Goal: Task Accomplishment & Management: Use online tool/utility

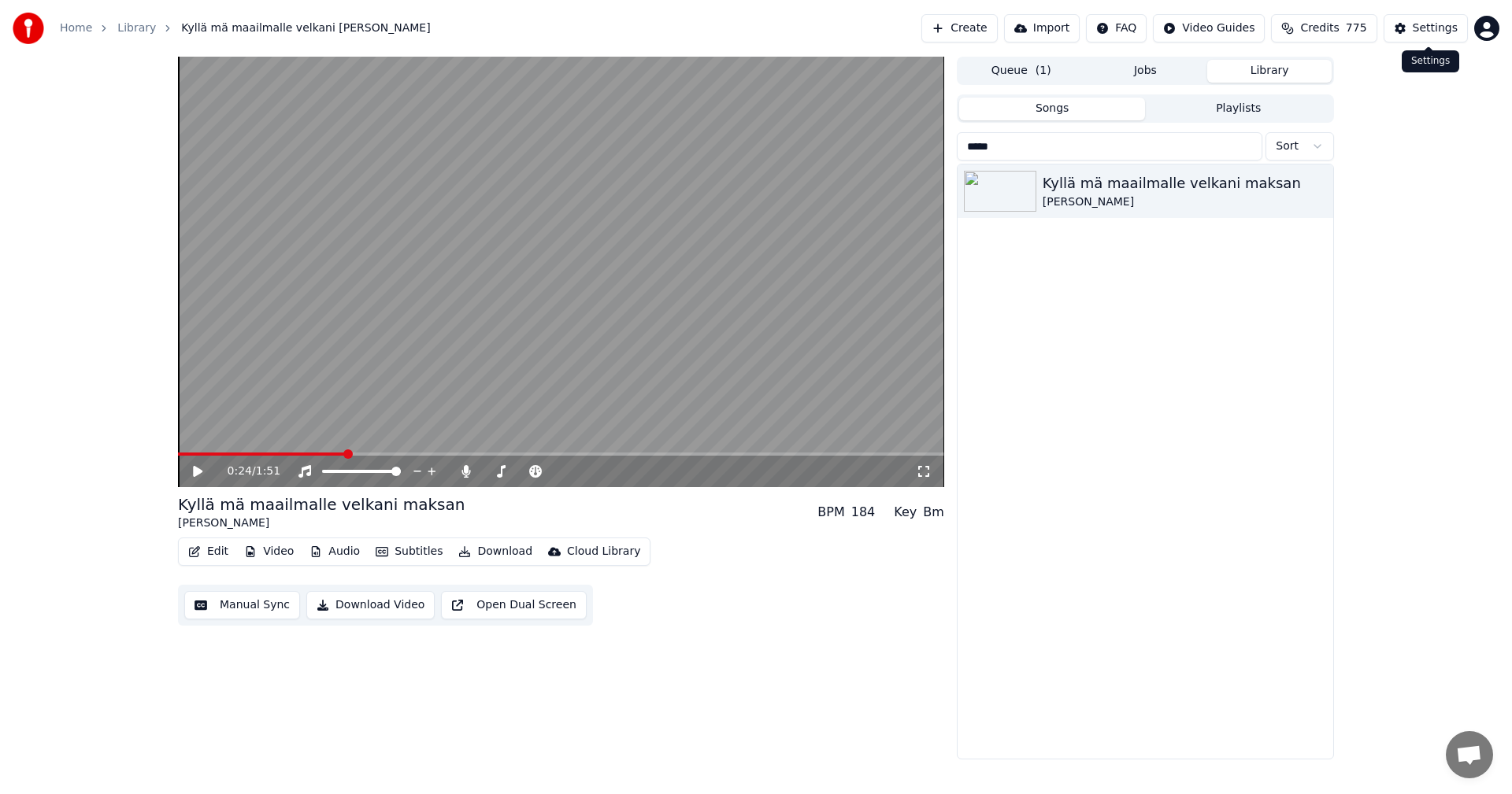
click at [1431, 27] on div "Settings" at bounding box center [1435, 29] width 45 height 16
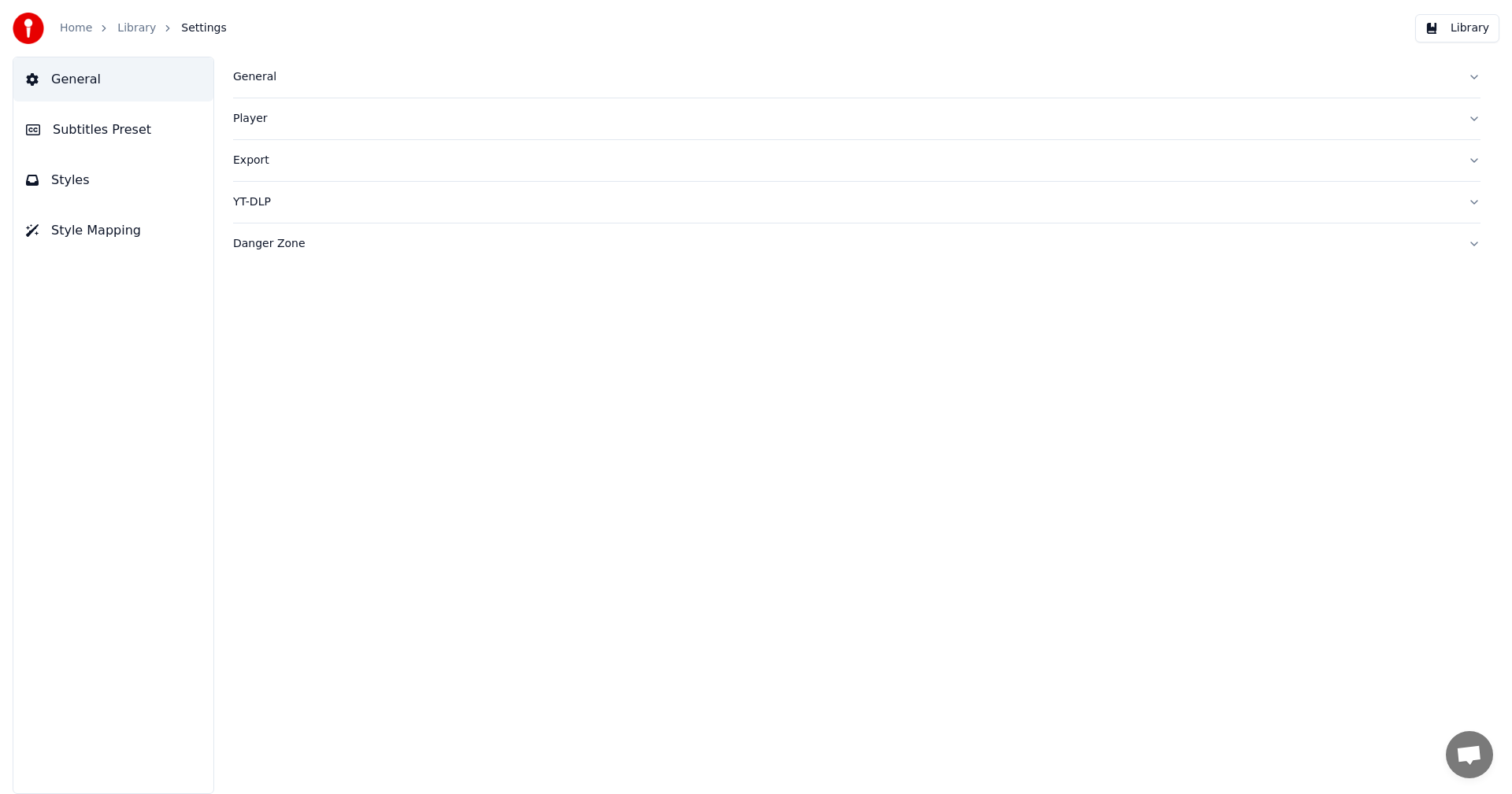
click at [138, 133] on span "Subtitles Preset" at bounding box center [102, 130] width 98 height 19
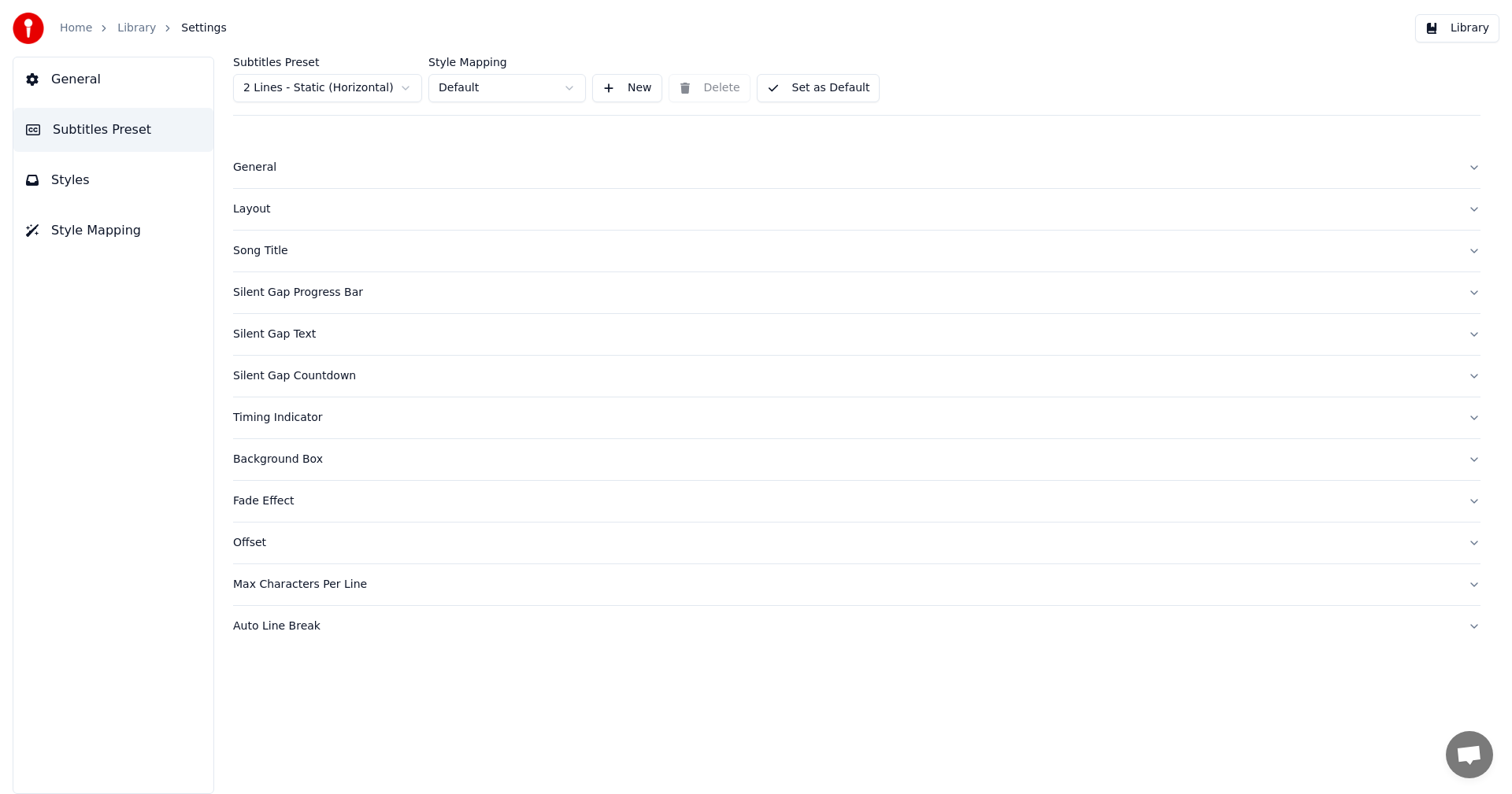
click at [270, 255] on div "Song Title" at bounding box center [844, 251] width 1222 height 16
click at [401, 89] on html "Home Library Settings Library General Subtitles Preset Styles Style Mapping Sub…" at bounding box center [756, 397] width 1512 height 794
click at [262, 380] on div "Song Title" at bounding box center [844, 376] width 1222 height 16
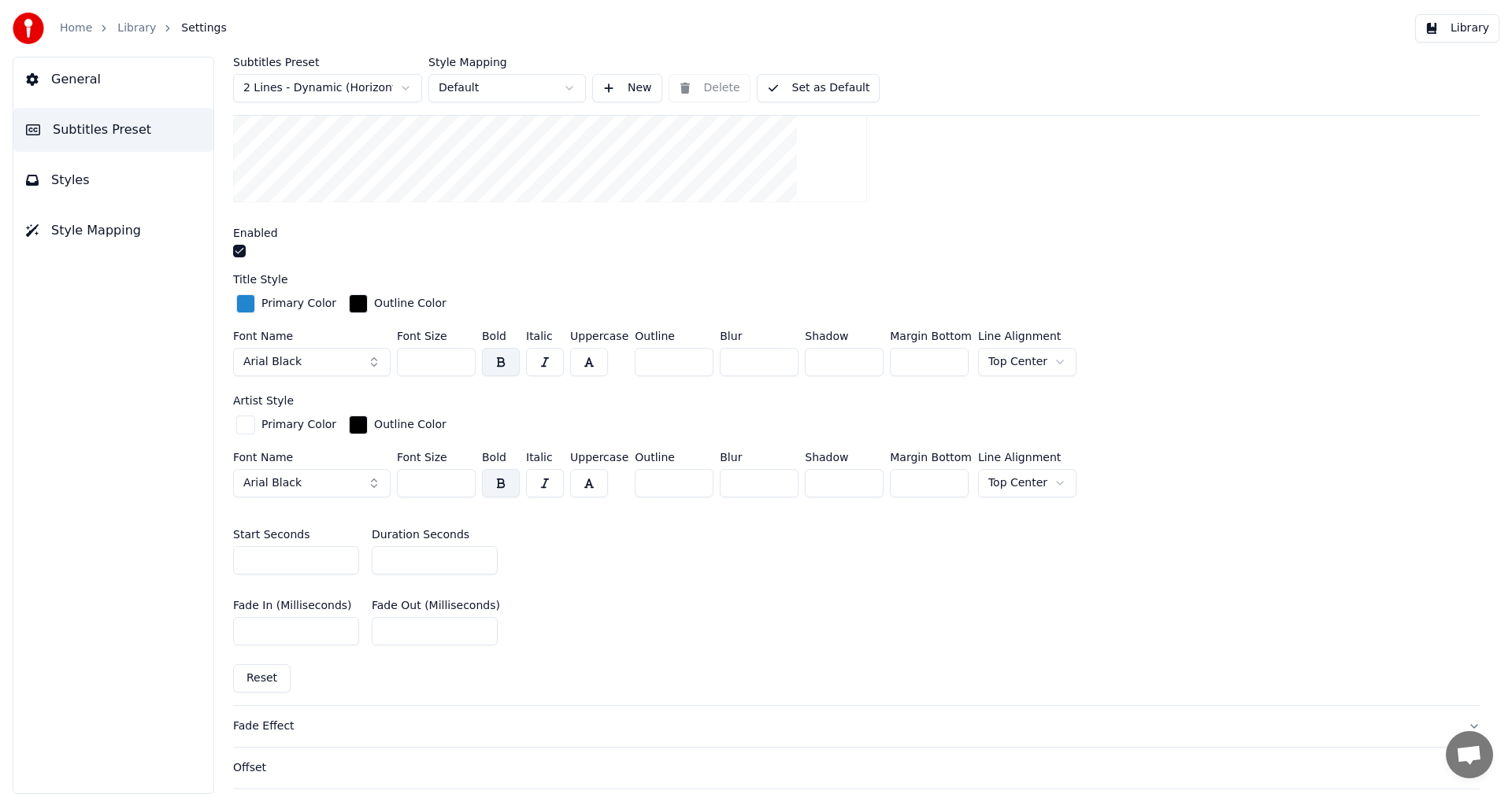
scroll to position [551, 0]
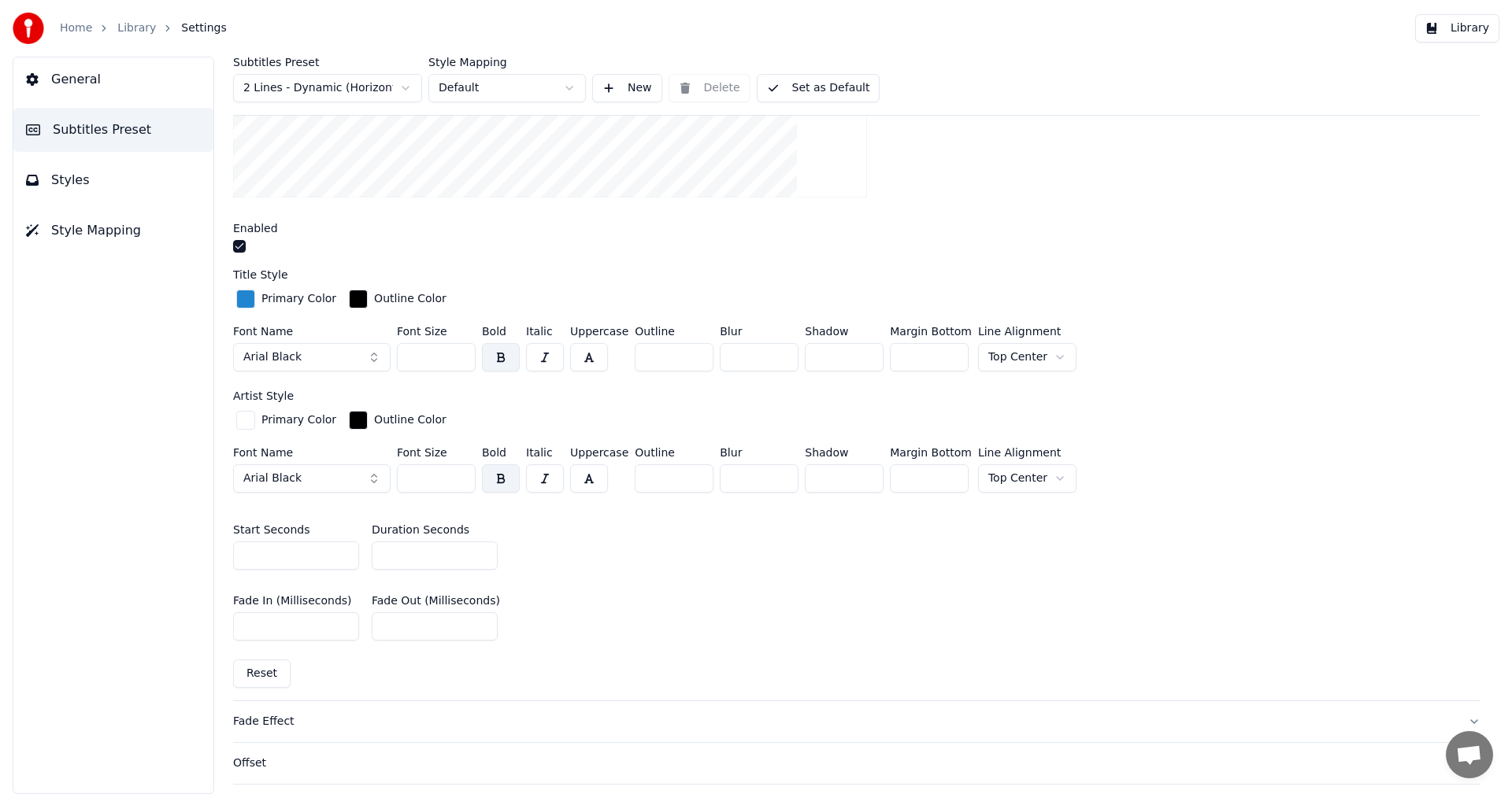
click at [483, 555] on input "*" at bounding box center [434, 555] width 126 height 29
type input "*"
click at [483, 555] on input "*" at bounding box center [434, 555] width 126 height 29
click at [1456, 32] on button "Library" at bounding box center [1457, 29] width 84 height 29
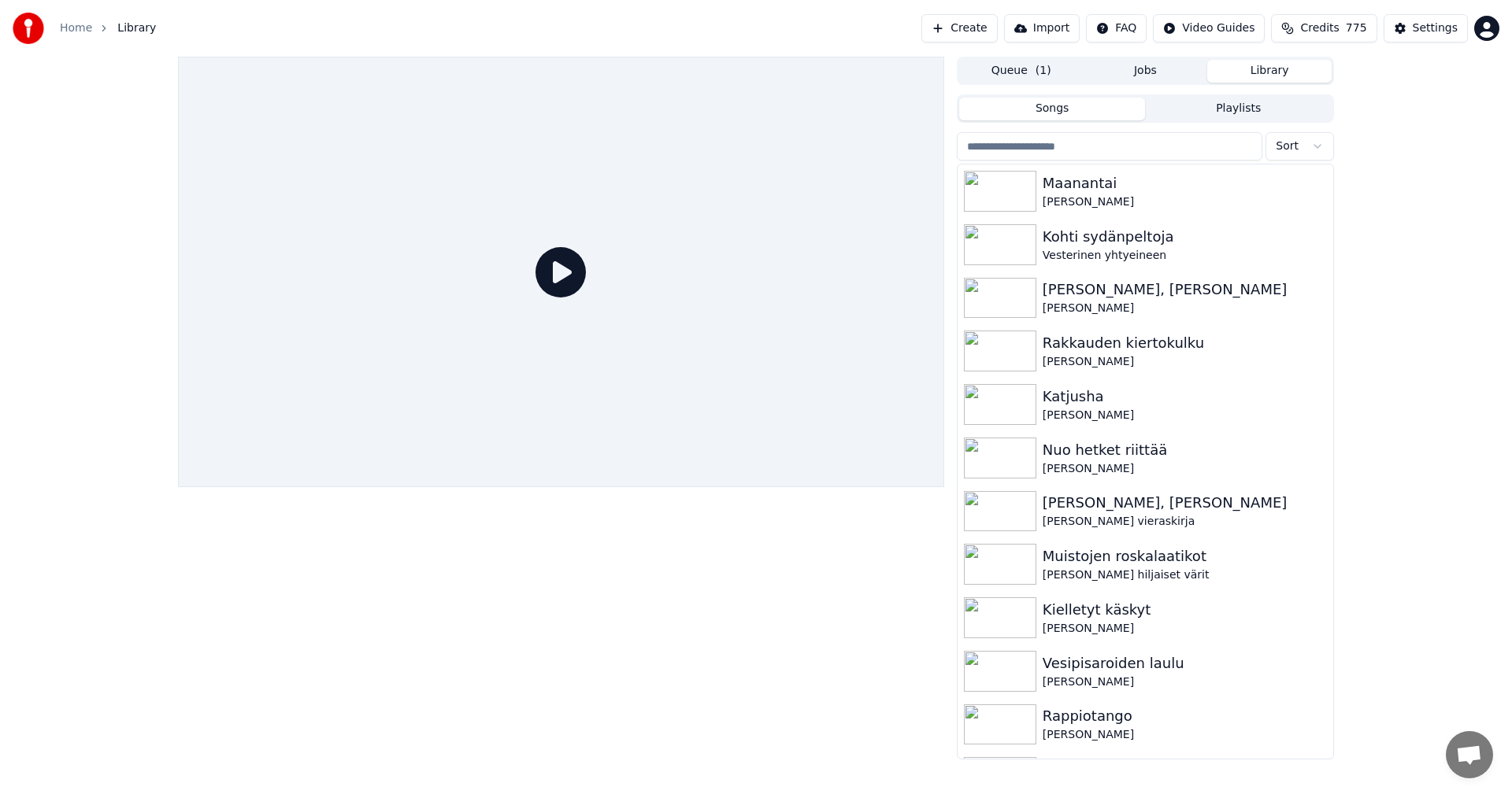
click at [1029, 138] on input "search" at bounding box center [1109, 147] width 305 height 29
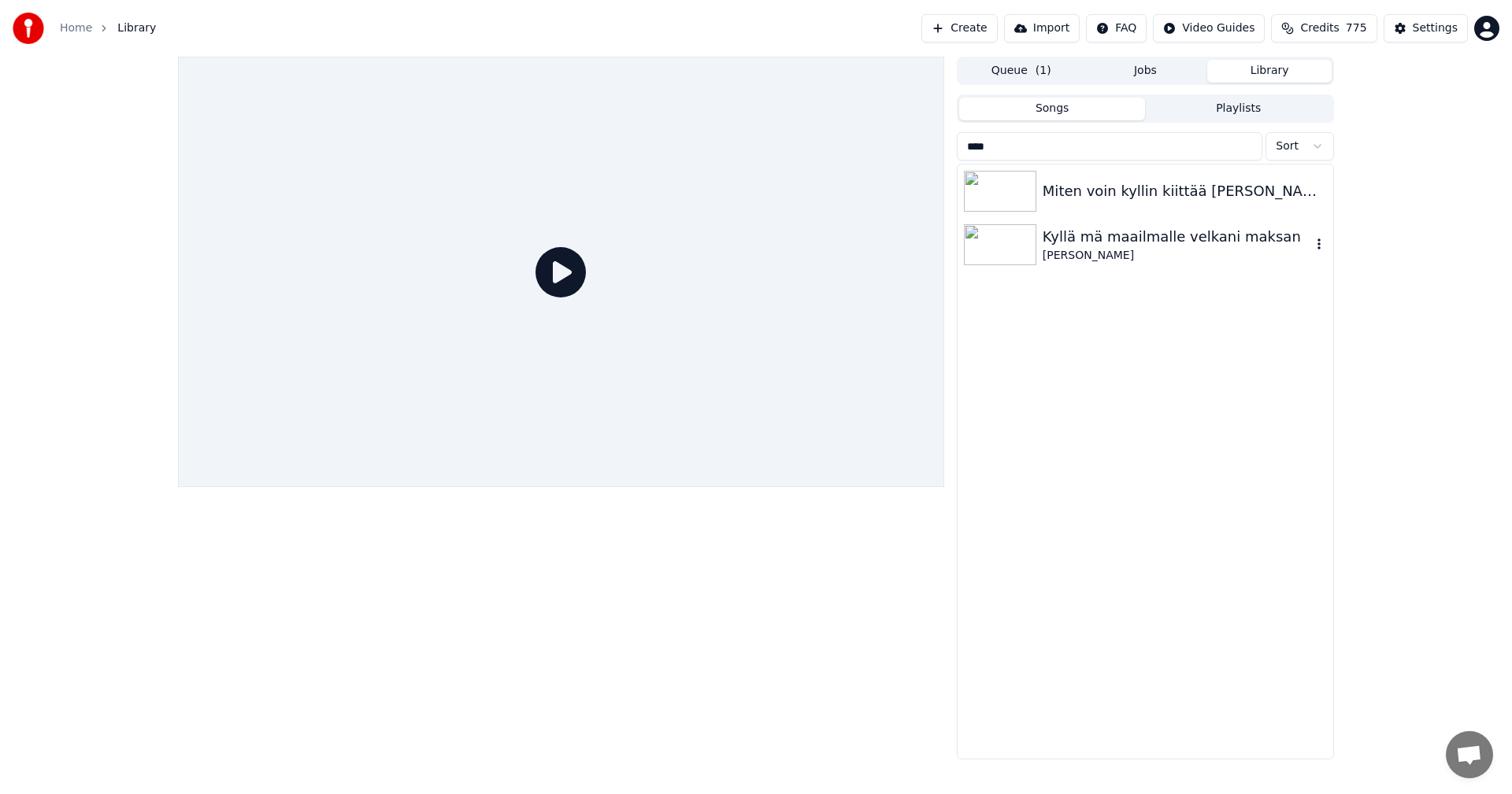
type input "****"
click at [996, 237] on img at bounding box center [1000, 245] width 72 height 41
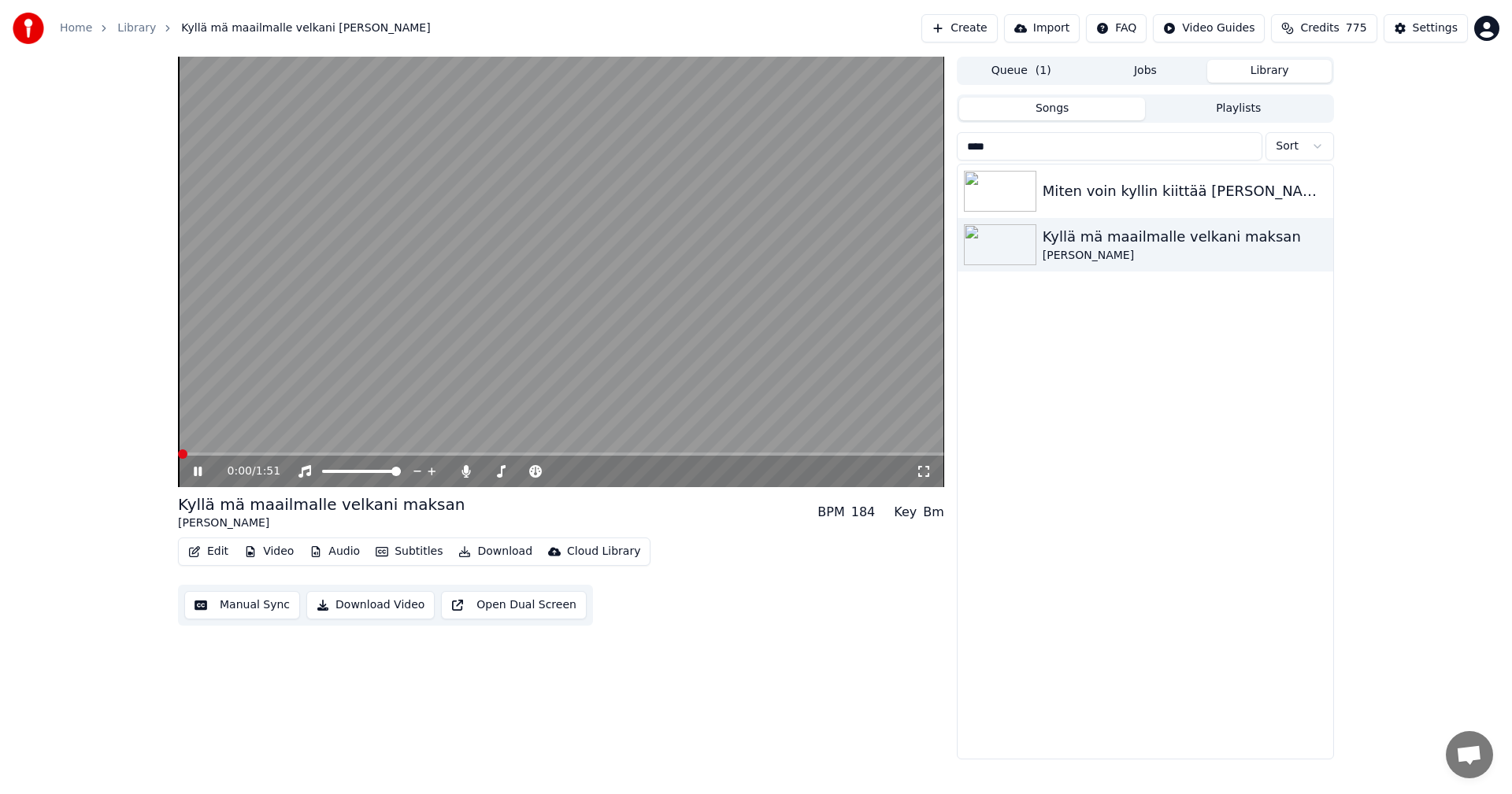
click at [178, 459] on span at bounding box center [182, 454] width 10 height 10
click at [178, 457] on span at bounding box center [182, 454] width 10 height 10
click at [196, 469] on icon at bounding box center [197, 471] width 8 height 10
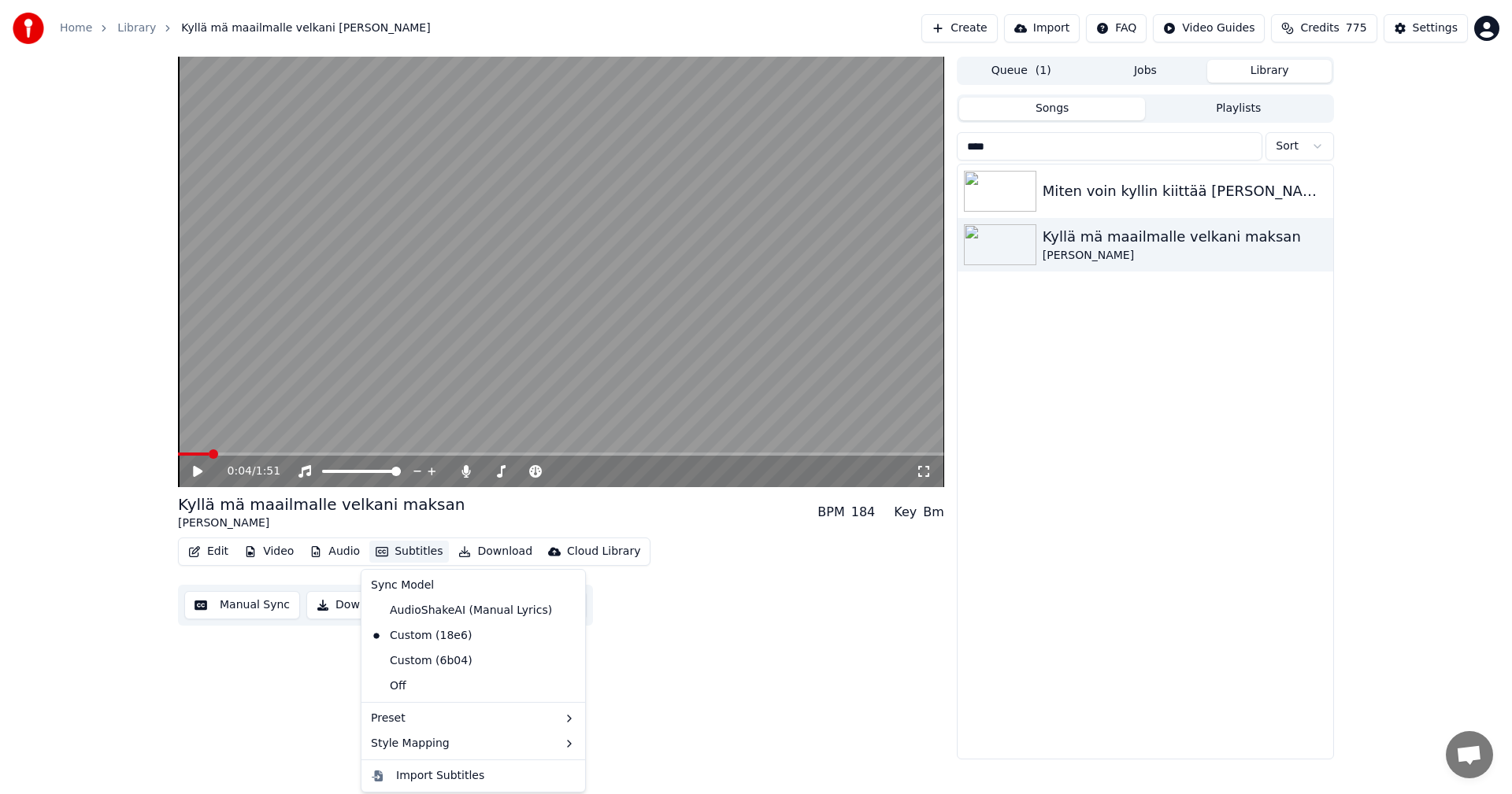
click at [431, 552] on button "Subtitles" at bounding box center [409, 552] width 79 height 22
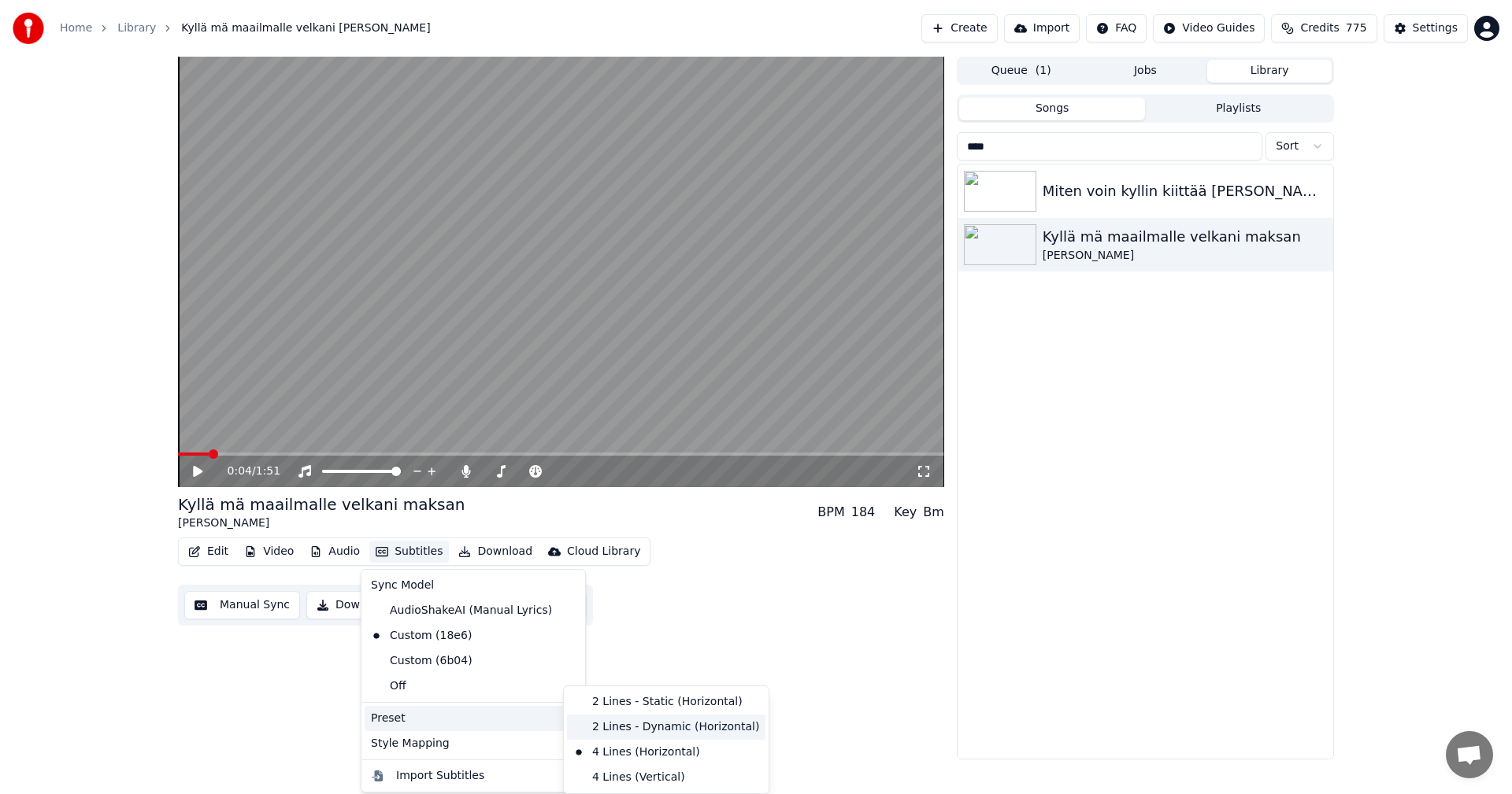
click at [651, 721] on div "2 Lines - Dynamic (Horizontal)" at bounding box center [666, 727] width 198 height 25
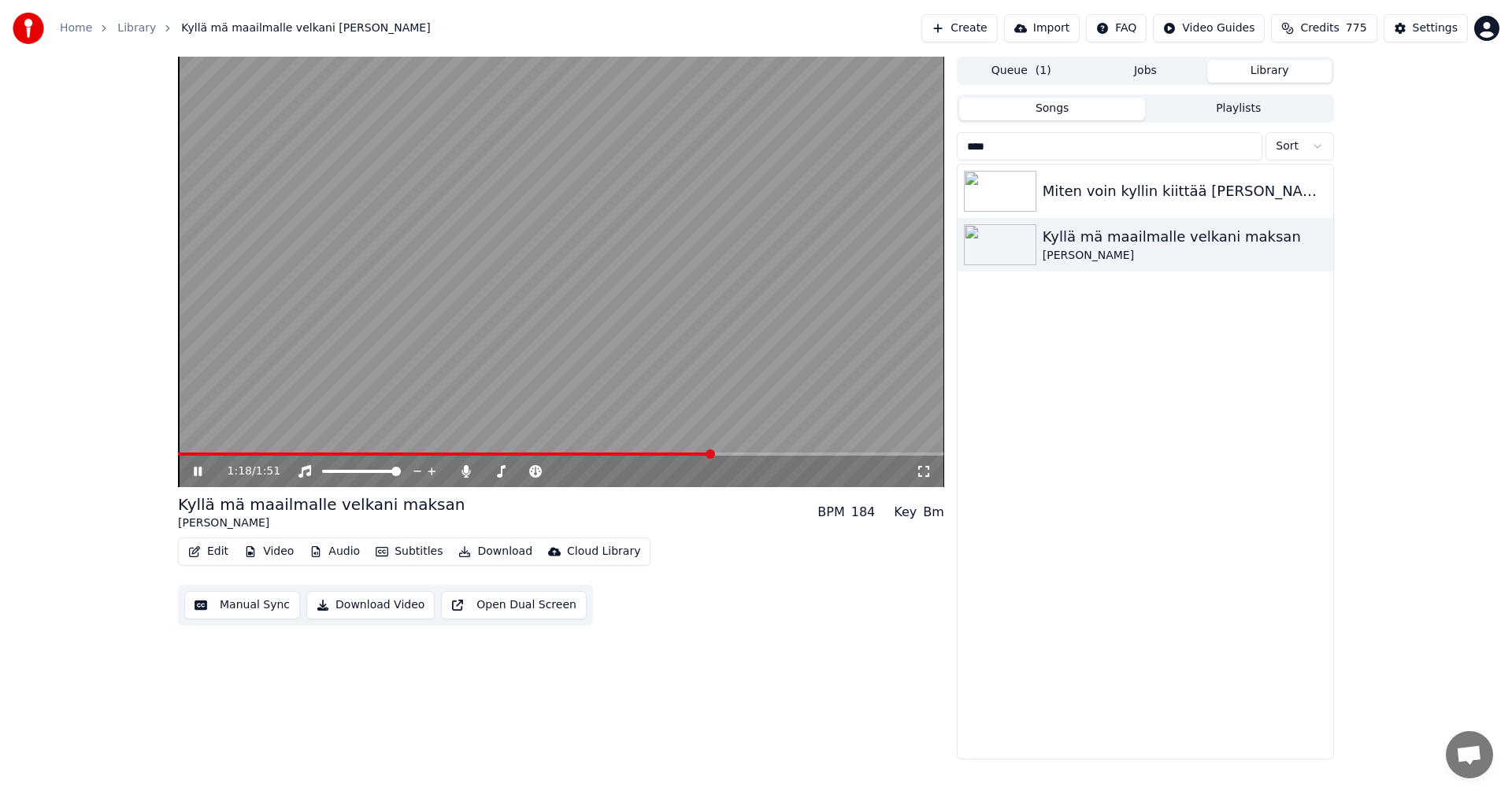
click at [710, 453] on span at bounding box center [444, 454] width 534 height 3
click at [194, 473] on icon at bounding box center [209, 471] width 37 height 13
click at [858, 455] on span at bounding box center [548, 454] width 741 height 3
click at [190, 470] on icon at bounding box center [209, 471] width 37 height 13
click at [805, 456] on div "1:46 / 1:51" at bounding box center [561, 471] width 766 height 32
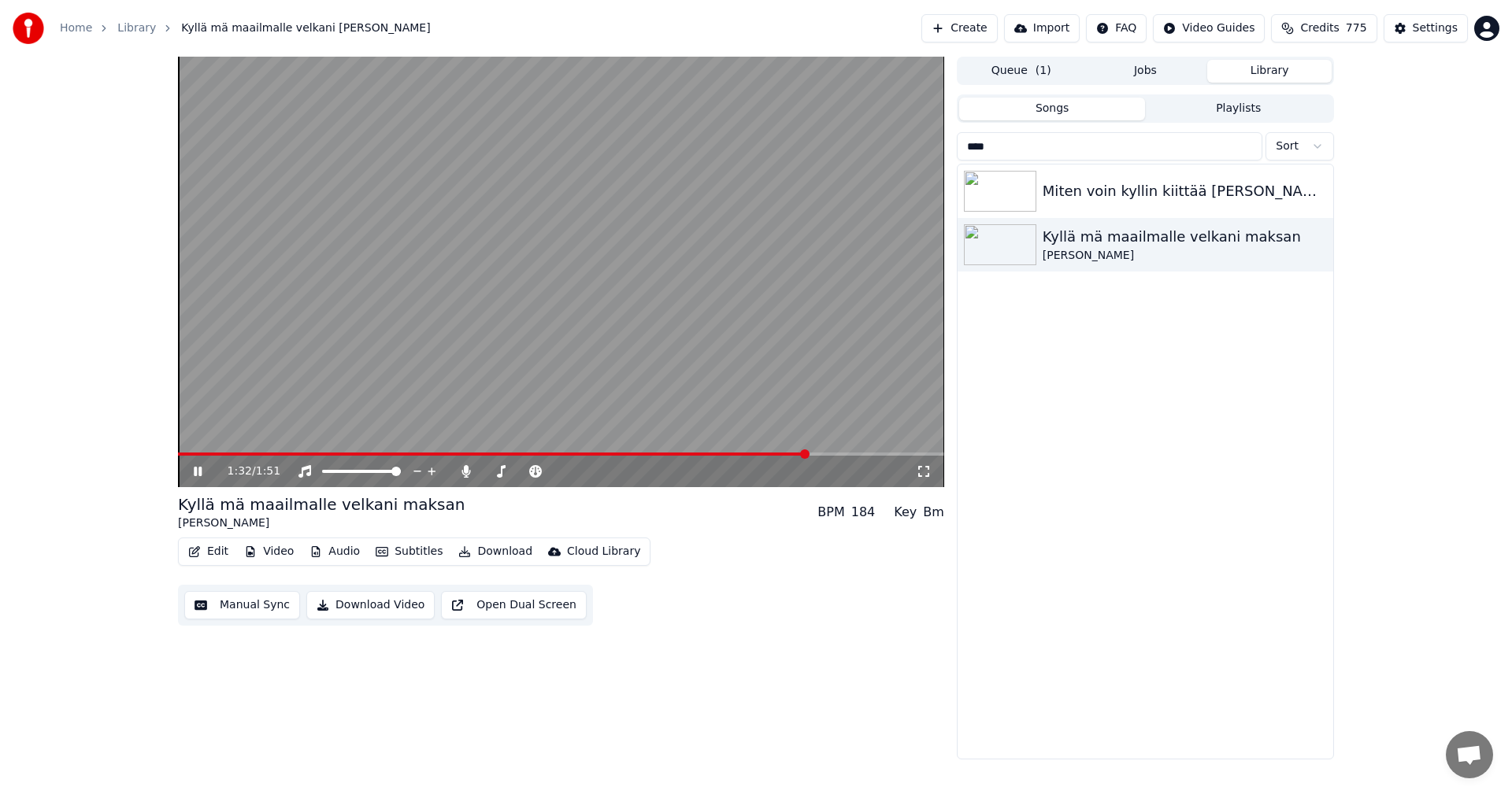
click at [805, 456] on span at bounding box center [492, 454] width 630 height 3
click at [202, 468] on icon at bounding box center [209, 471] width 37 height 13
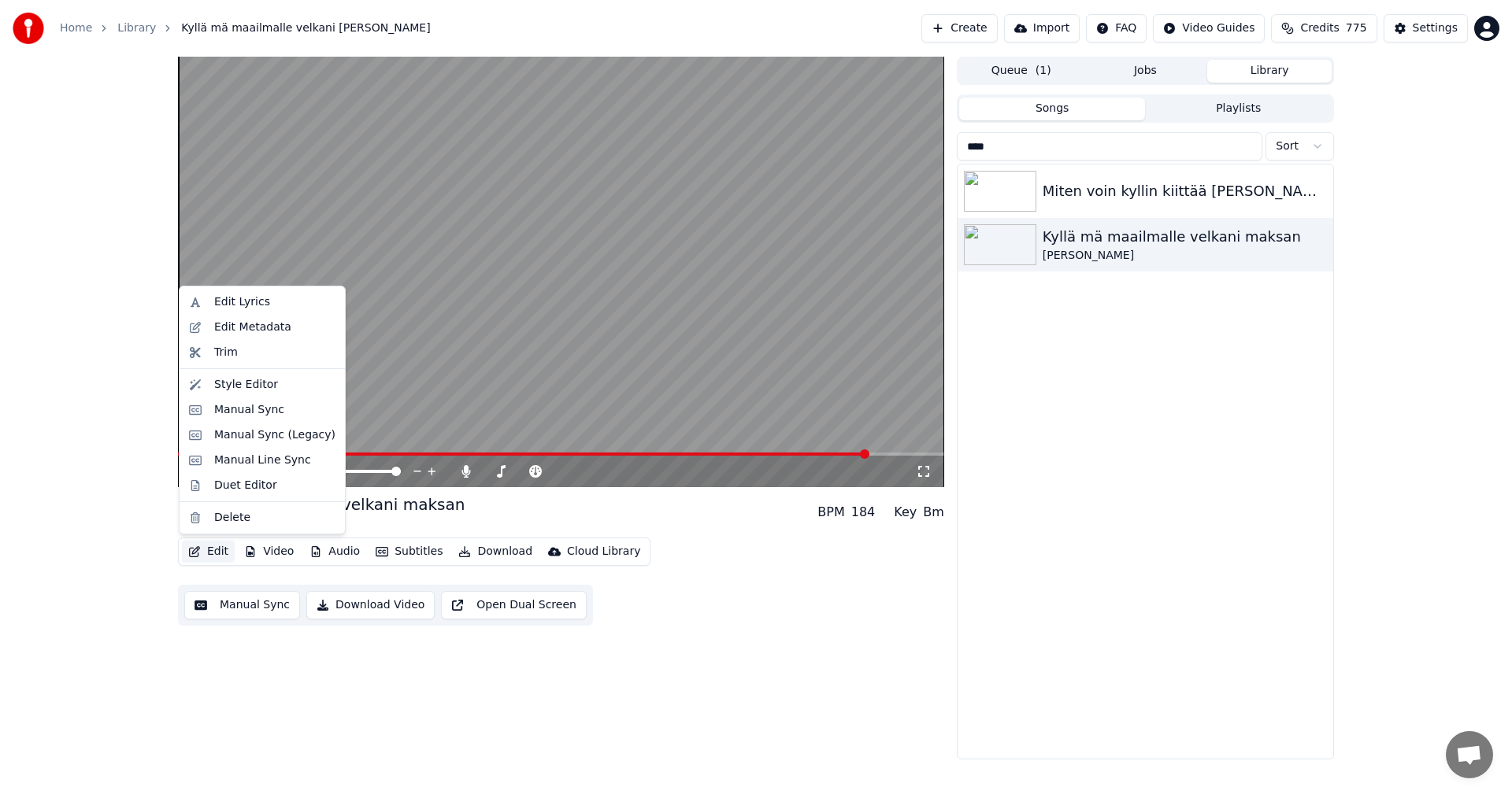
click at [217, 551] on button "Edit" at bounding box center [208, 552] width 53 height 22
click at [272, 438] on div "Manual Sync (Legacy)" at bounding box center [274, 435] width 121 height 16
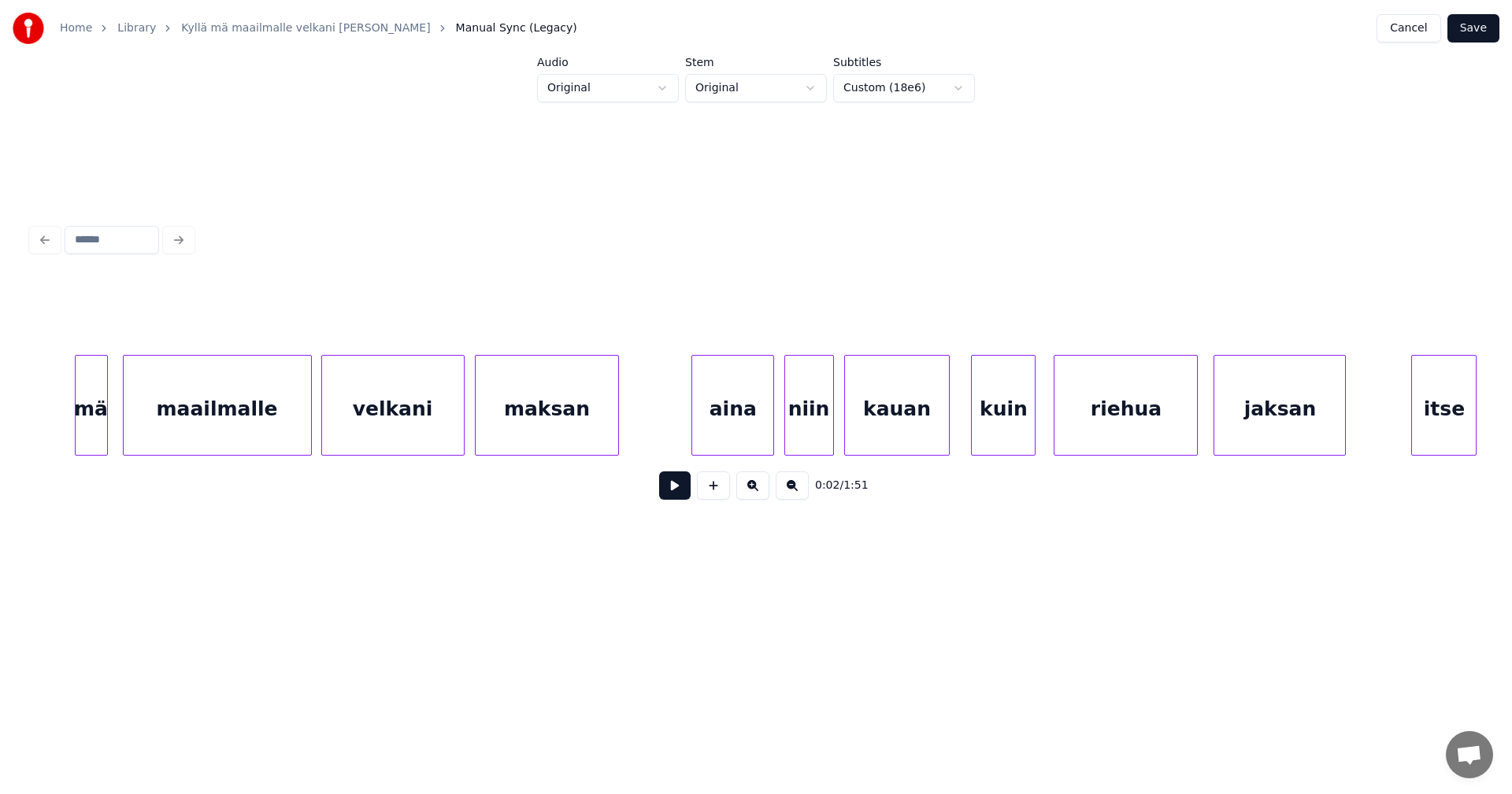
scroll to position [0, 15068]
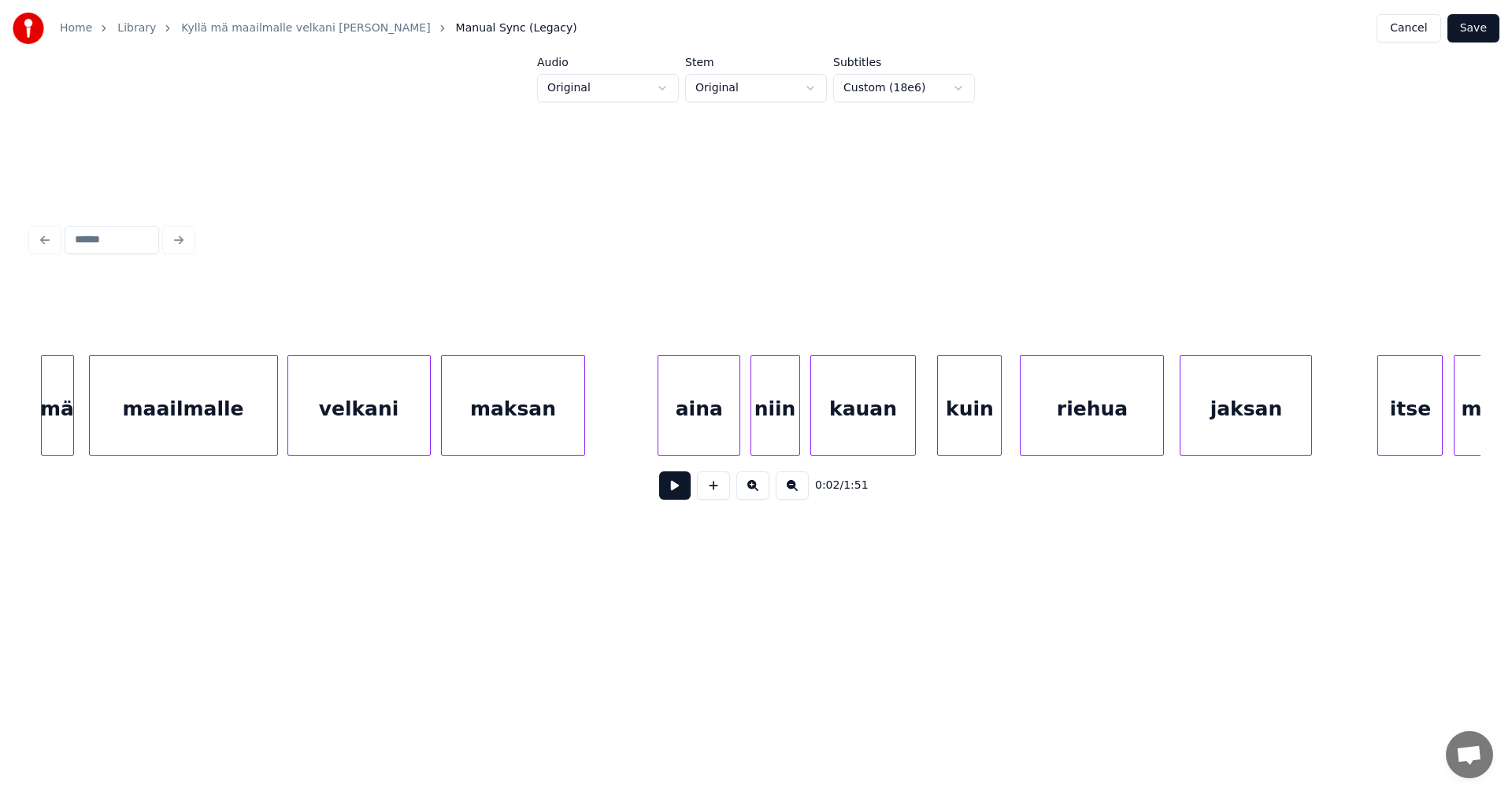
click at [704, 424] on div "aina" at bounding box center [699, 409] width 81 height 107
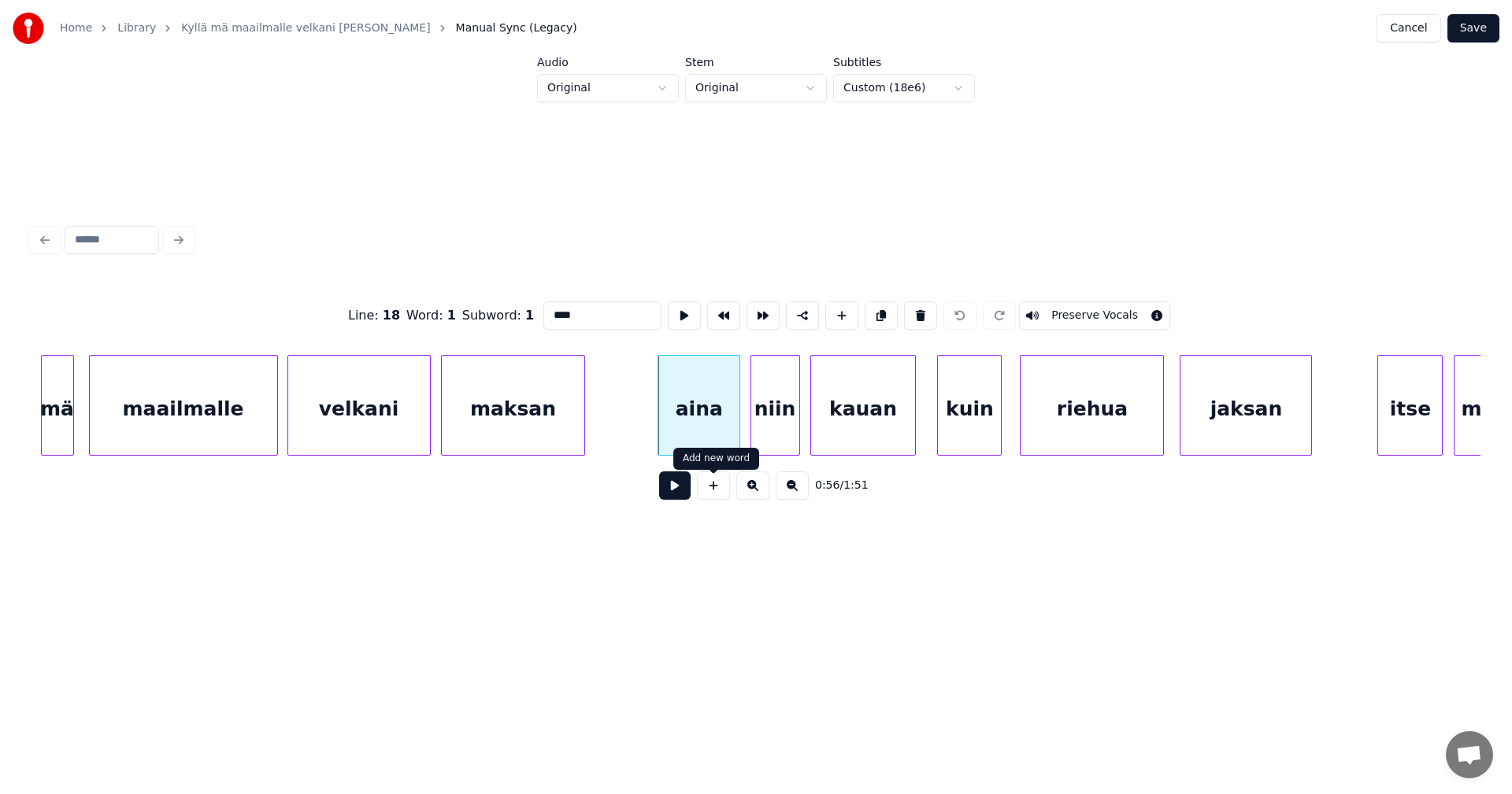
click at [675, 494] on button at bounding box center [675, 486] width 32 height 29
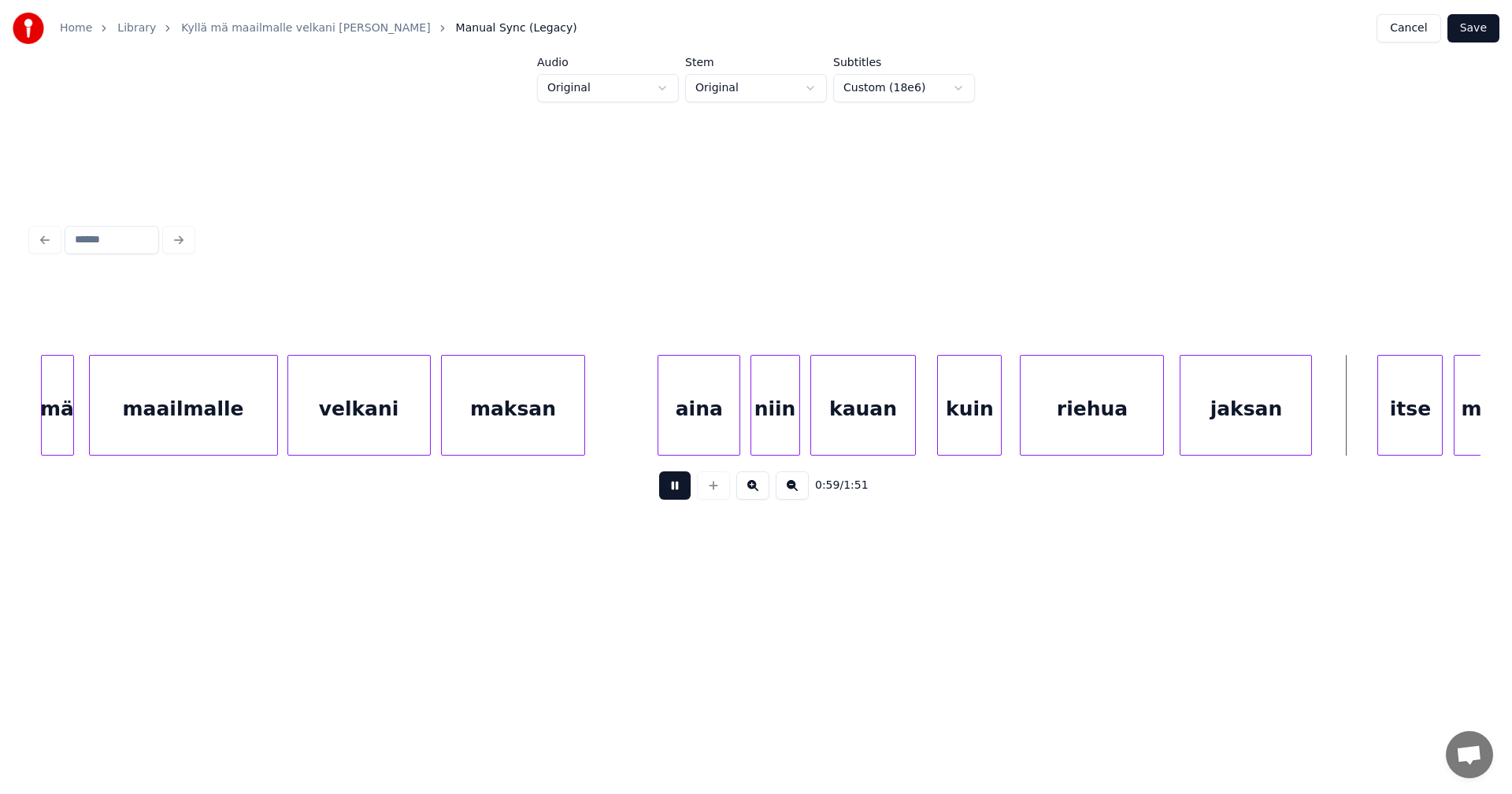
click at [676, 492] on button at bounding box center [675, 486] width 32 height 29
click at [962, 430] on div "kuin" at bounding box center [969, 409] width 63 height 107
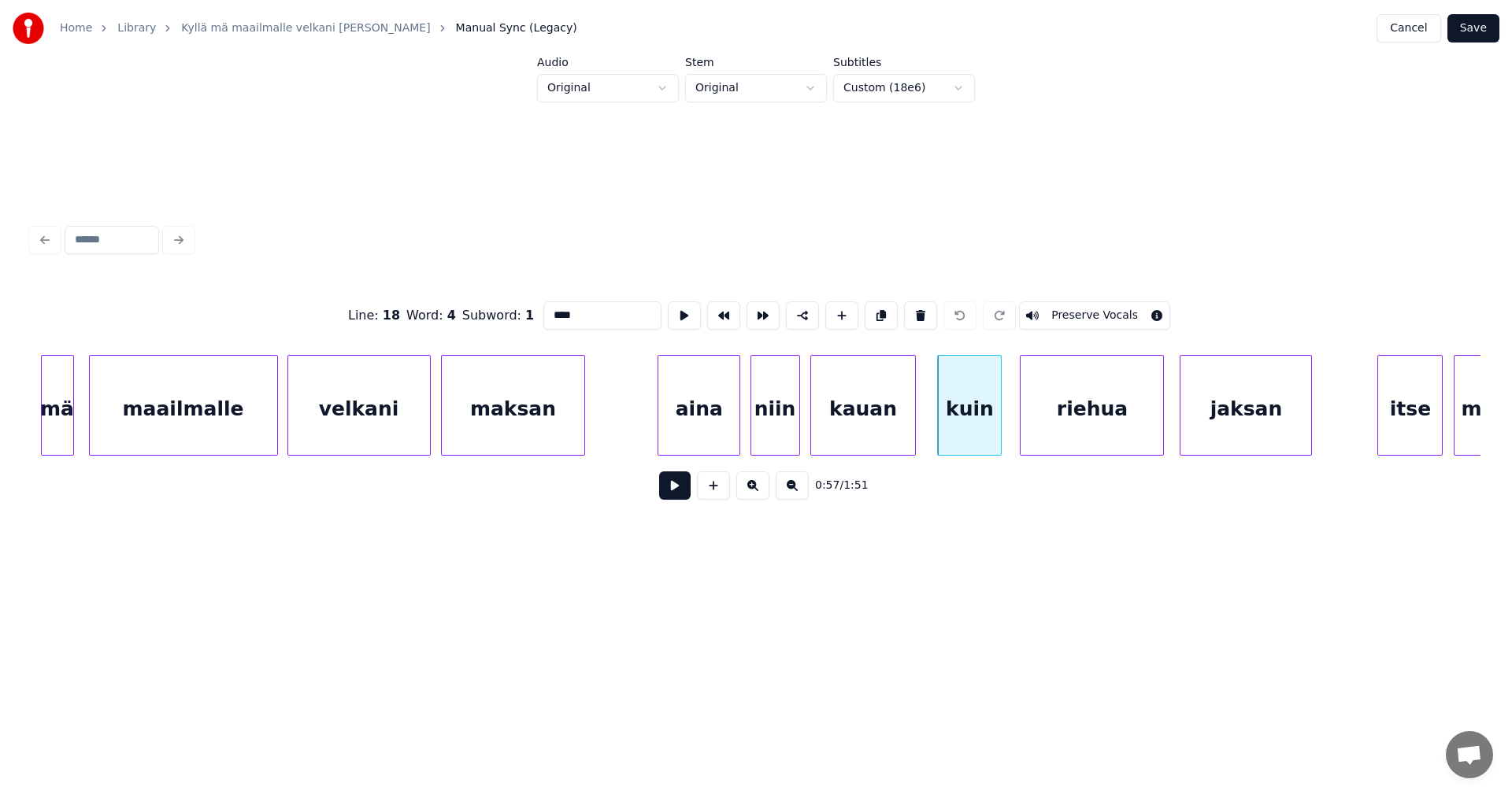
click at [677, 491] on button at bounding box center [675, 486] width 32 height 29
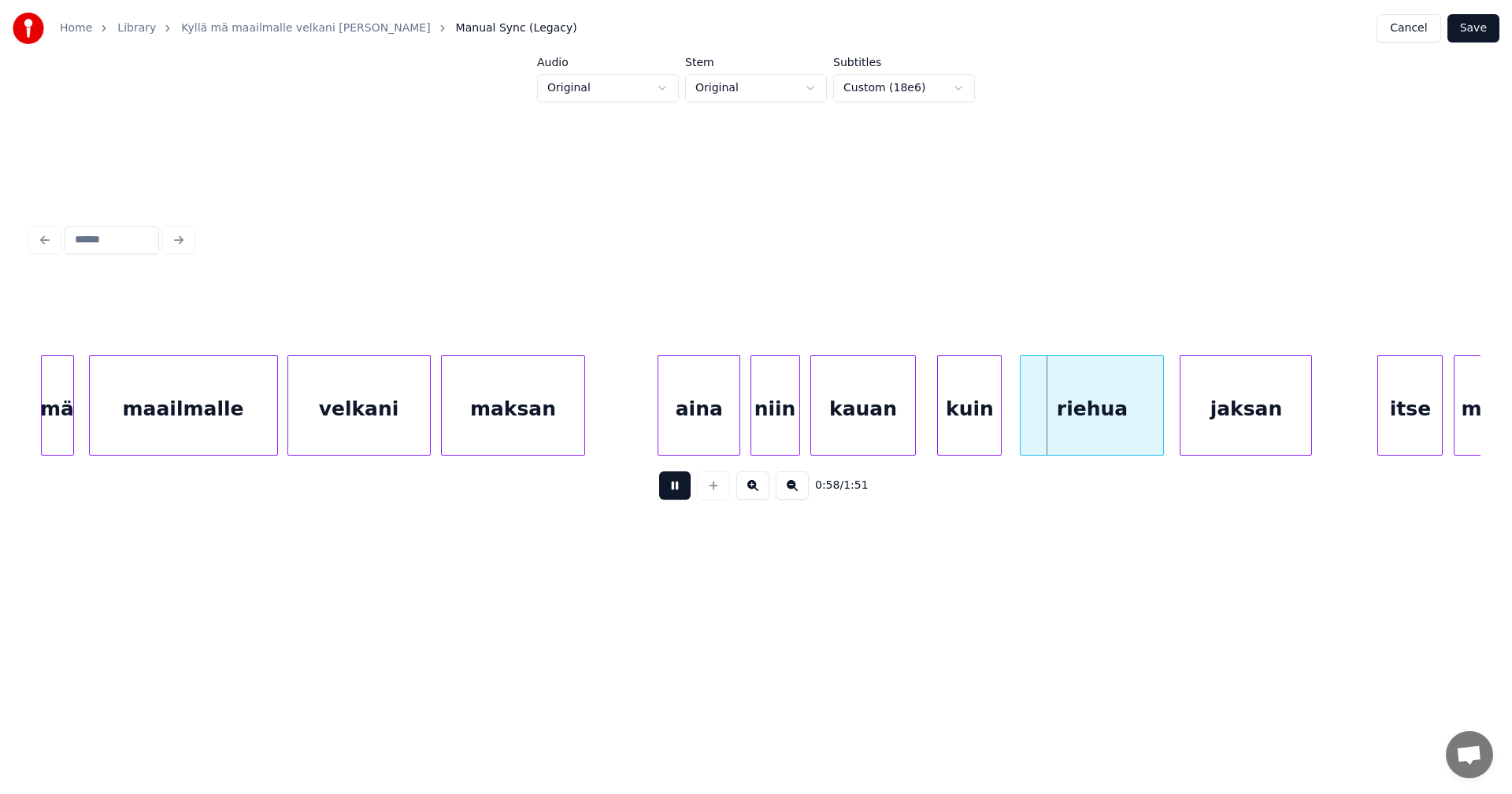
click at [677, 491] on button at bounding box center [675, 486] width 32 height 29
click at [981, 420] on div "kuin" at bounding box center [969, 409] width 63 height 107
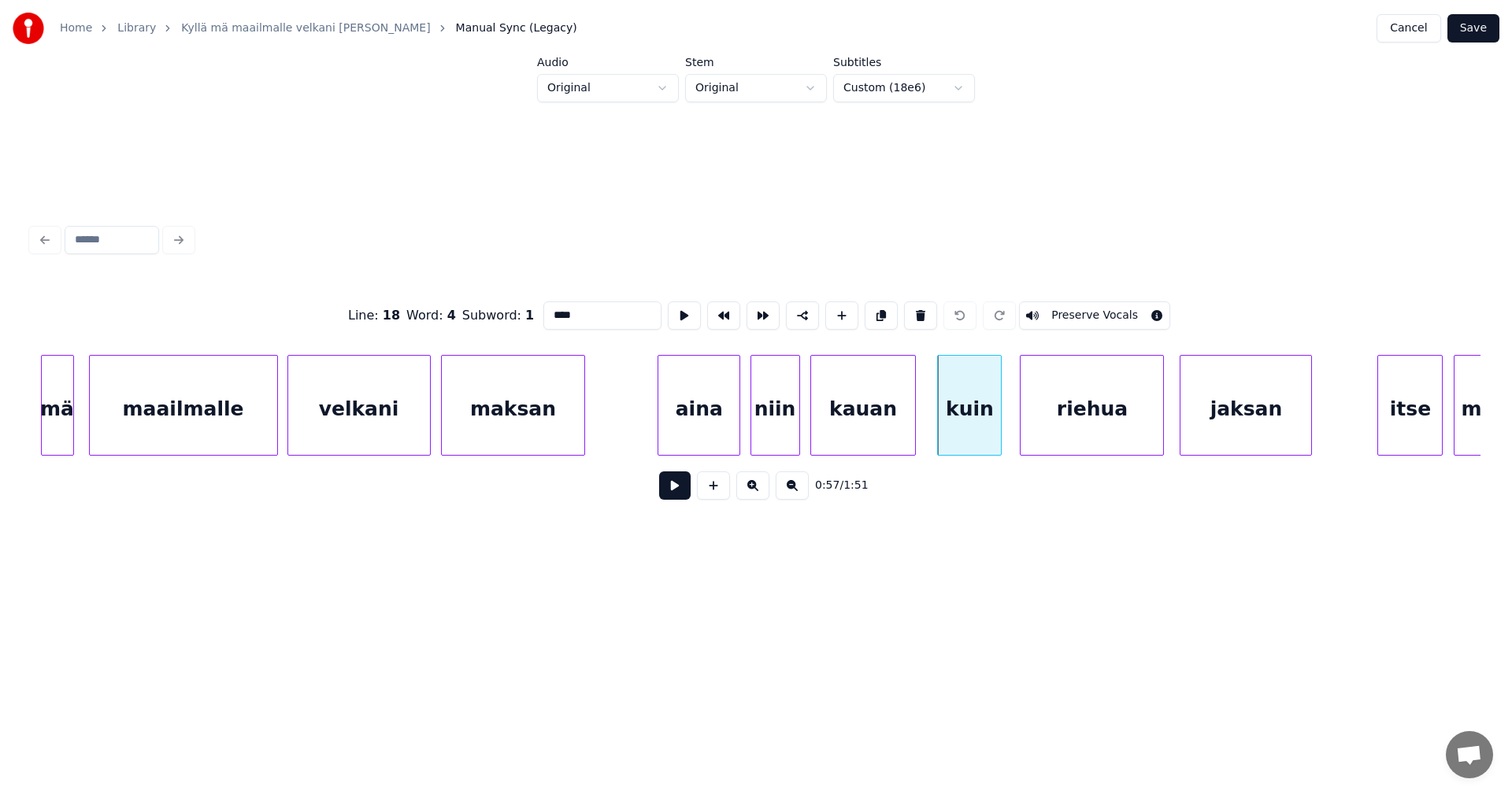
click at [561, 312] on input "****" at bounding box center [602, 315] width 118 height 29
type input "***"
click at [673, 500] on button at bounding box center [675, 486] width 32 height 29
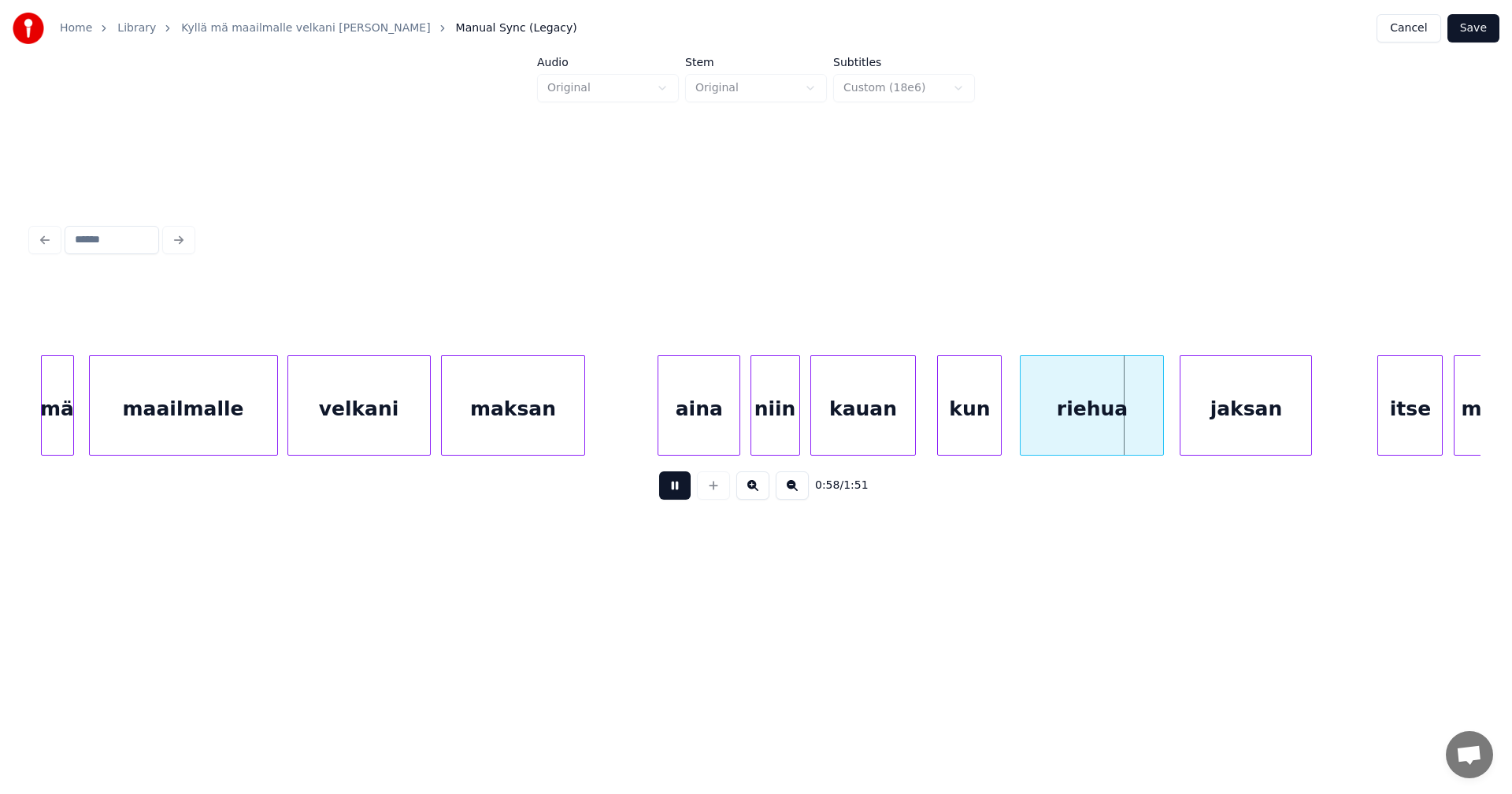
click at [673, 500] on button at bounding box center [675, 486] width 32 height 29
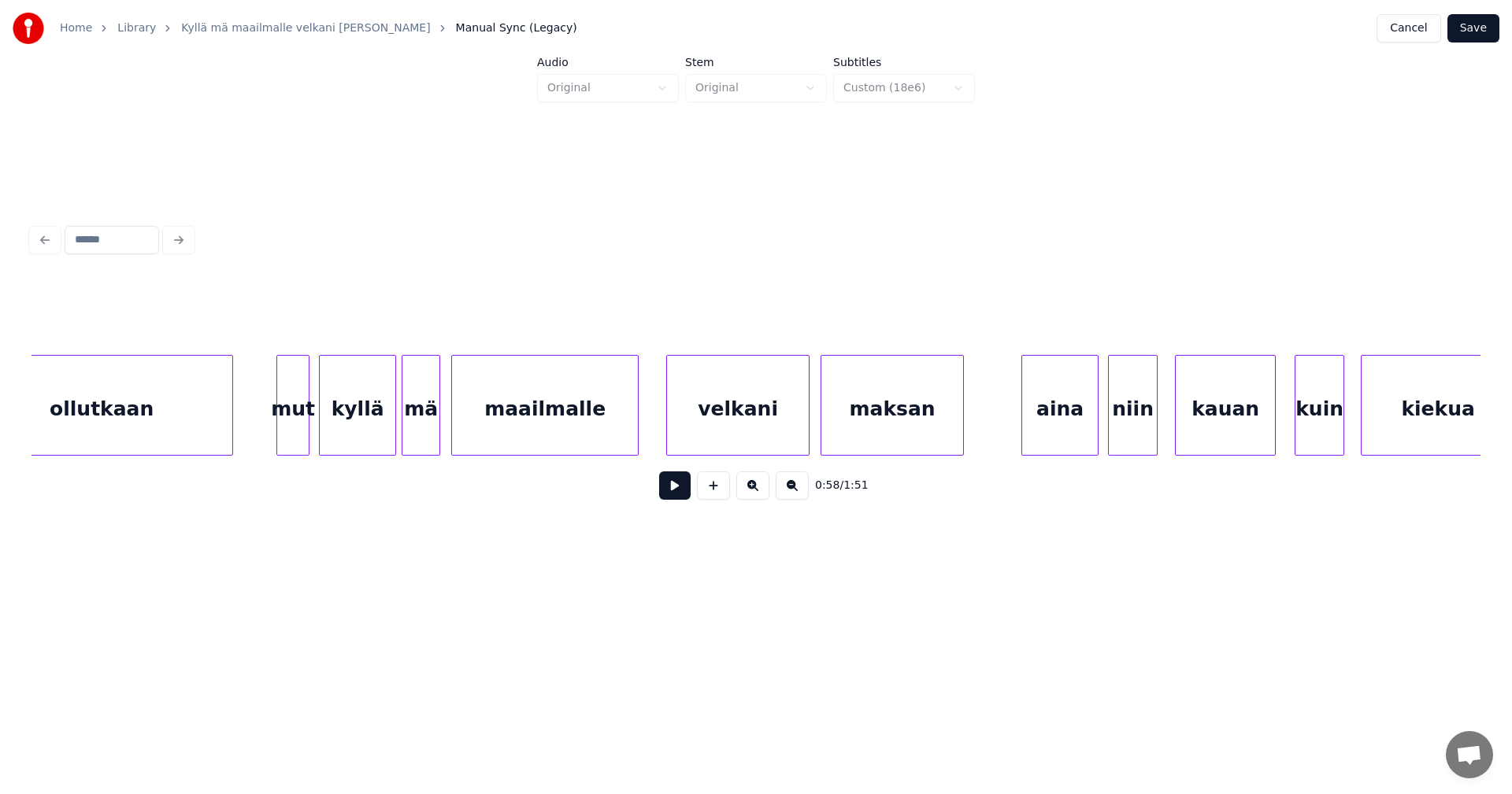
scroll to position [0, 26106]
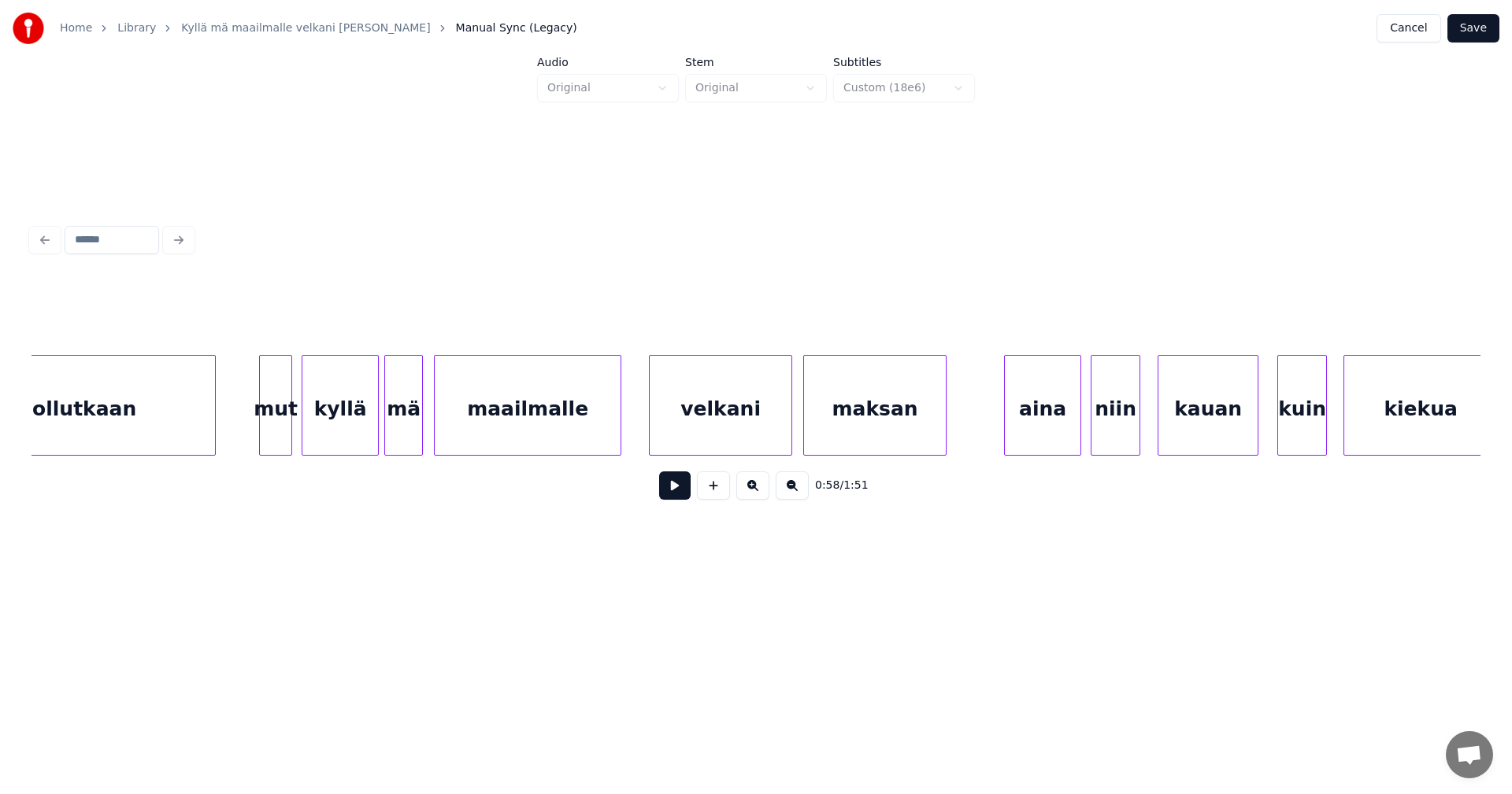
click at [1047, 420] on div "aina" at bounding box center [1042, 409] width 75 height 107
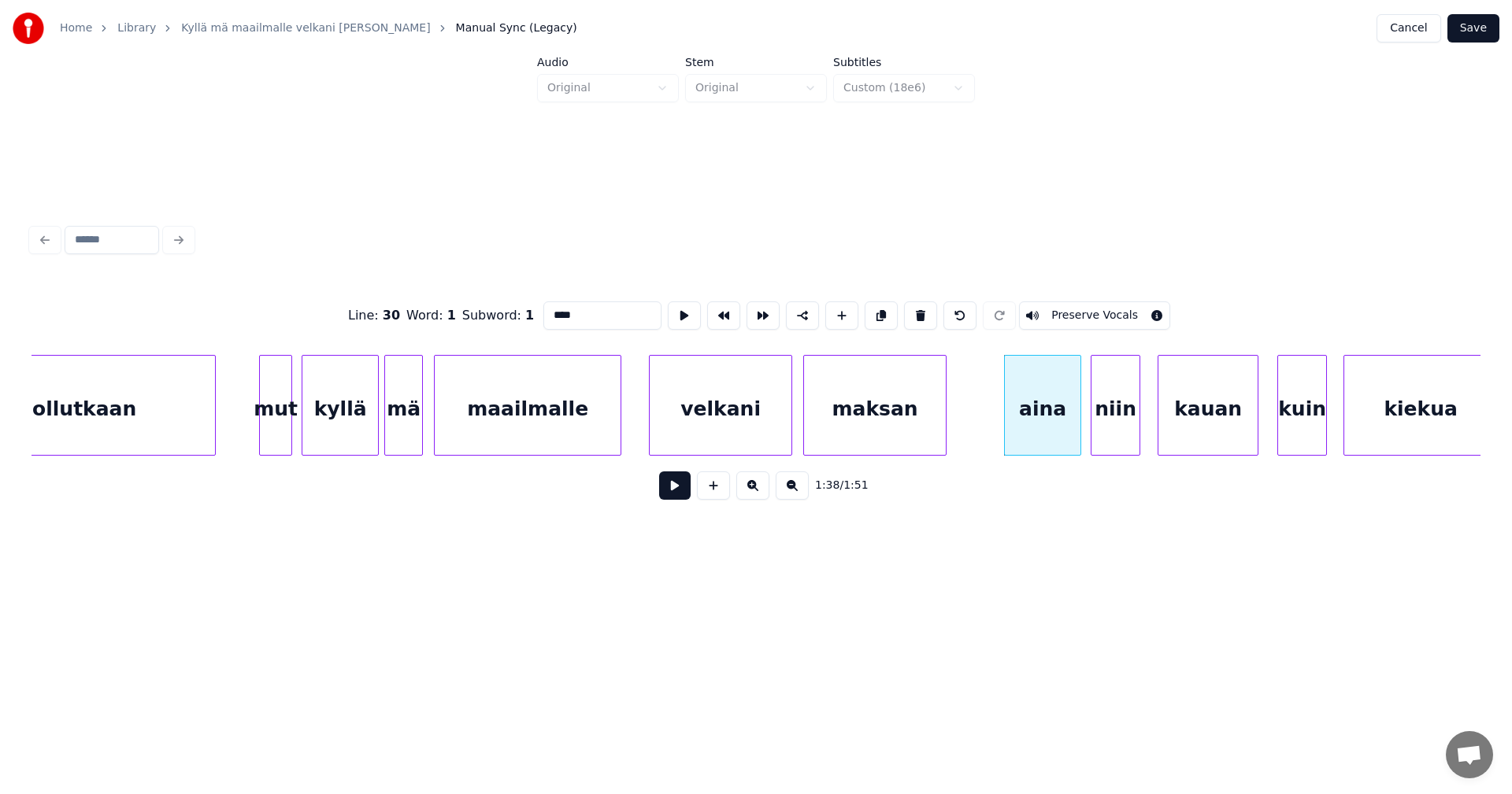
click at [687, 487] on button at bounding box center [675, 486] width 32 height 29
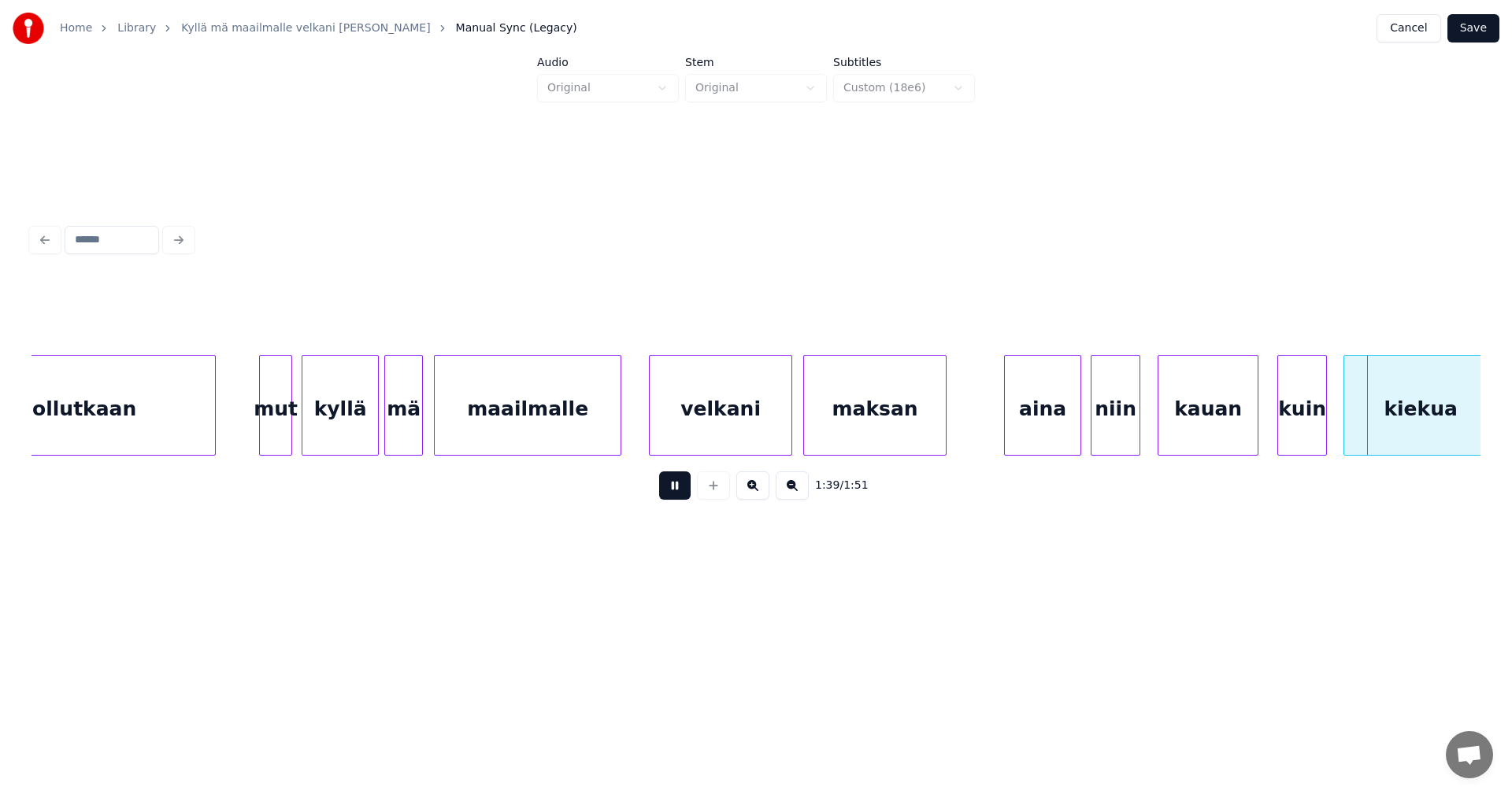
drag, startPoint x: 687, startPoint y: 487, endPoint x: 1215, endPoint y: 457, distance: 528.9
click at [691, 487] on div "1:39 / 1:51" at bounding box center [756, 486] width 1424 height 35
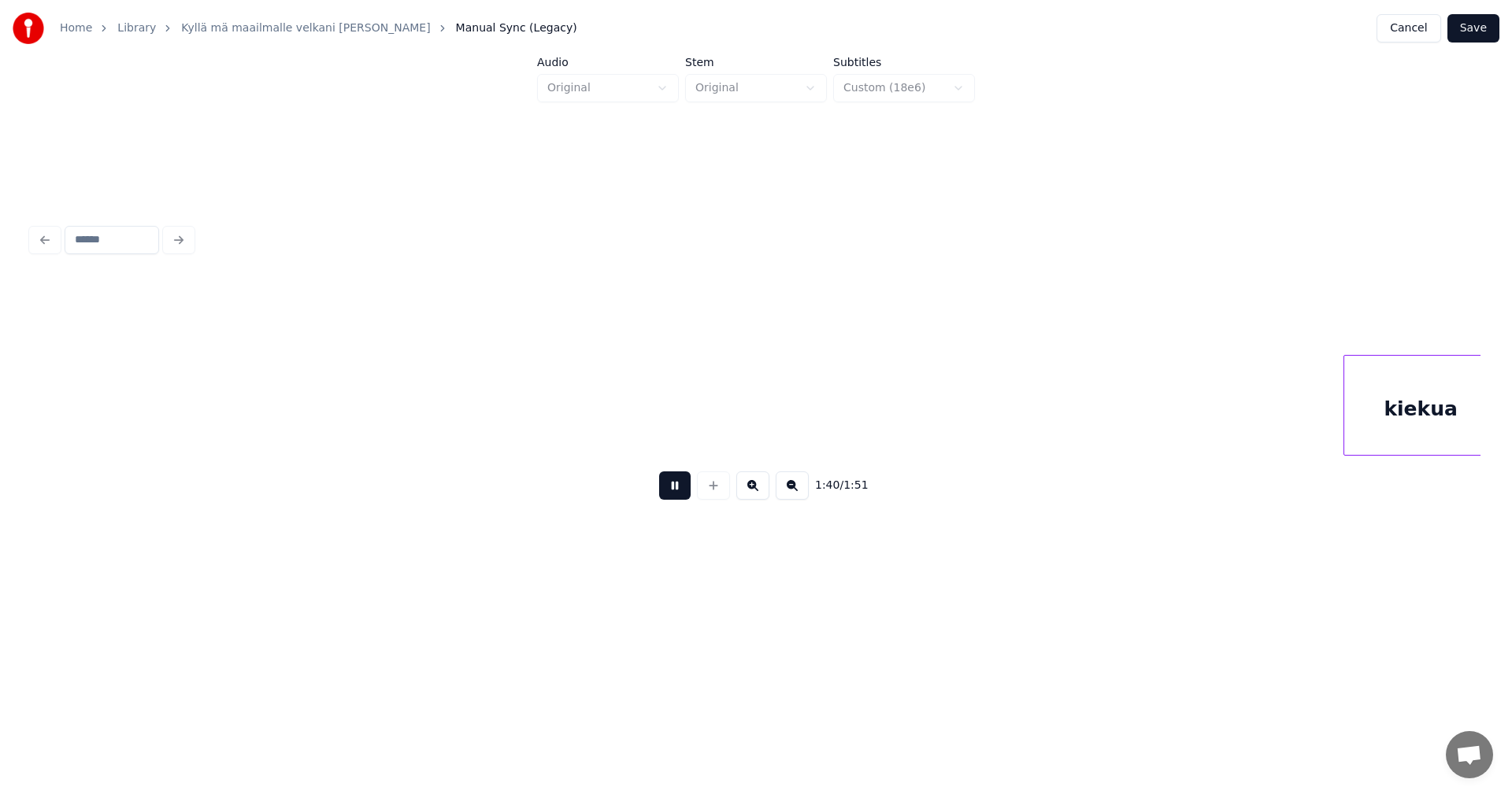
scroll to position [0, 27556]
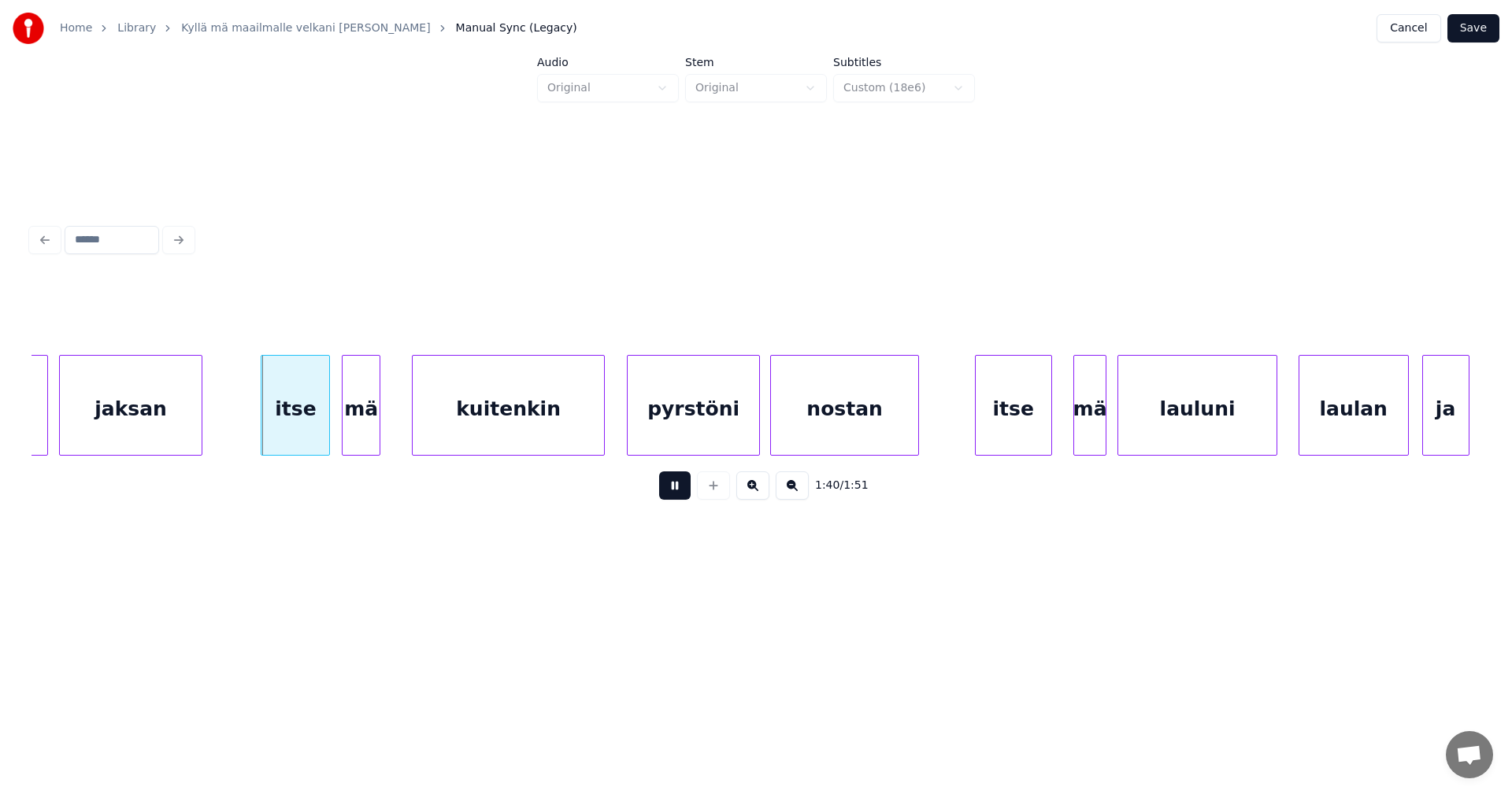
click at [688, 492] on button at bounding box center [675, 486] width 32 height 29
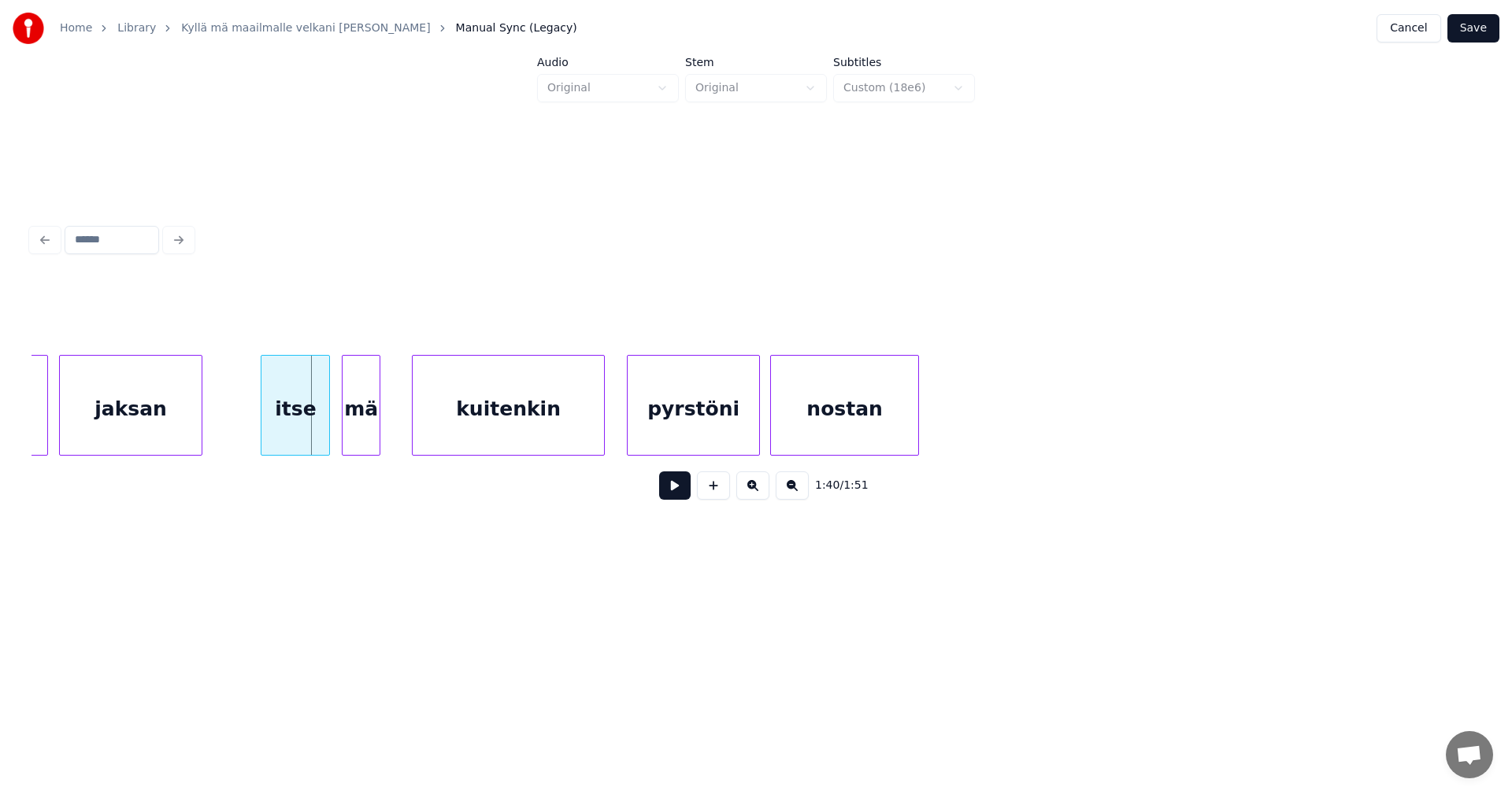
scroll to position [0, 26288]
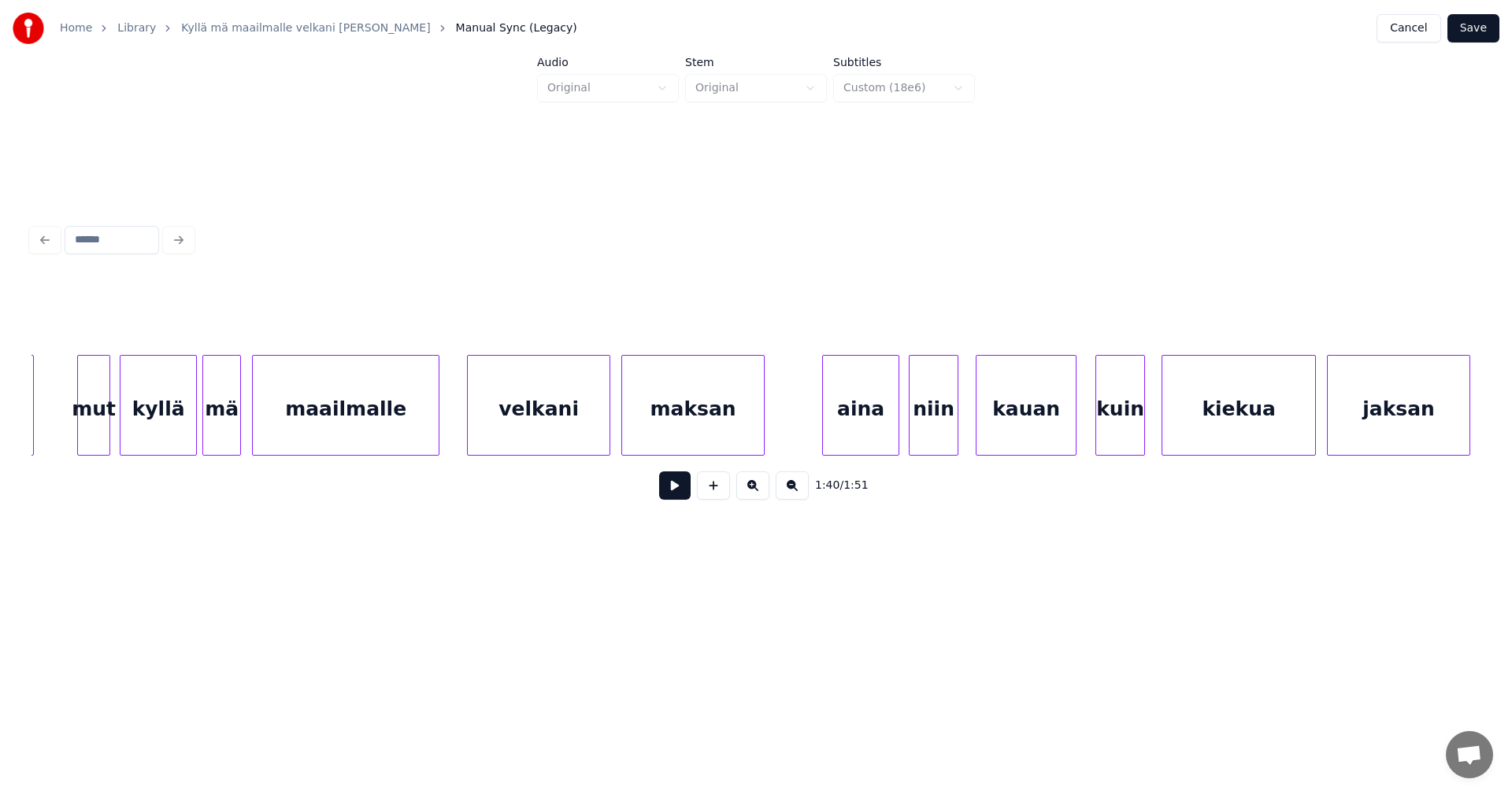
click at [1132, 429] on div "kuin" at bounding box center [1120, 409] width 48 height 107
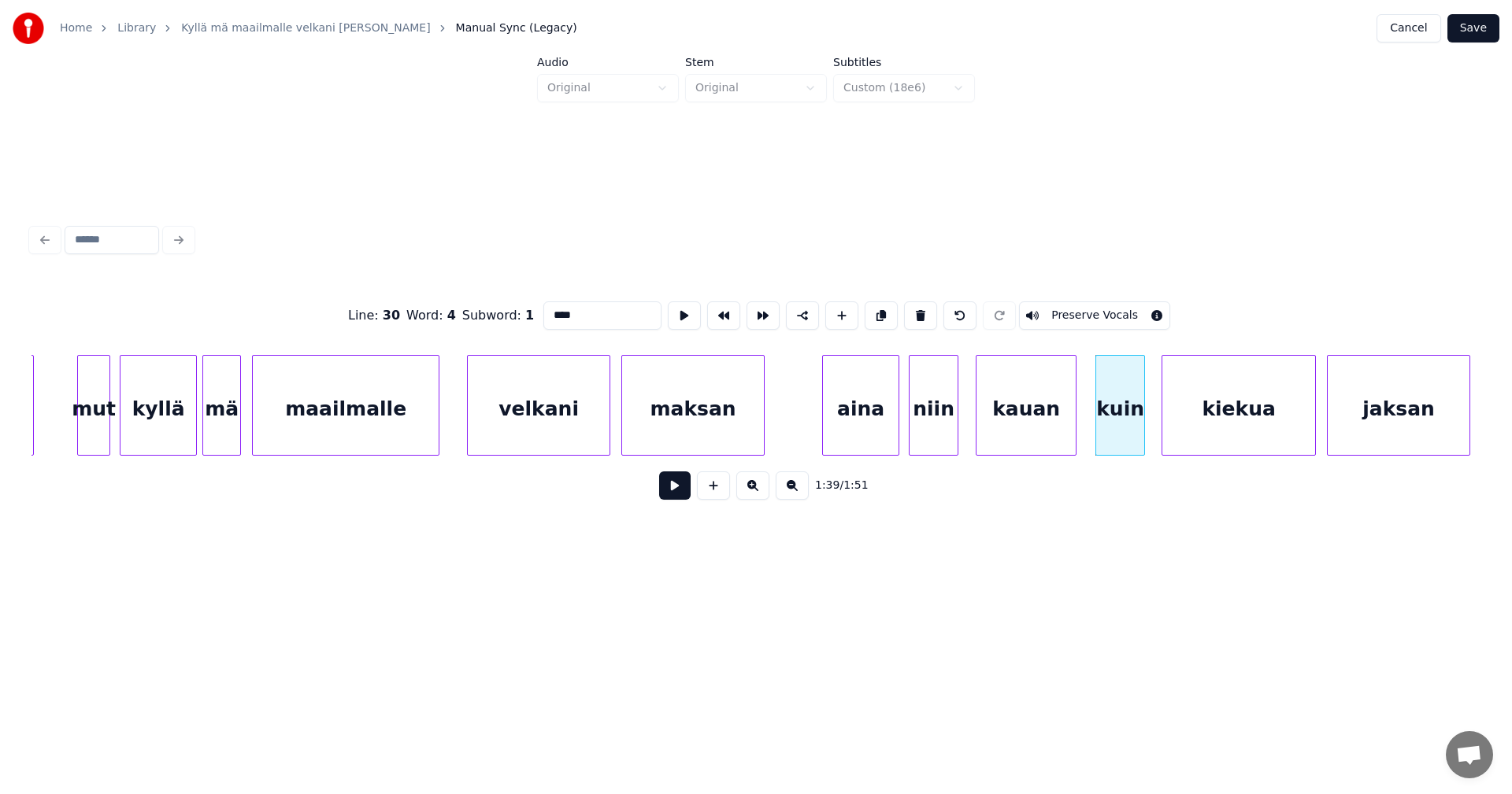
click at [564, 311] on input "****" at bounding box center [602, 315] width 118 height 29
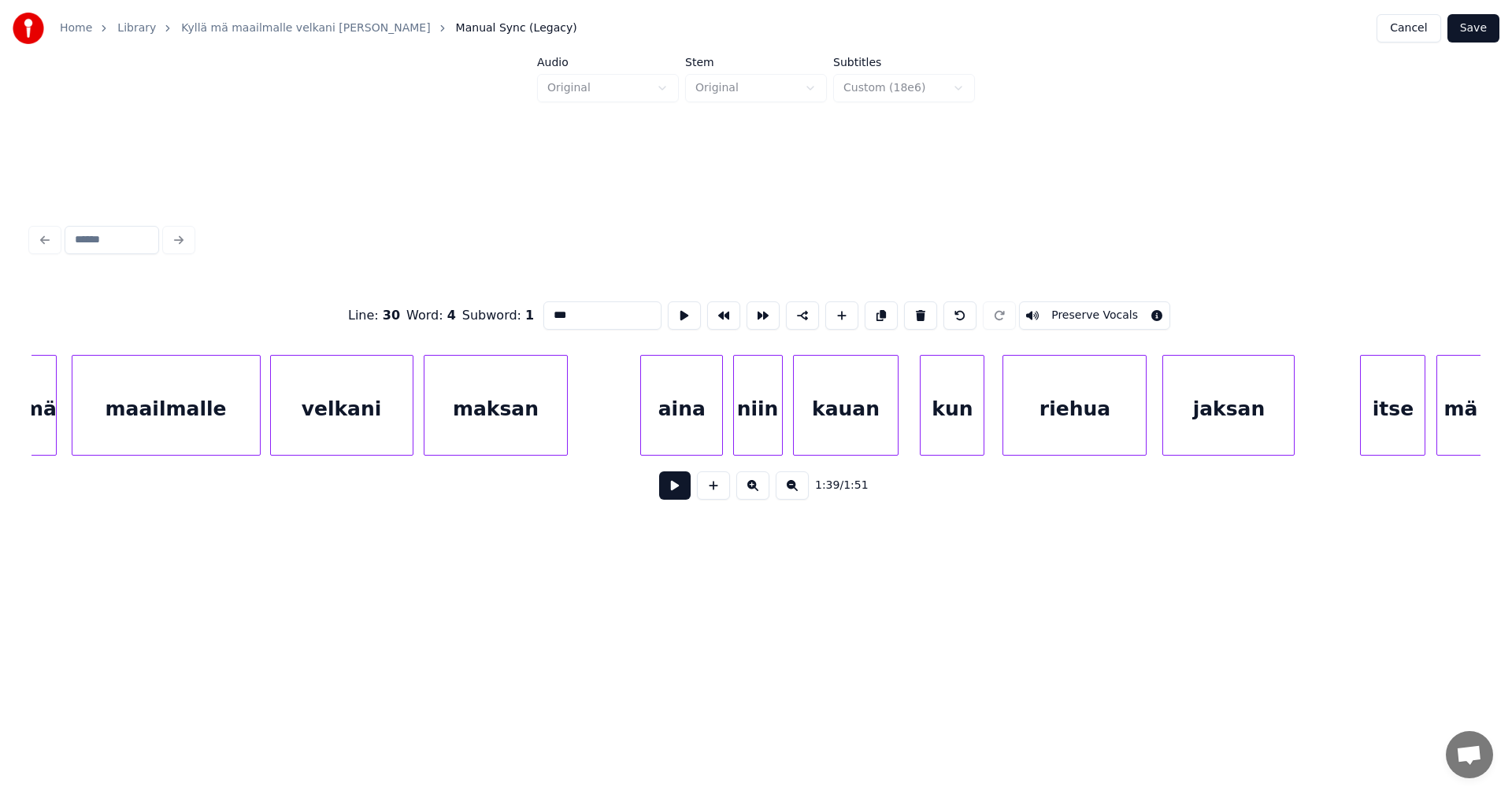
scroll to position [0, 15154]
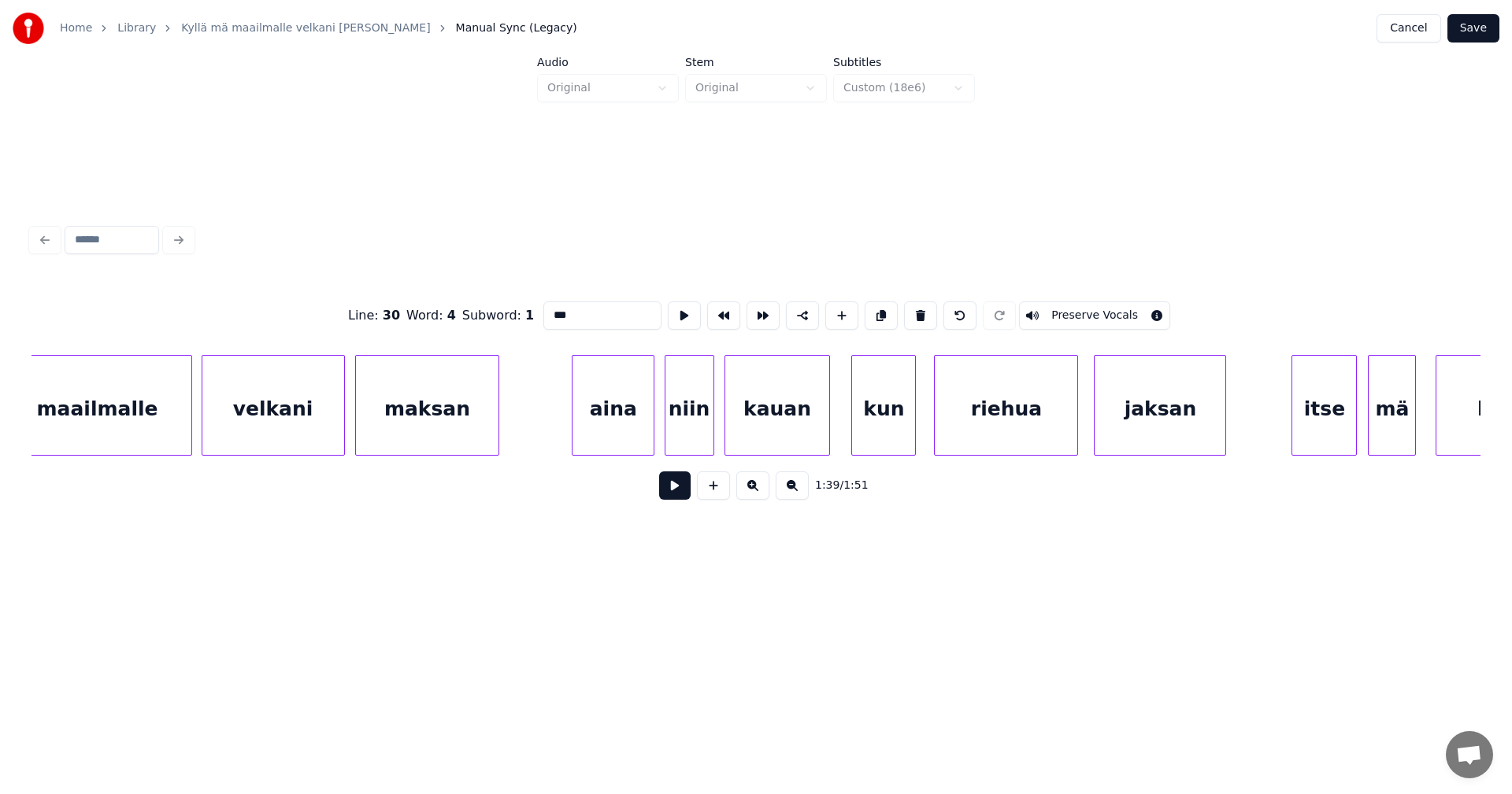
type input "***"
click at [924, 394] on div "maailmalle velkani maksan aina niin kauan kun riehua jaksan itse mä kuitenkin" at bounding box center [303, 405] width 30852 height 101
click at [901, 407] on div "kun" at bounding box center [883, 409] width 63 height 107
click at [681, 488] on button at bounding box center [675, 486] width 32 height 29
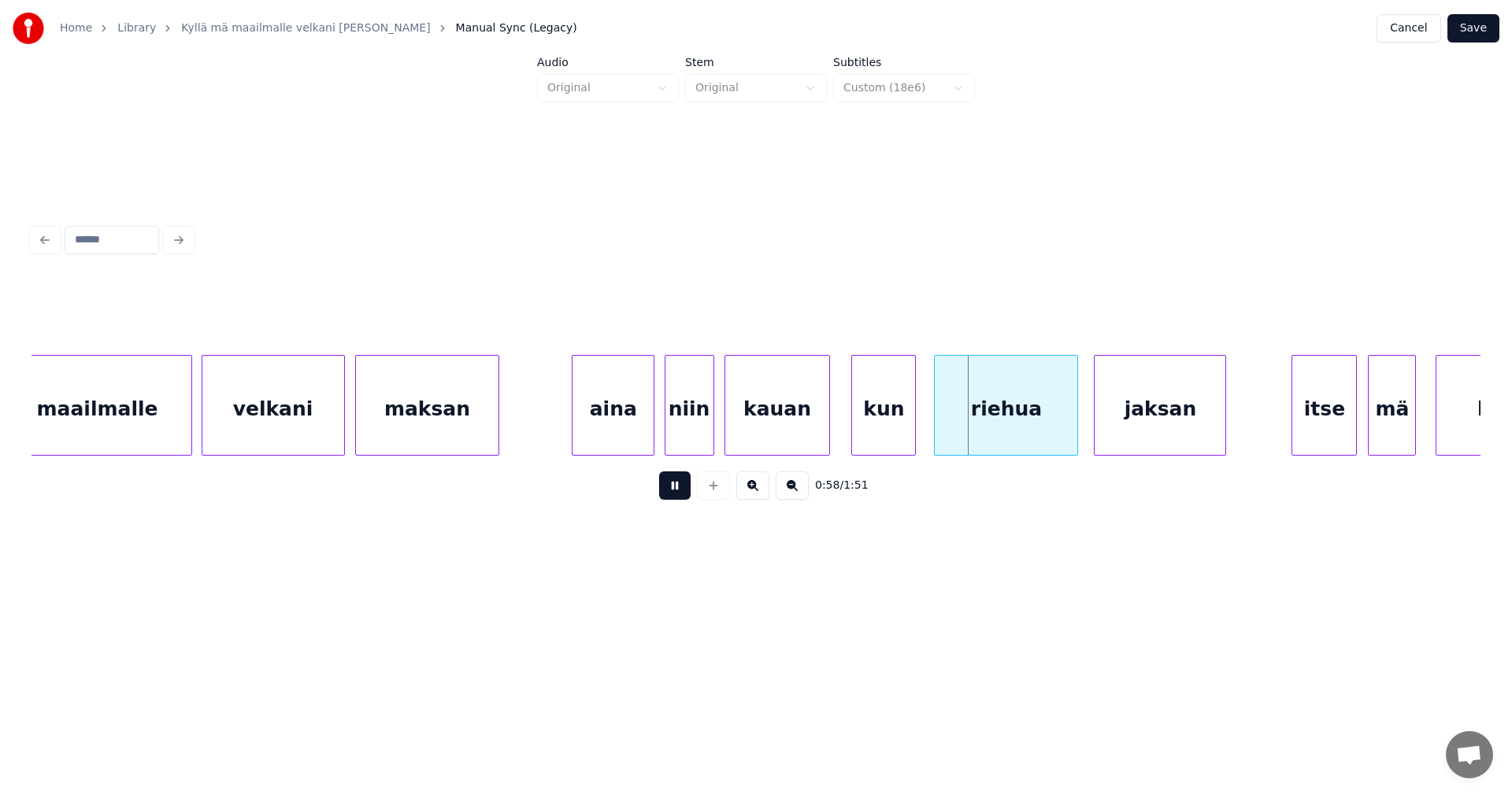
click at [681, 488] on button at bounding box center [675, 486] width 32 height 29
click at [869, 435] on div "kun" at bounding box center [883, 409] width 63 height 107
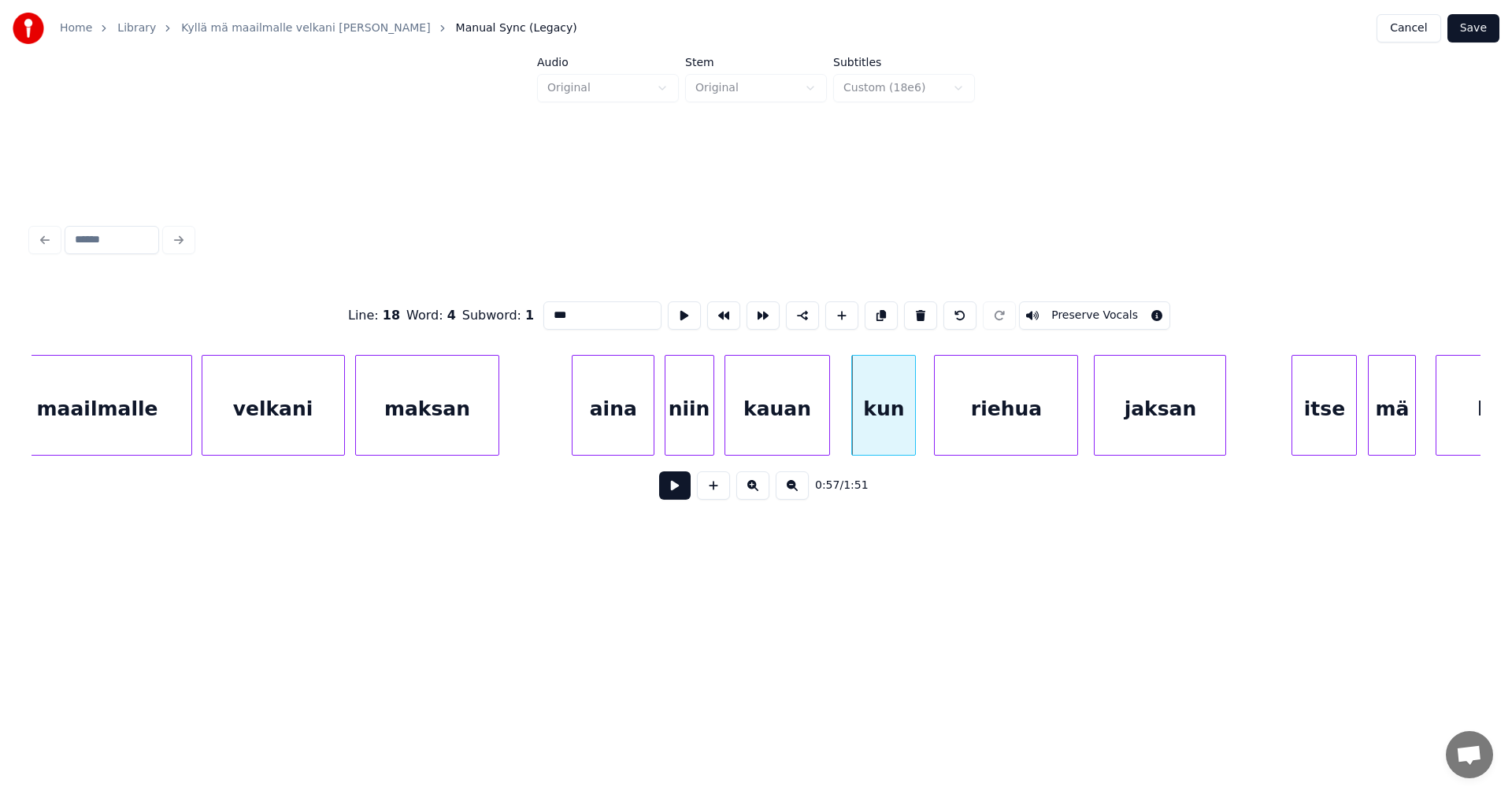
click at [682, 497] on button at bounding box center [675, 486] width 32 height 29
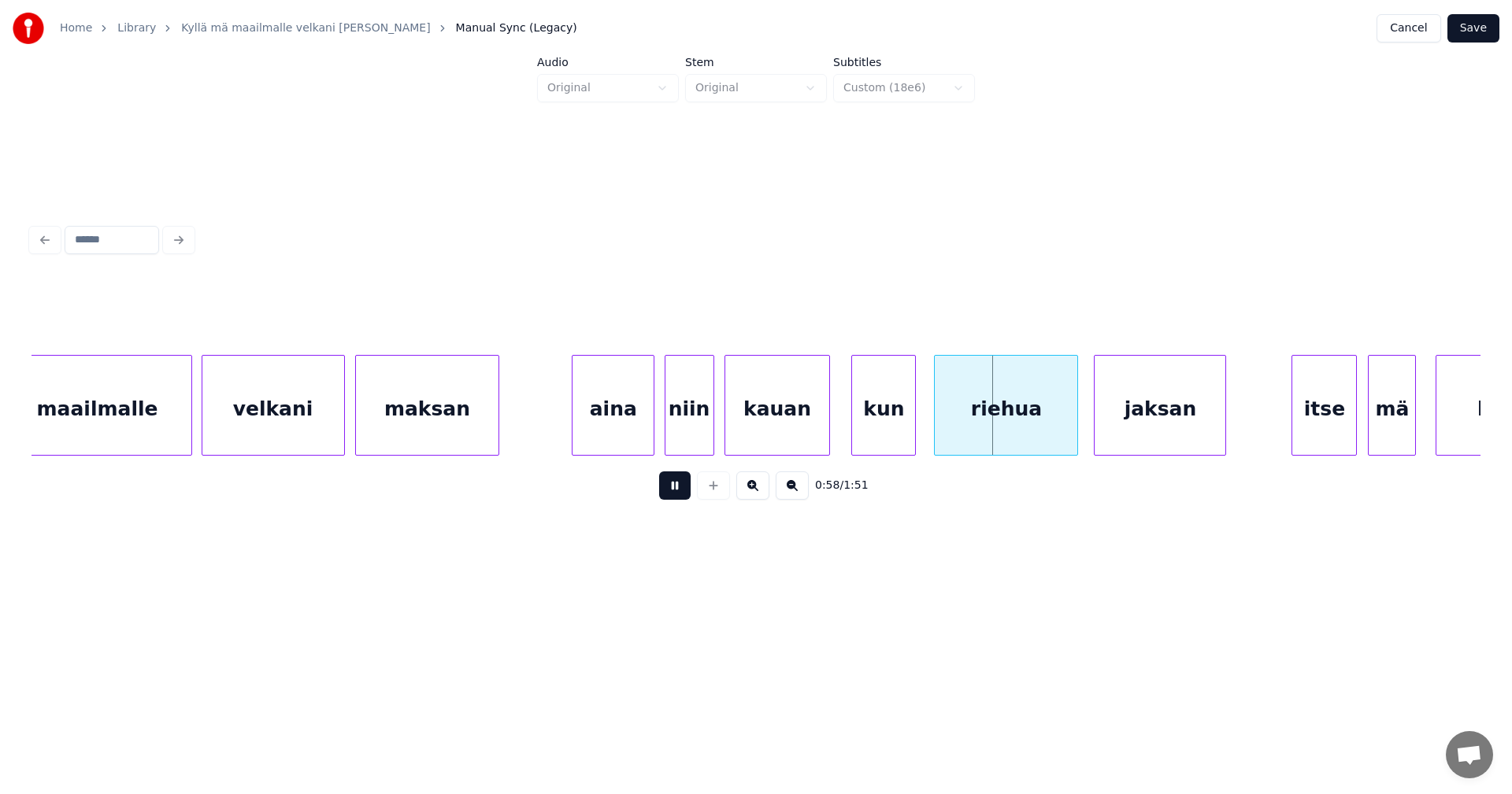
click at [682, 497] on button at bounding box center [675, 486] width 32 height 29
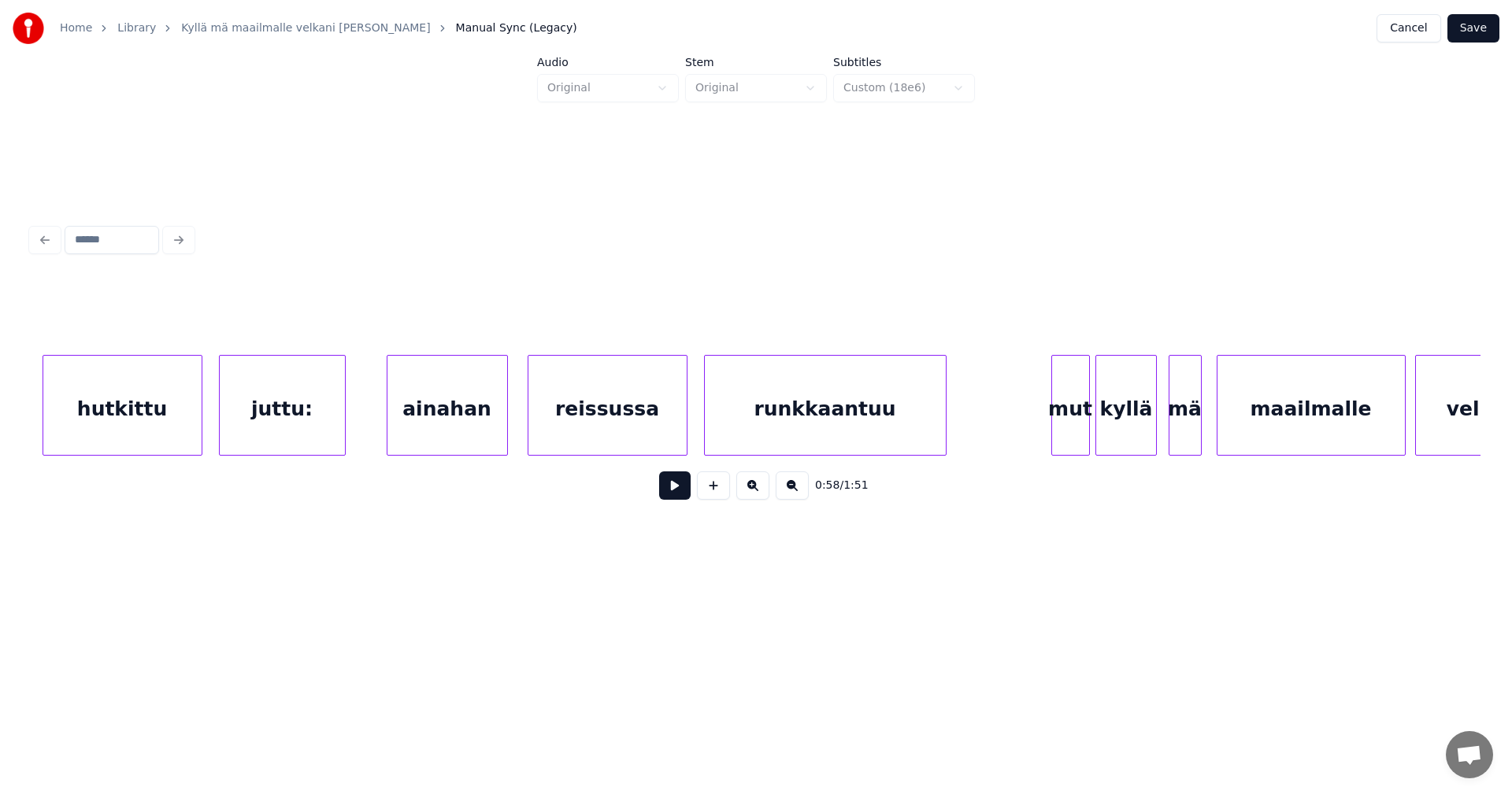
scroll to position [0, 13942]
click at [312, 422] on div "juttu:" at bounding box center [281, 409] width 125 height 107
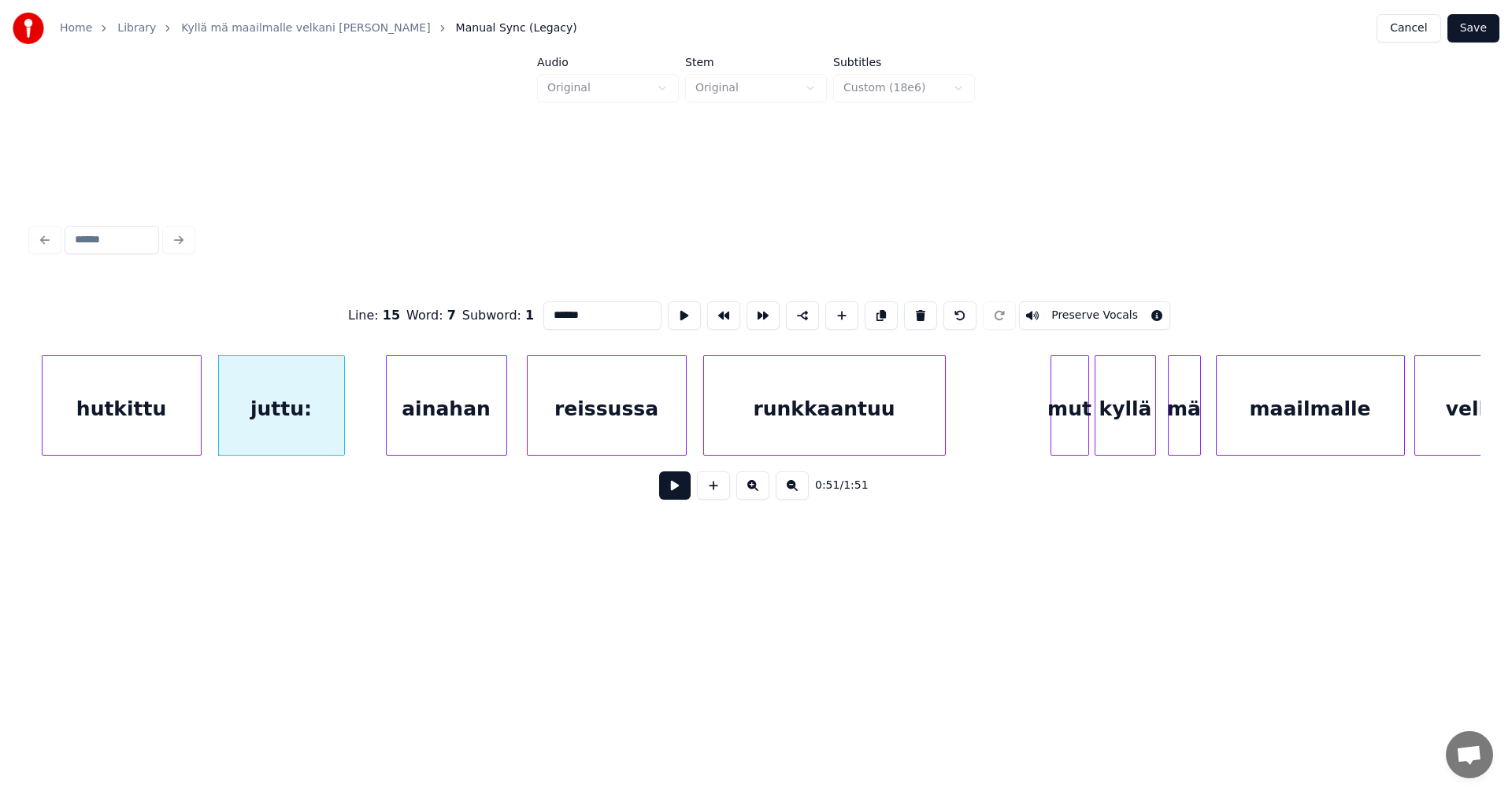
click at [576, 311] on input "******" at bounding box center [602, 315] width 118 height 29
type input "*****"
click at [1488, 28] on button "Save" at bounding box center [1474, 29] width 52 height 29
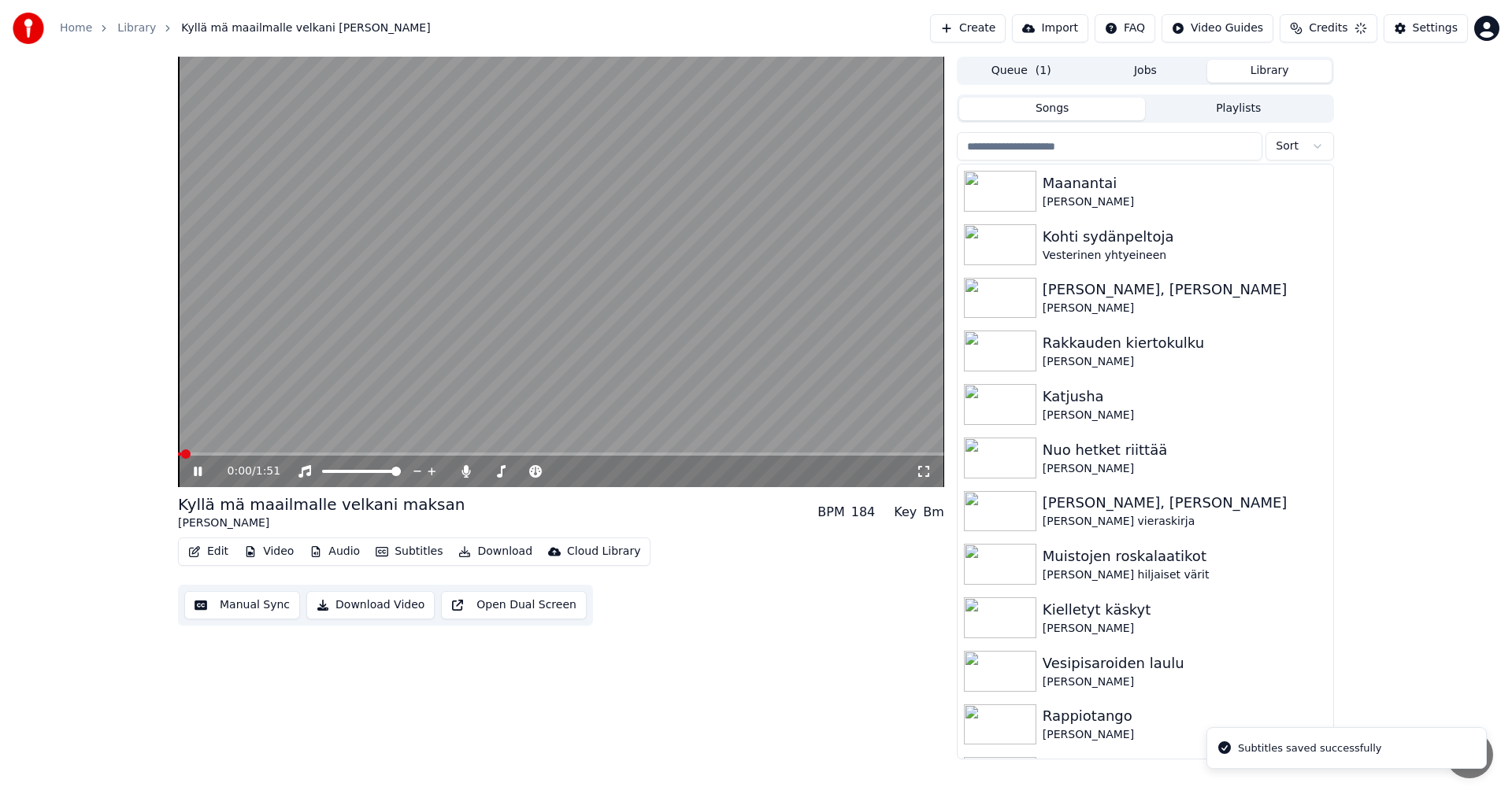
click at [354, 453] on span at bounding box center [561, 454] width 766 height 3
click at [406, 454] on span at bounding box center [561, 454] width 766 height 3
click at [199, 471] on icon at bounding box center [197, 471] width 8 height 10
click at [219, 555] on button "Edit" at bounding box center [208, 552] width 53 height 22
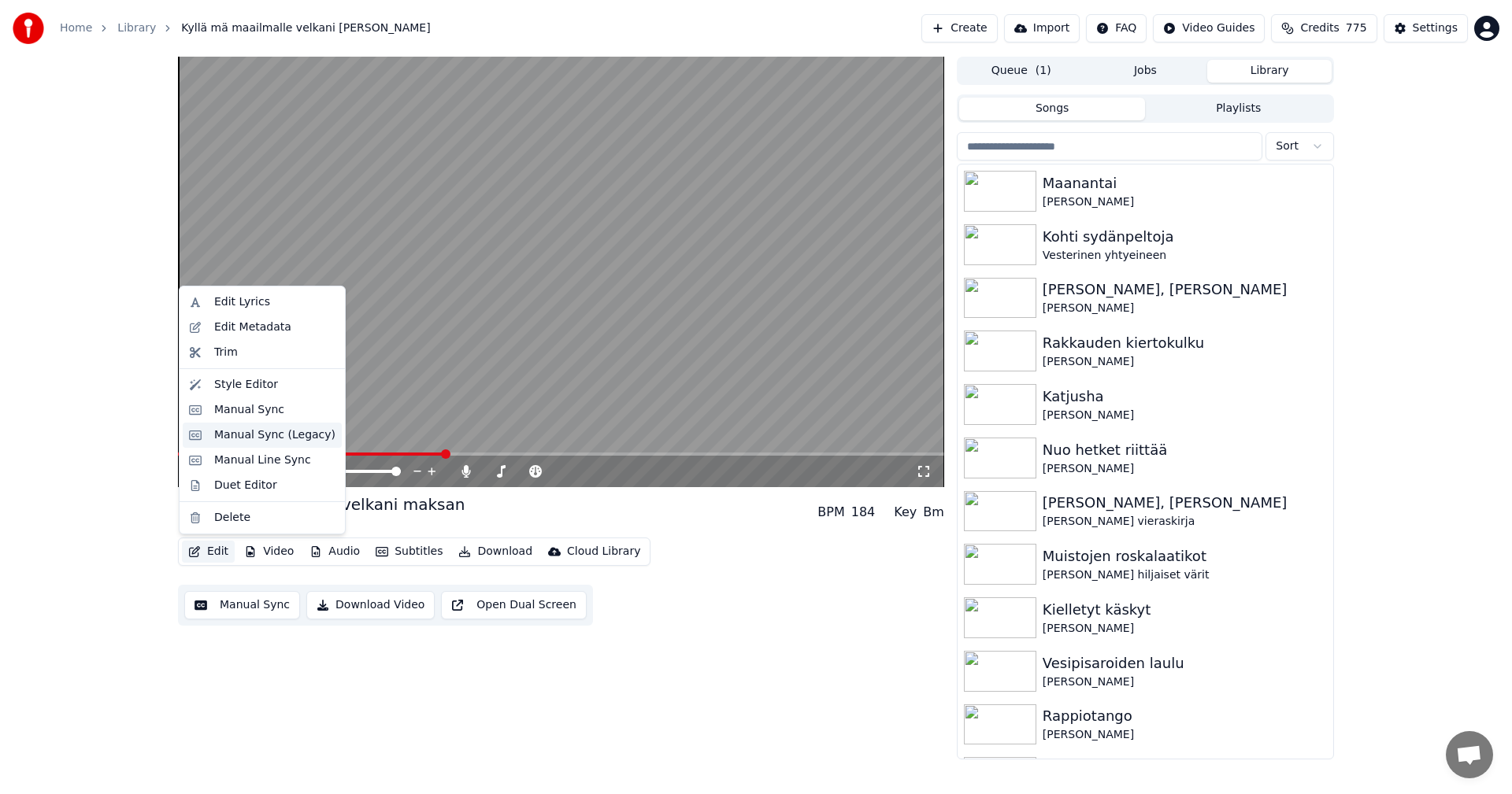
click at [275, 429] on div "Manual Sync (Legacy)" at bounding box center [274, 435] width 121 height 16
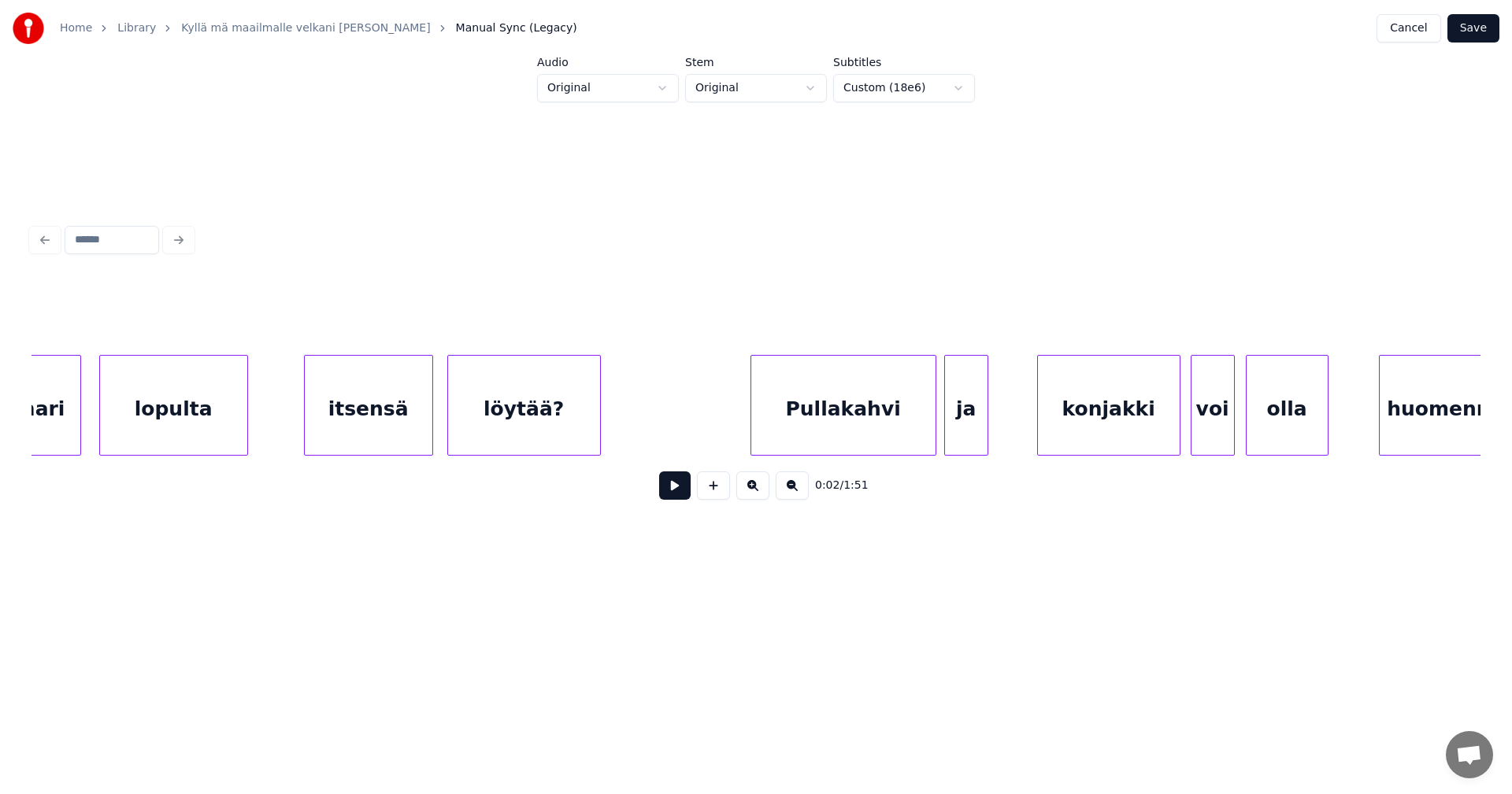
scroll to position [0, 10199]
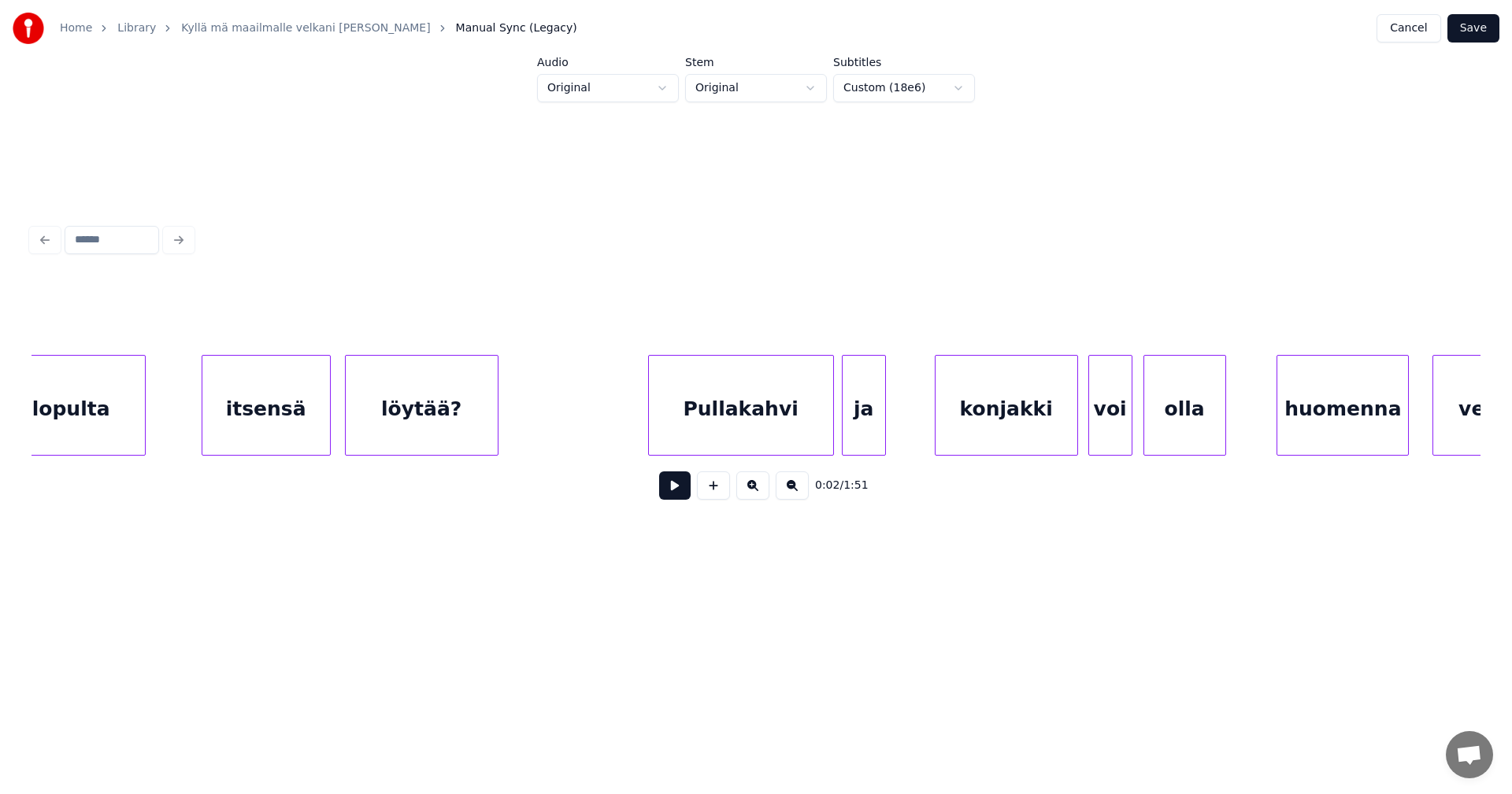
click at [473, 418] on div "löytää?" at bounding box center [422, 409] width 152 height 107
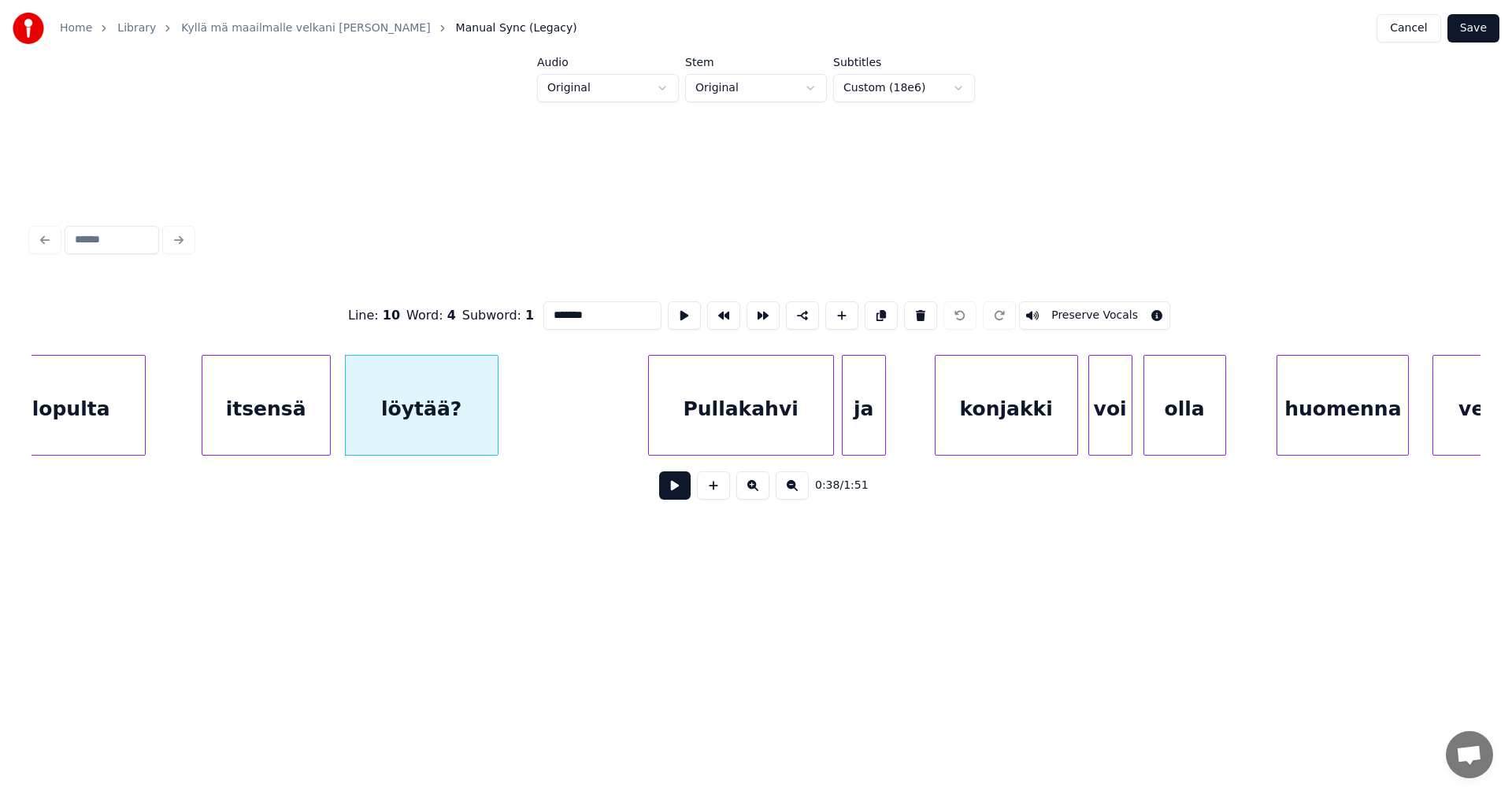
click at [599, 311] on input "*******" at bounding box center [602, 315] width 118 height 29
type input "******"
click at [1479, 31] on button "Save" at bounding box center [1474, 29] width 52 height 29
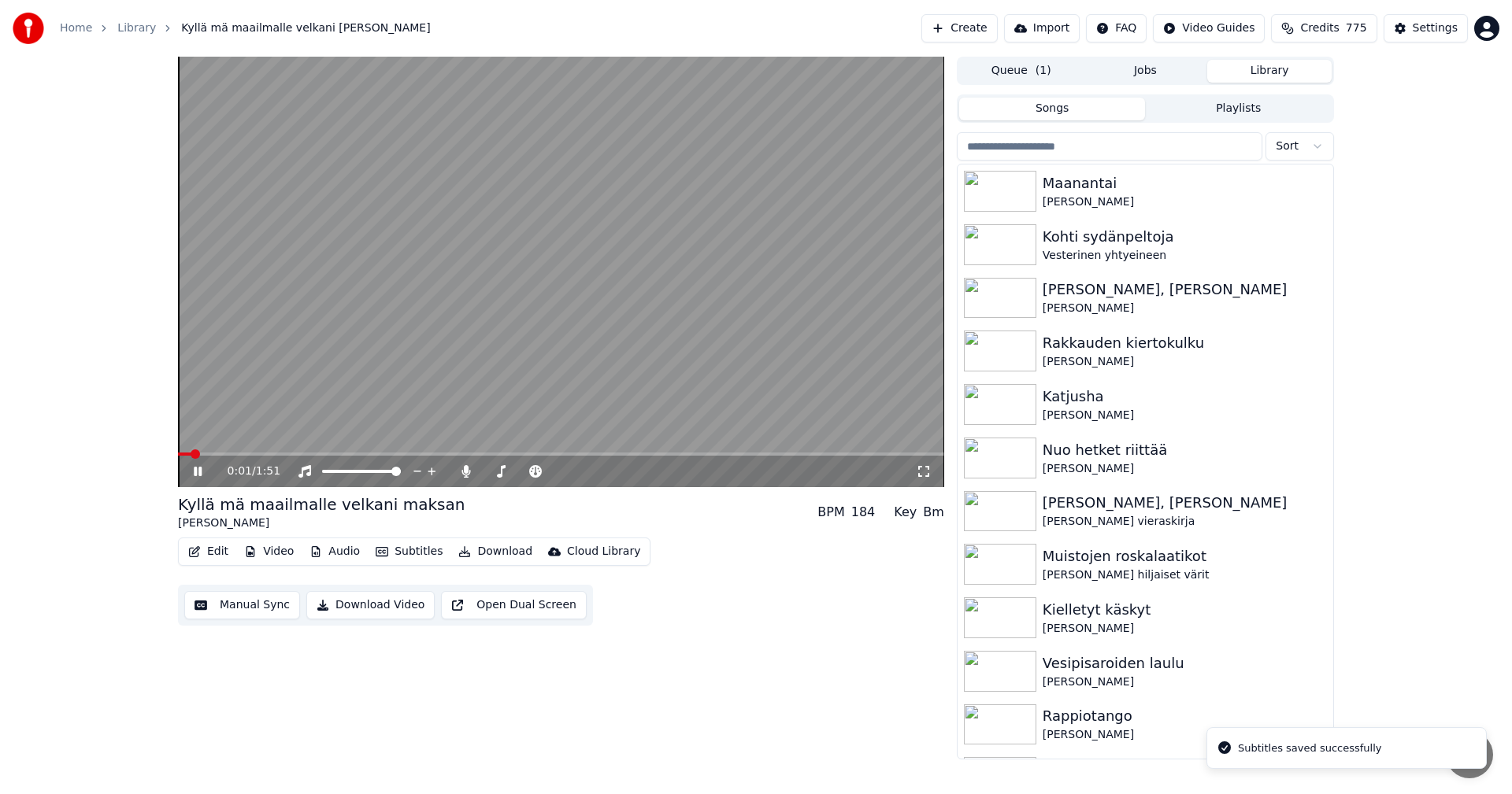
click at [196, 467] on icon at bounding box center [209, 471] width 37 height 13
click at [282, 549] on button "Video" at bounding box center [269, 552] width 62 height 22
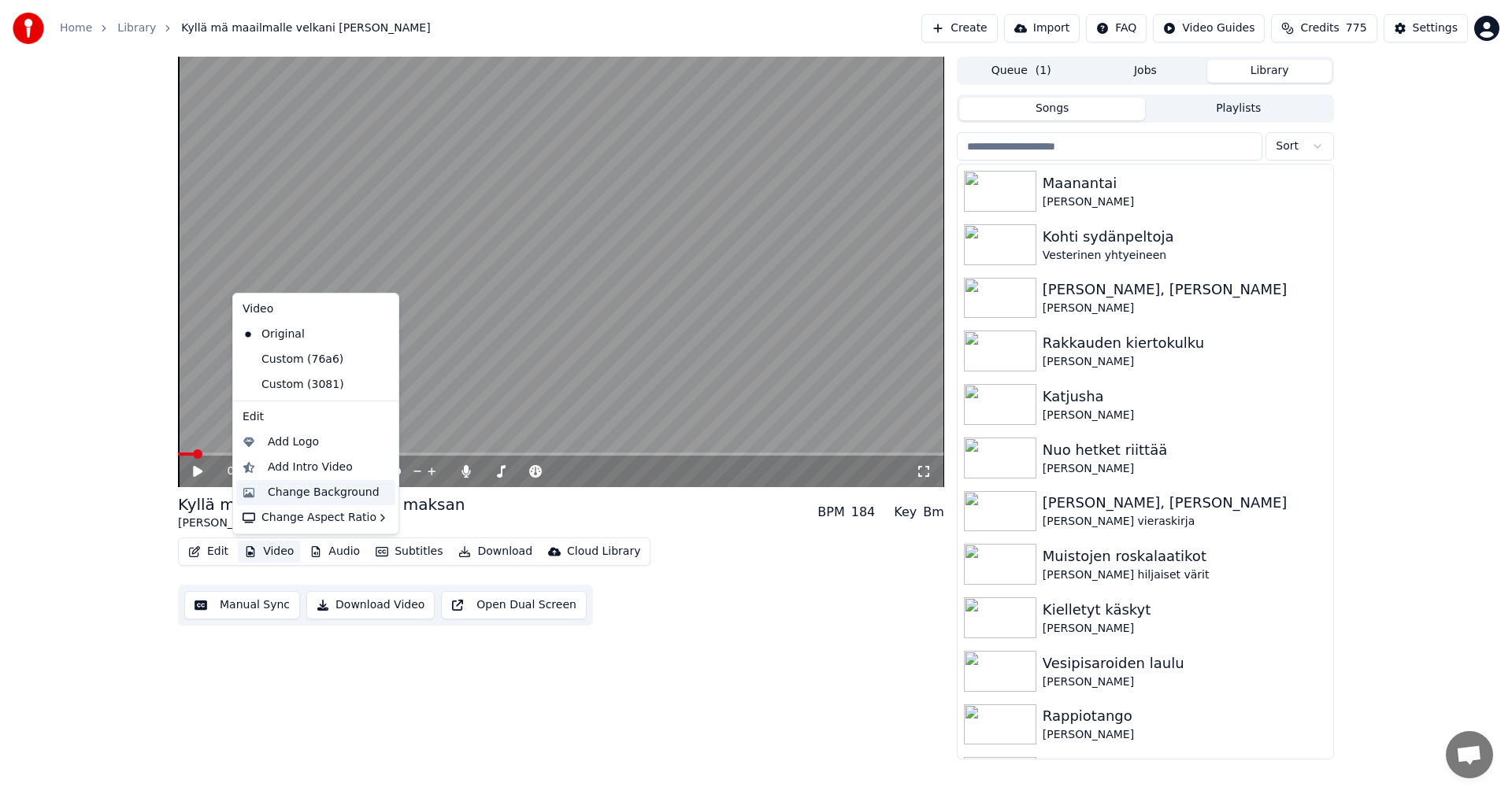
click at [326, 491] on div "Change Background" at bounding box center [323, 493] width 112 height 16
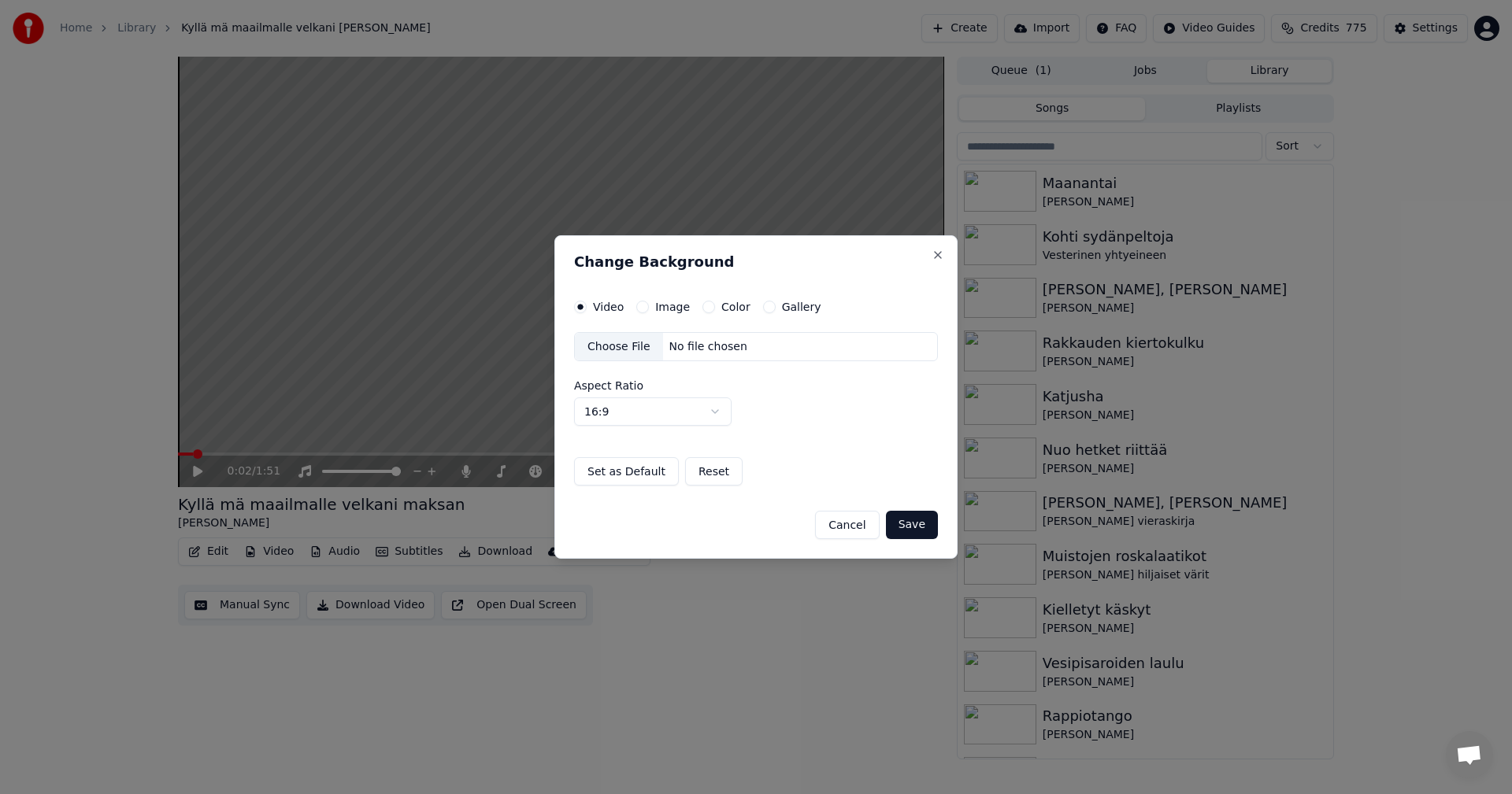
click at [709, 307] on button "Color" at bounding box center [709, 307] width 13 height 13
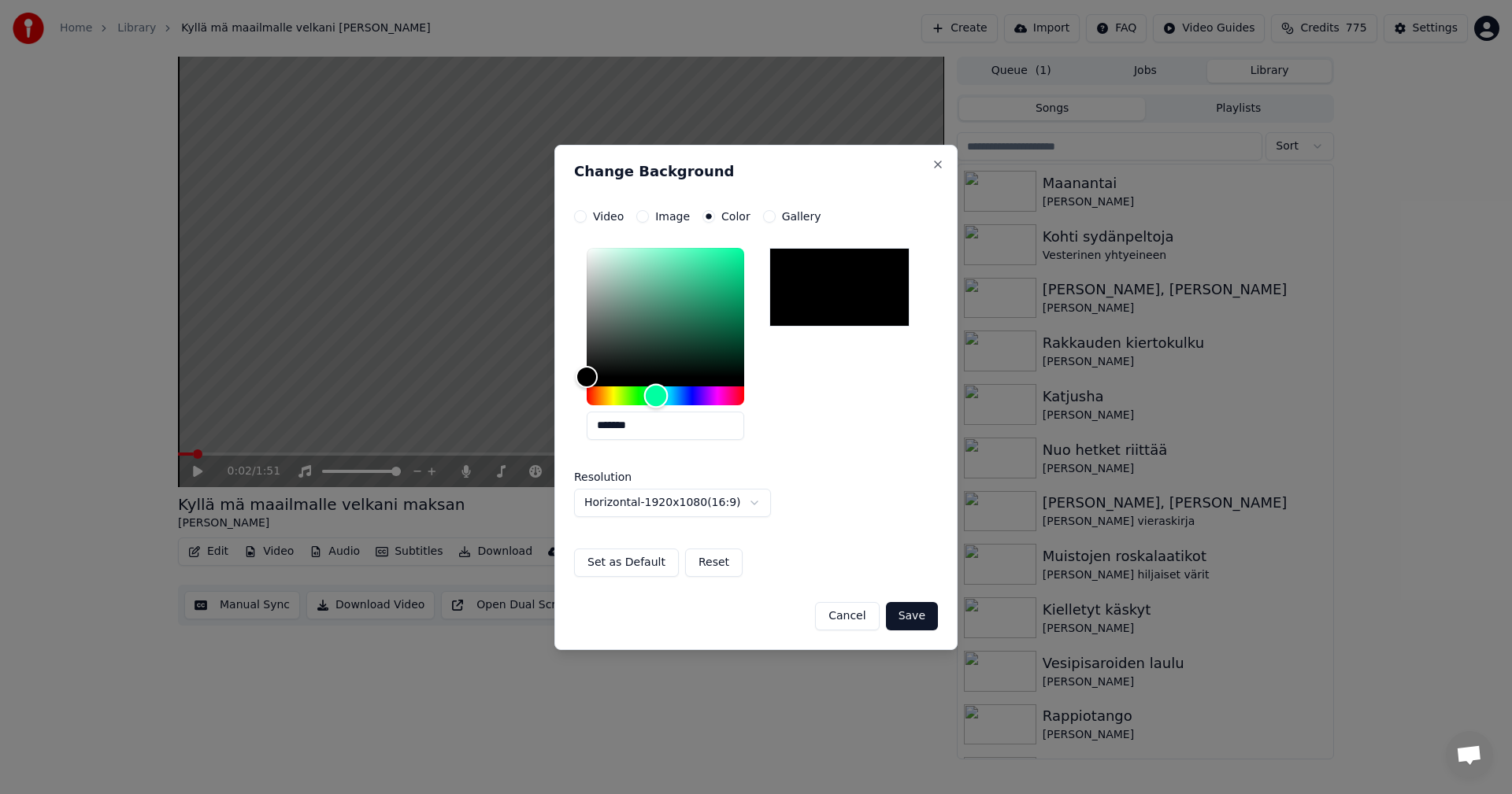
drag, startPoint x: 594, startPoint y: 395, endPoint x: 656, endPoint y: 399, distance: 62.1
click at [656, 399] on div "Hue" at bounding box center [656, 395] width 25 height 25
drag, startPoint x: 586, startPoint y: 372, endPoint x: 679, endPoint y: 344, distance: 97.1
click at [679, 344] on div "Color" at bounding box center [679, 344] width 25 height 25
type input "*******"
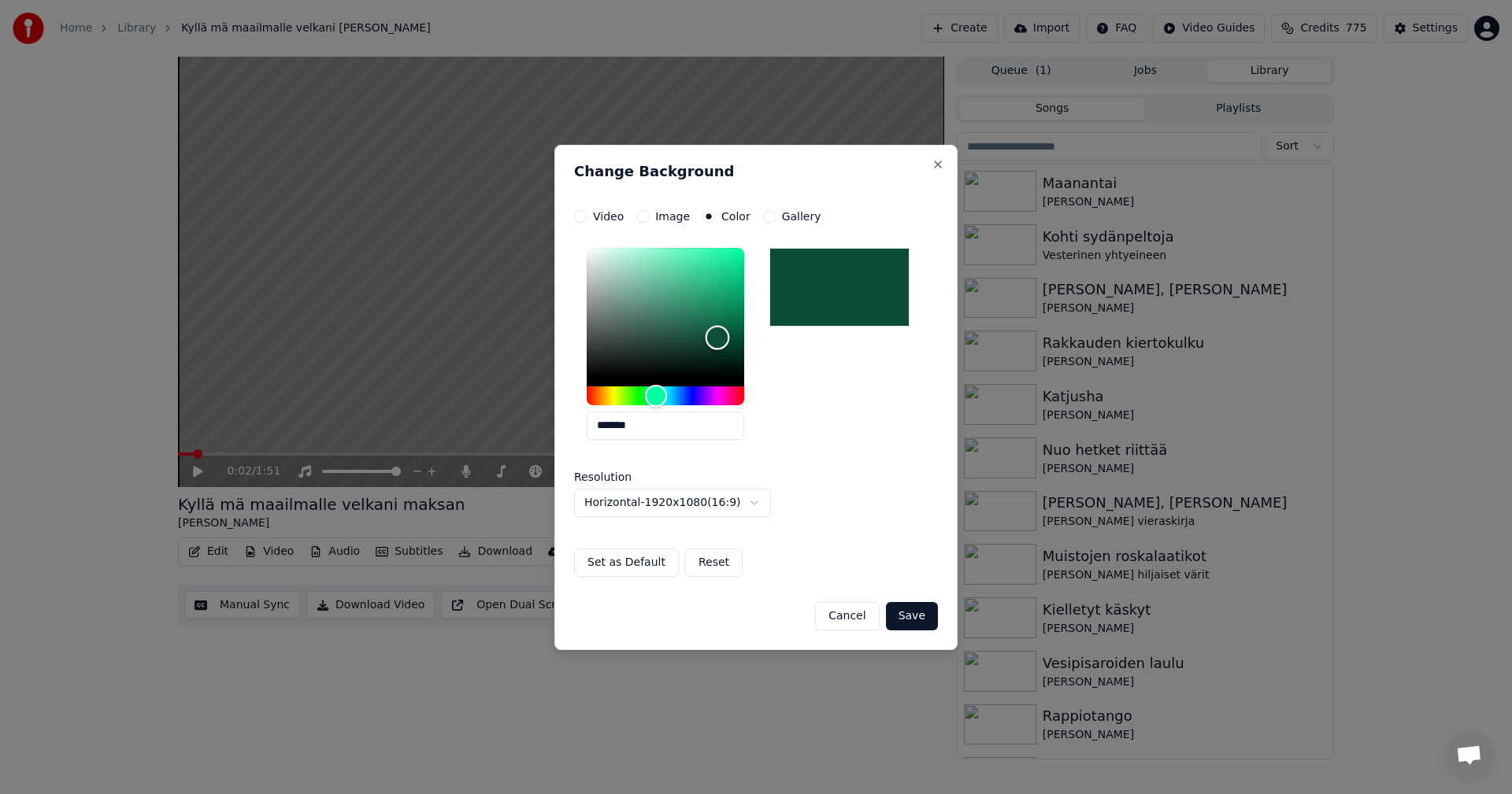
drag, startPoint x: 679, startPoint y: 344, endPoint x: 718, endPoint y: 338, distance: 39.5
click at [718, 338] on div "Color" at bounding box center [718, 338] width 25 height 25
click at [867, 617] on button "Cancel" at bounding box center [847, 616] width 63 height 29
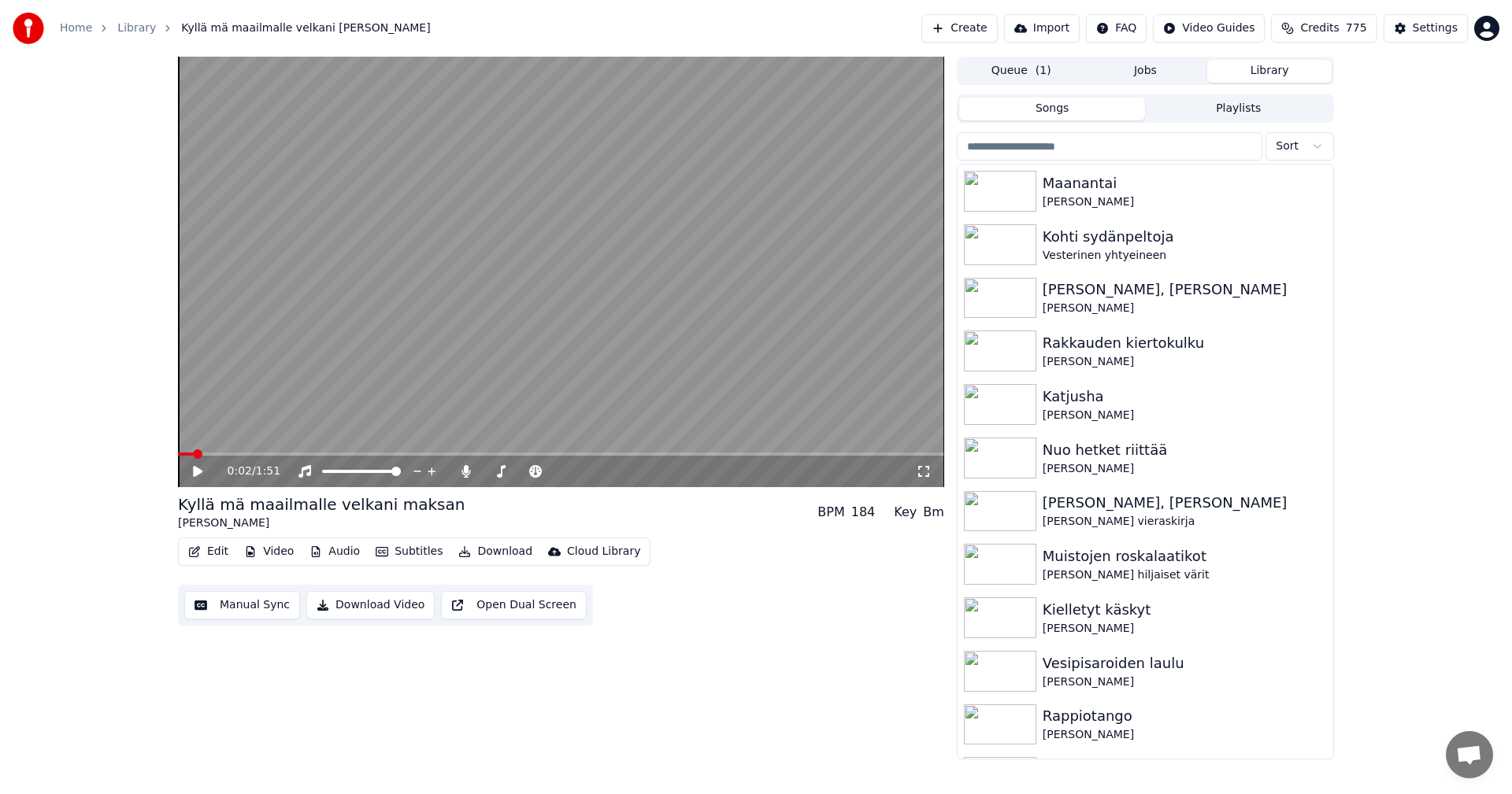
click at [281, 550] on button "Video" at bounding box center [269, 552] width 62 height 22
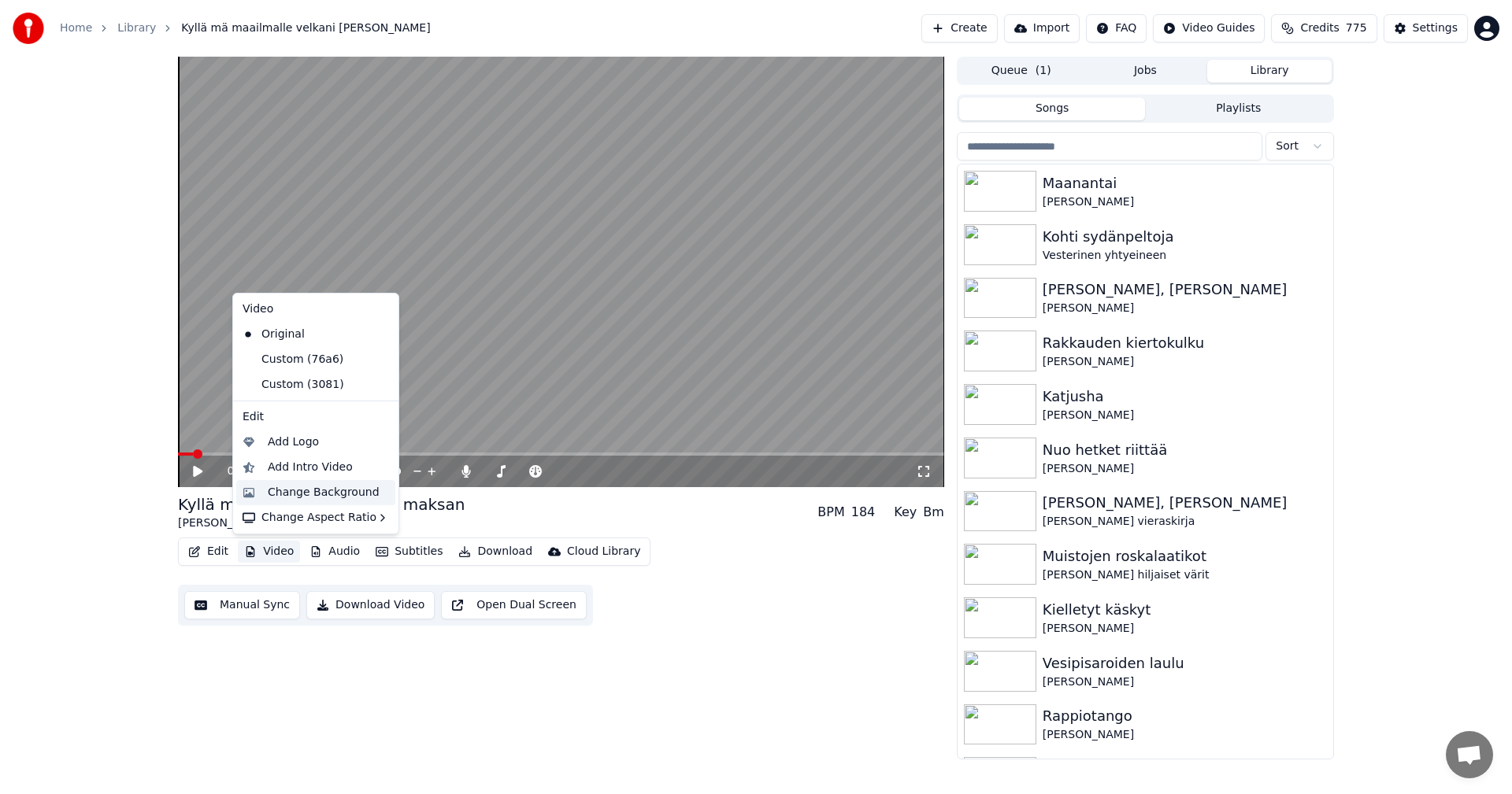
click at [316, 497] on div "Change Background" at bounding box center [323, 493] width 112 height 16
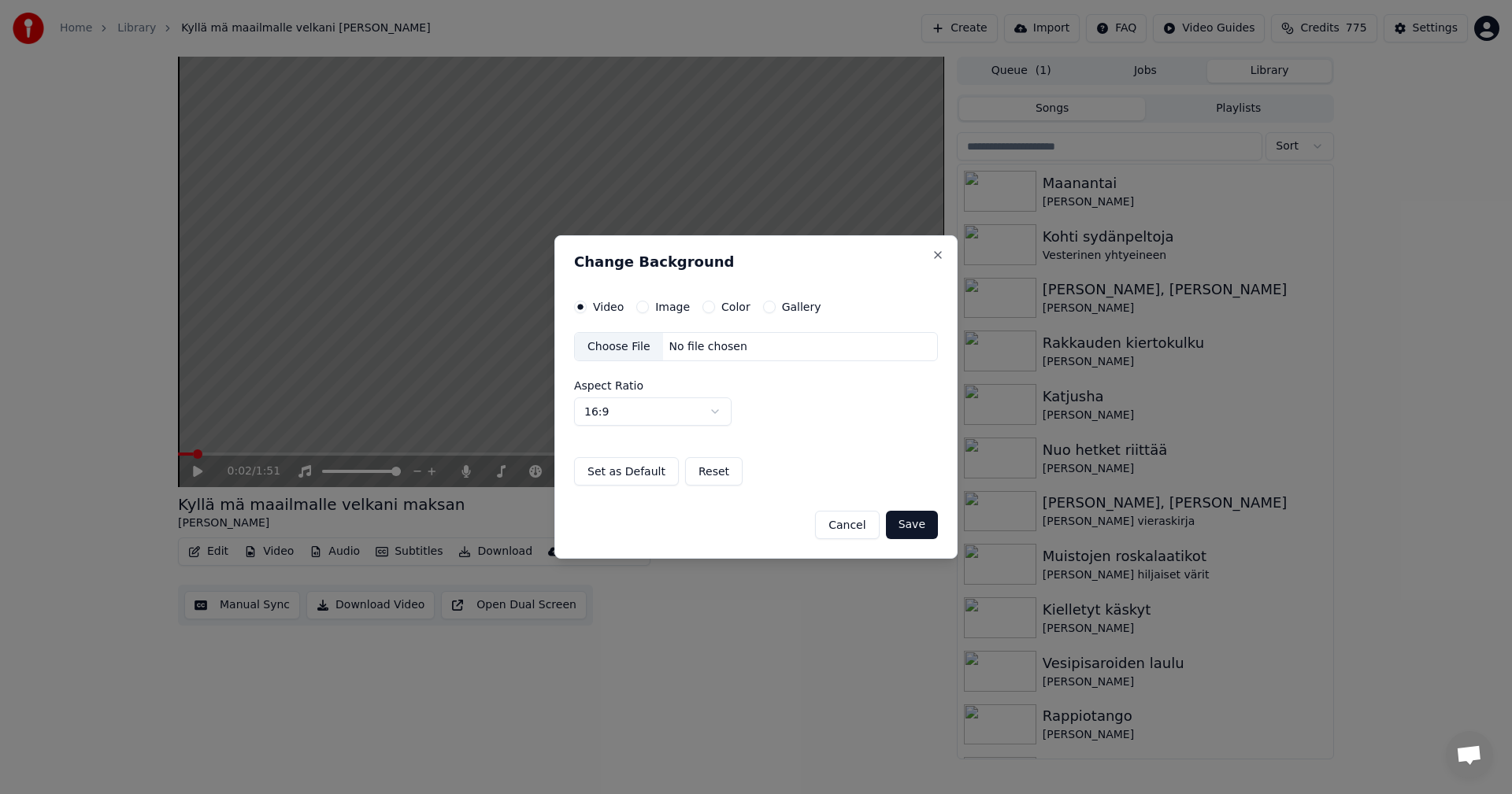
click at [646, 307] on button "Image" at bounding box center [643, 307] width 13 height 13
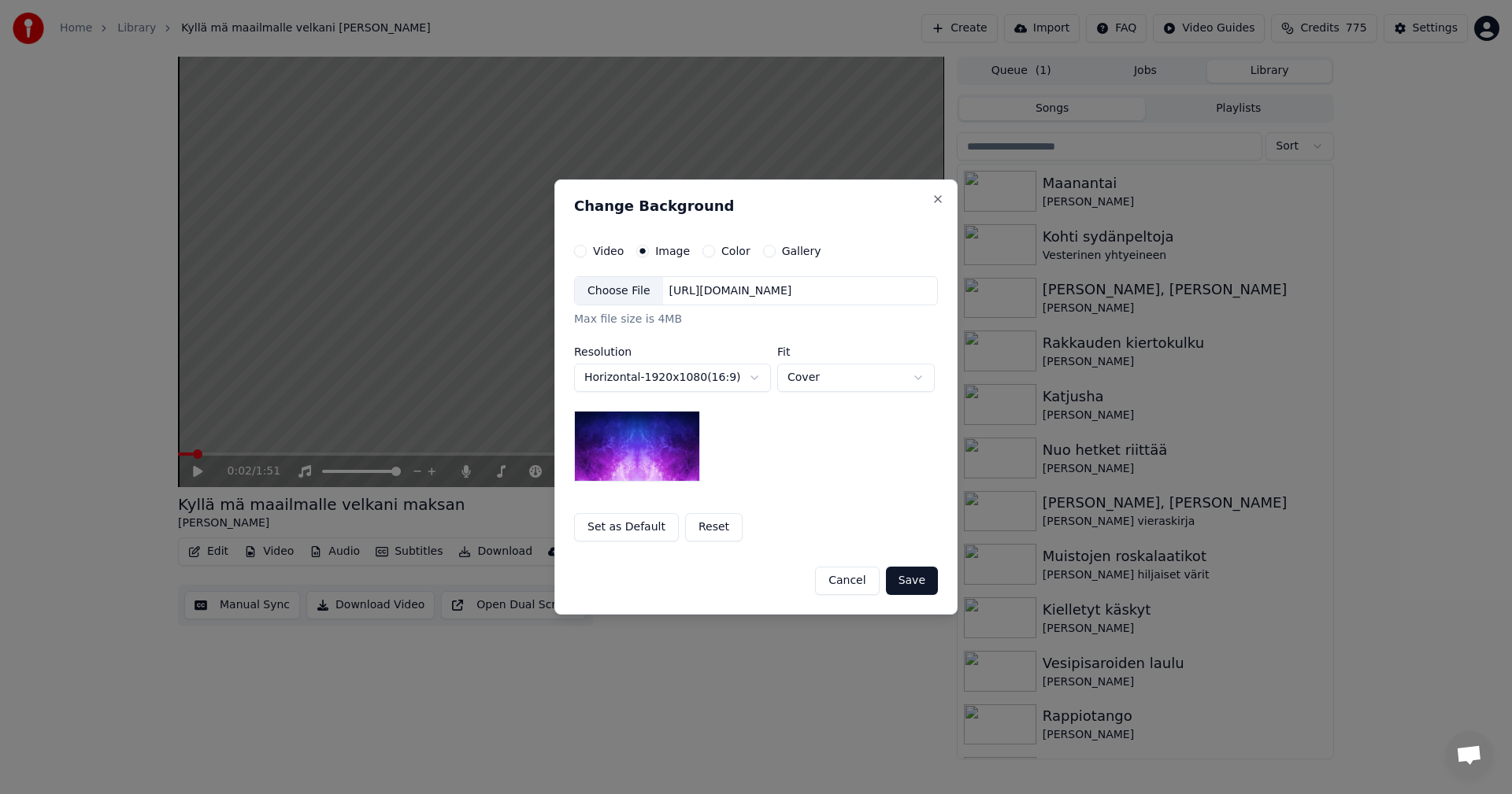
click at [623, 308] on div "Choose File [URL][DOMAIN_NAME] Max file size is 4MB" at bounding box center [756, 303] width 364 height 52
click at [629, 294] on div "Choose File" at bounding box center [618, 292] width 88 height 29
click at [909, 585] on button "Save" at bounding box center [912, 581] width 52 height 29
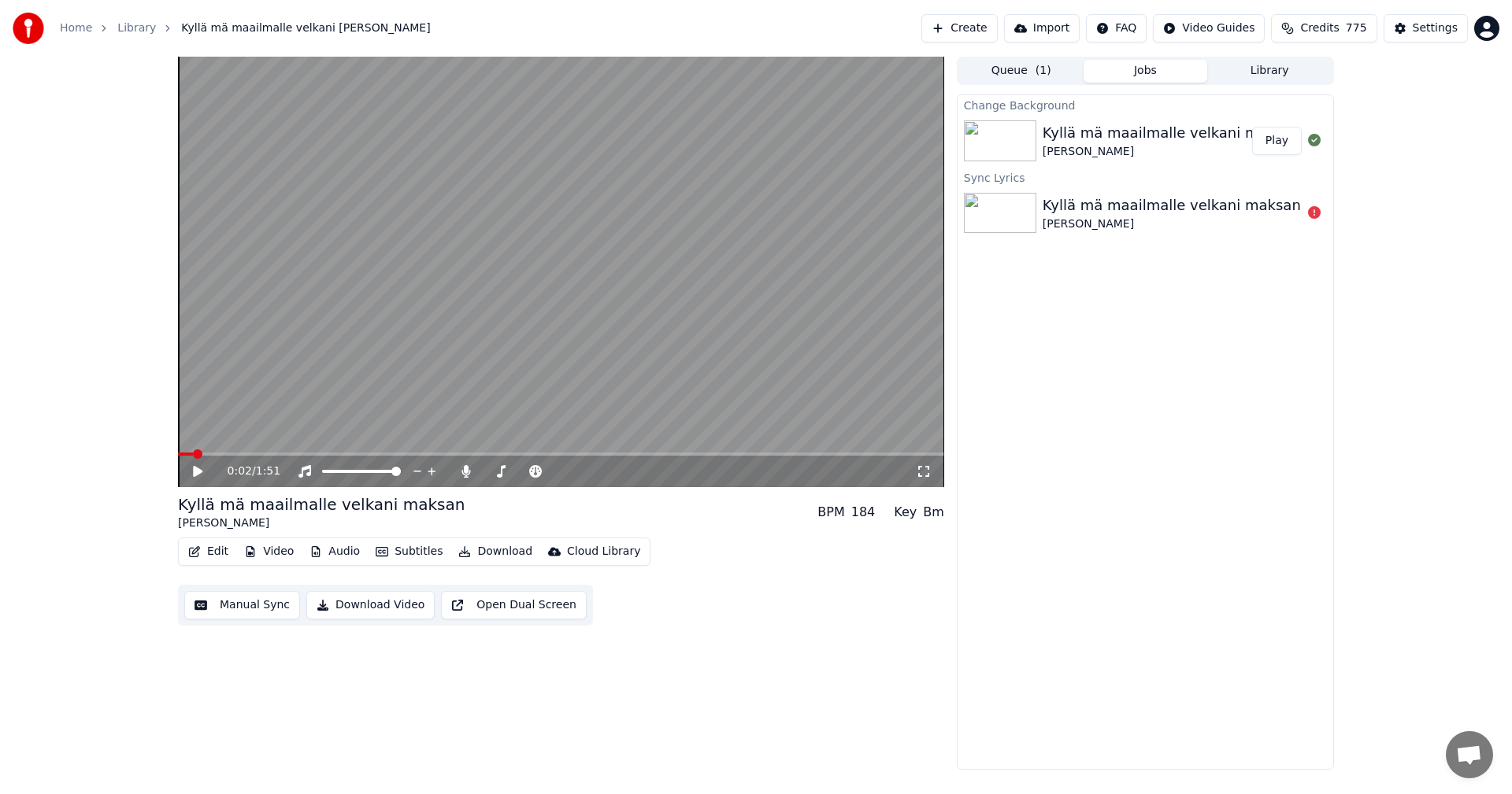
click at [1268, 139] on button "Play" at bounding box center [1277, 141] width 50 height 29
click at [216, 453] on span at bounding box center [561, 454] width 766 height 3
click at [196, 471] on icon at bounding box center [197, 471] width 8 height 10
click at [266, 548] on button "Video" at bounding box center [269, 552] width 62 height 22
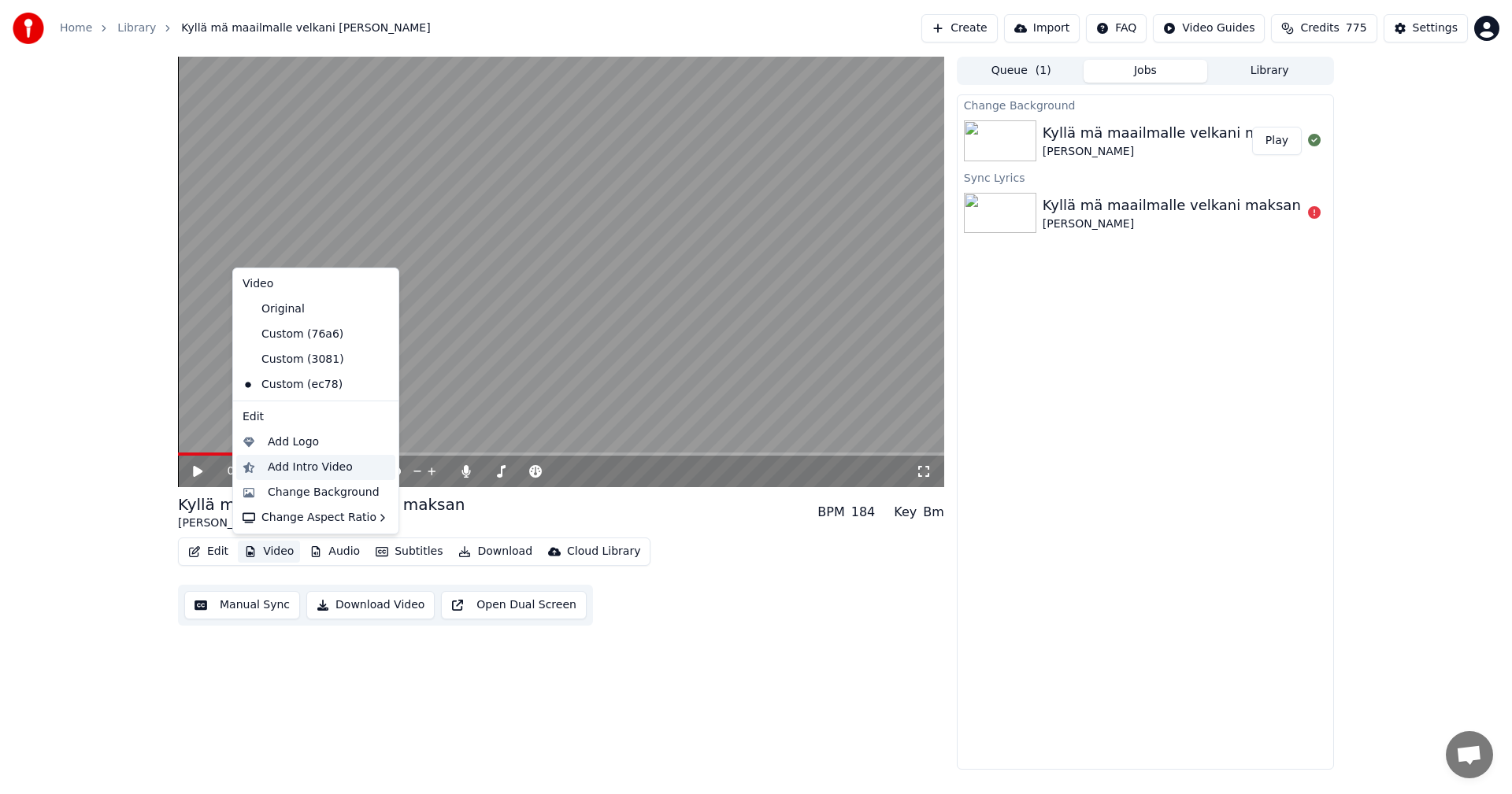
click at [288, 471] on div "Add Intro Video" at bounding box center [310, 468] width 85 height 16
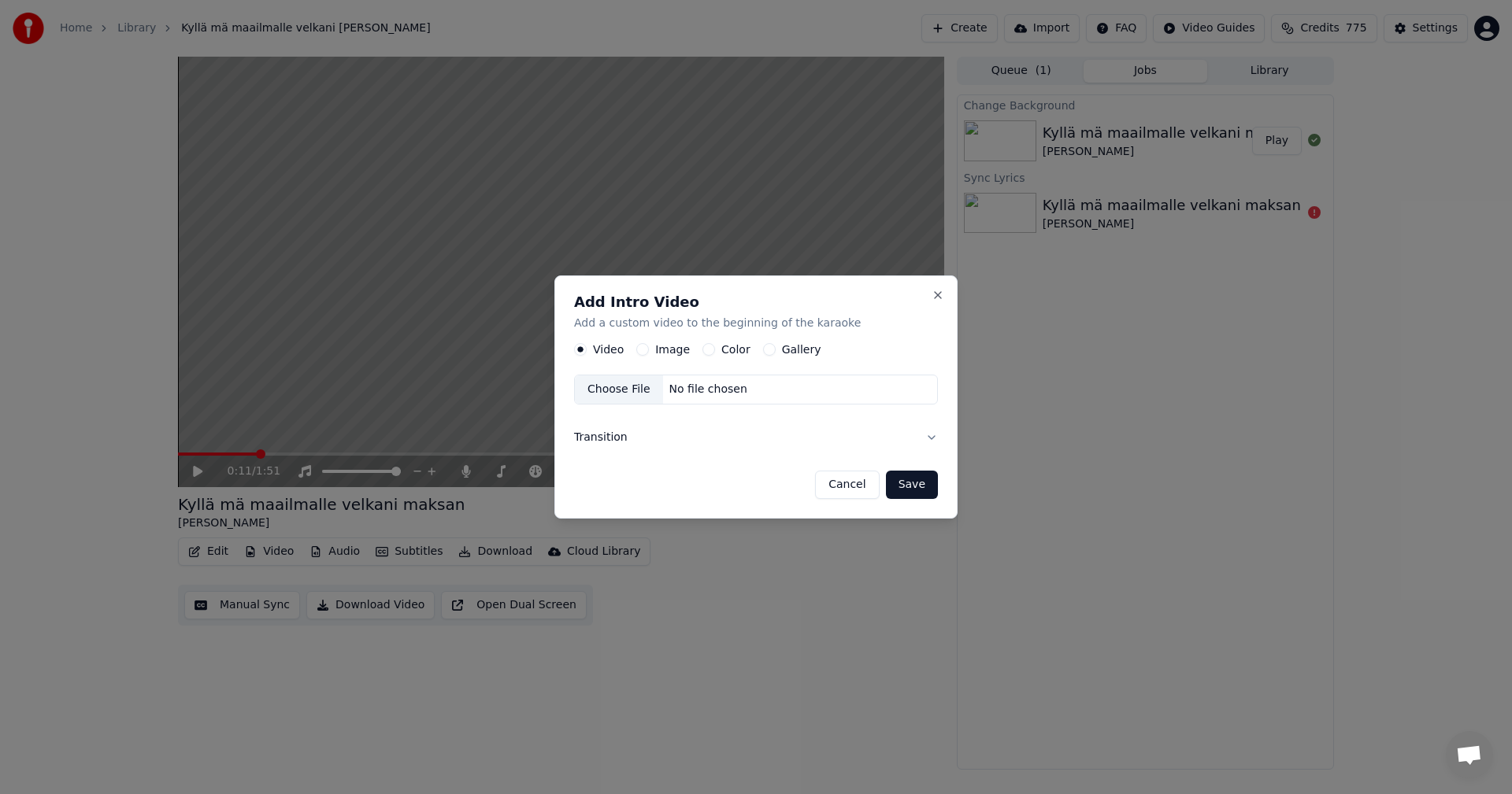
click at [702, 351] on button "Color" at bounding box center [709, 350] width 13 height 13
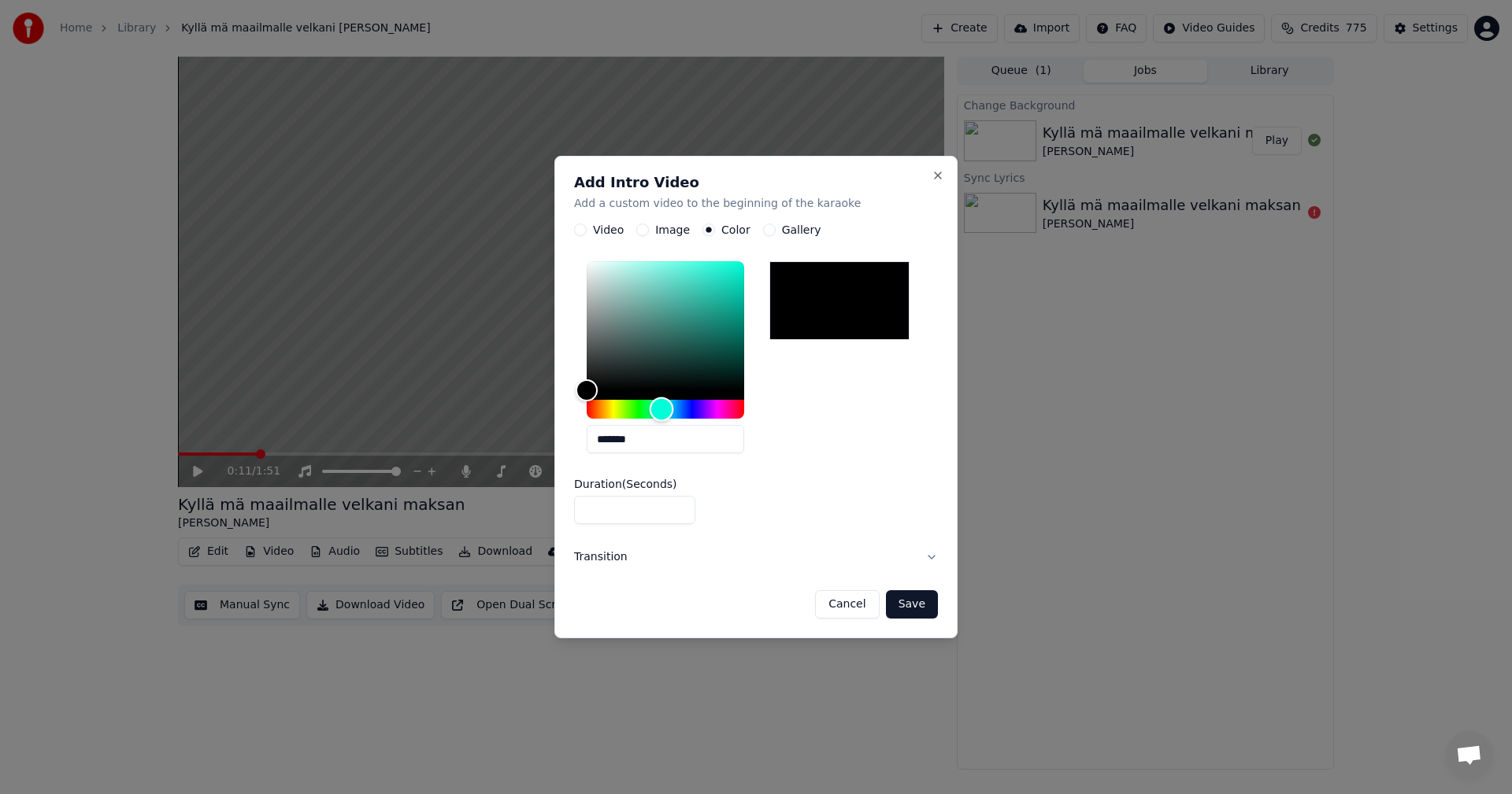
drag, startPoint x: 592, startPoint y: 407, endPoint x: 662, endPoint y: 401, distance: 70.3
click at [662, 401] on div "Hue" at bounding box center [661, 410] width 25 height 25
type input "*******"
drag, startPoint x: 591, startPoint y: 389, endPoint x: 703, endPoint y: 359, distance: 115.9
click at [703, 359] on div "Color" at bounding box center [703, 359] width 25 height 25
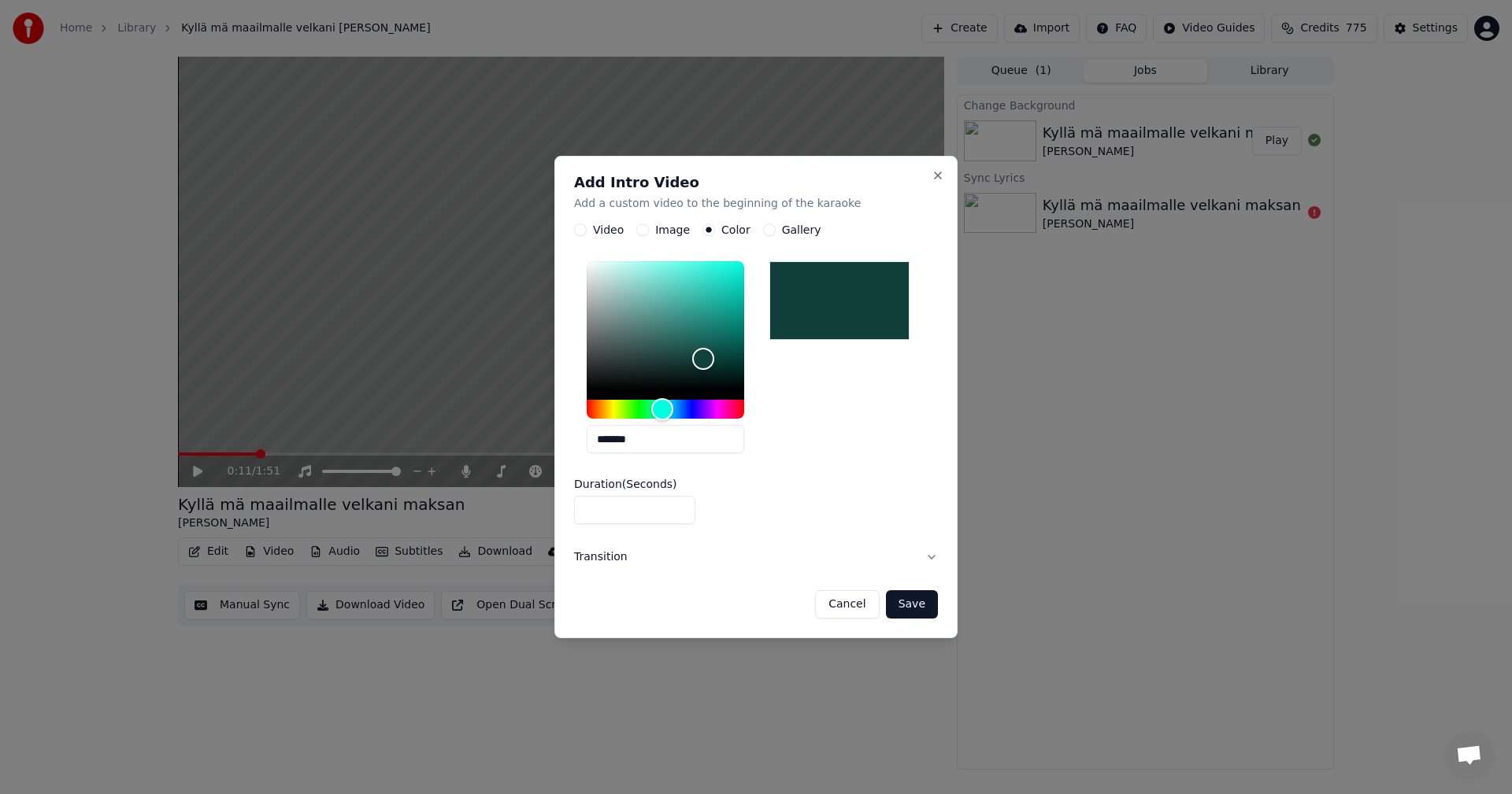
type input "*"
click at [679, 505] on input "*" at bounding box center [634, 511] width 121 height 29
click at [923, 605] on button "Save" at bounding box center [912, 605] width 52 height 29
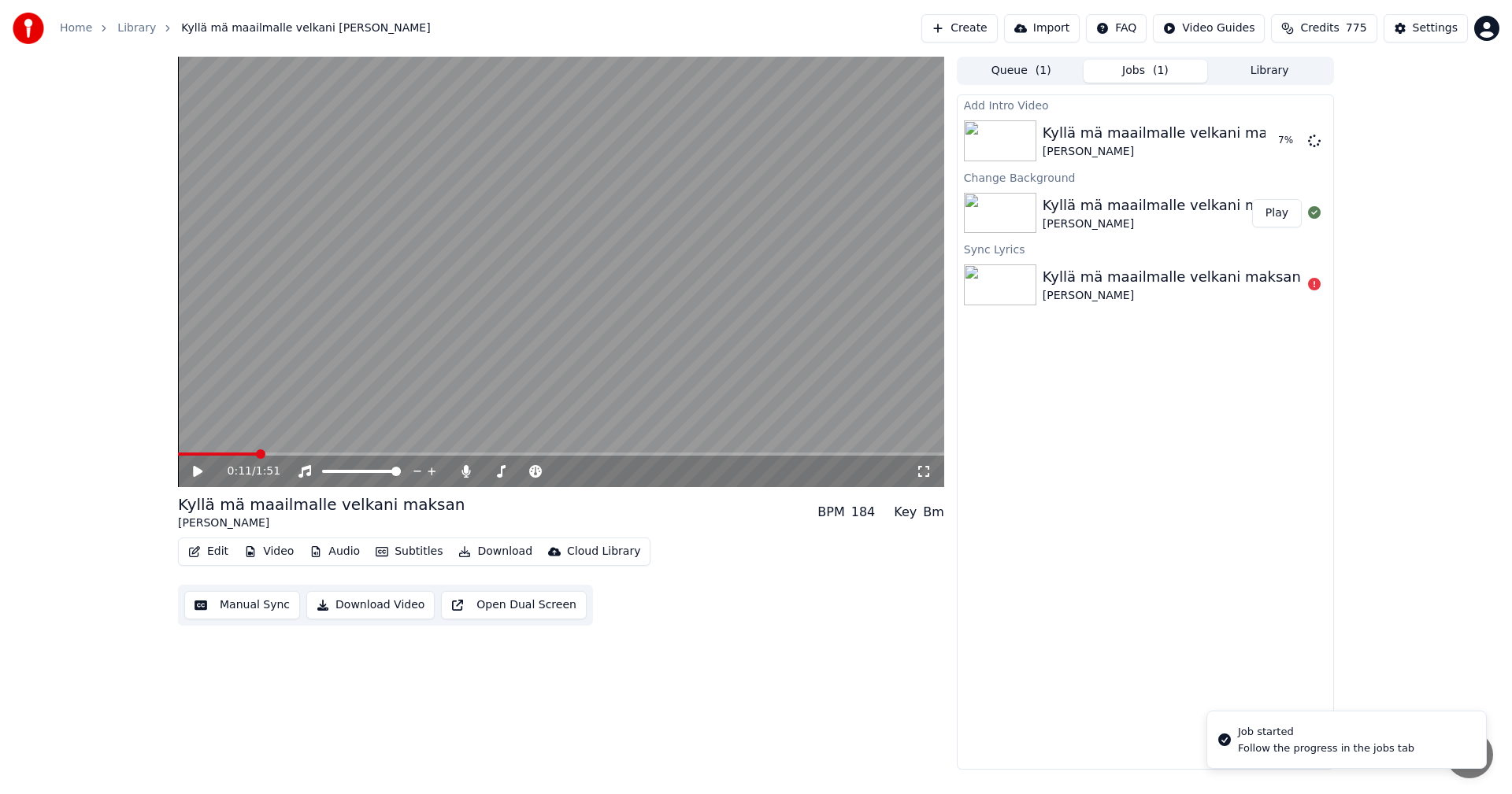
click at [280, 556] on button "Video" at bounding box center [269, 552] width 62 height 22
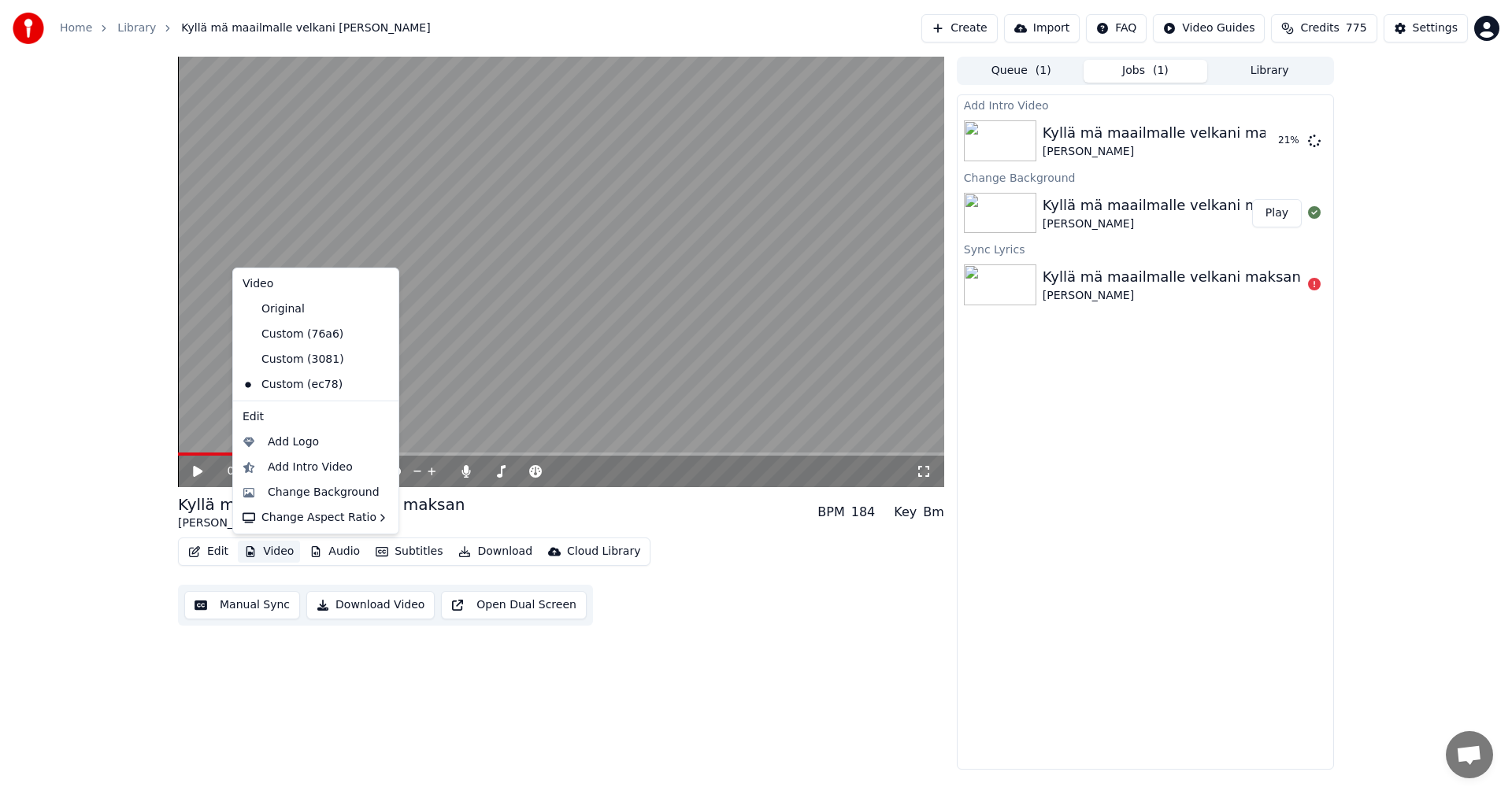
click at [117, 492] on div "0:11 / 1:51 Kyllä mä maailmalle velkani [PERSON_NAME] BPM 184 Key Bm Edit Video…" at bounding box center [756, 414] width 1512 height 713
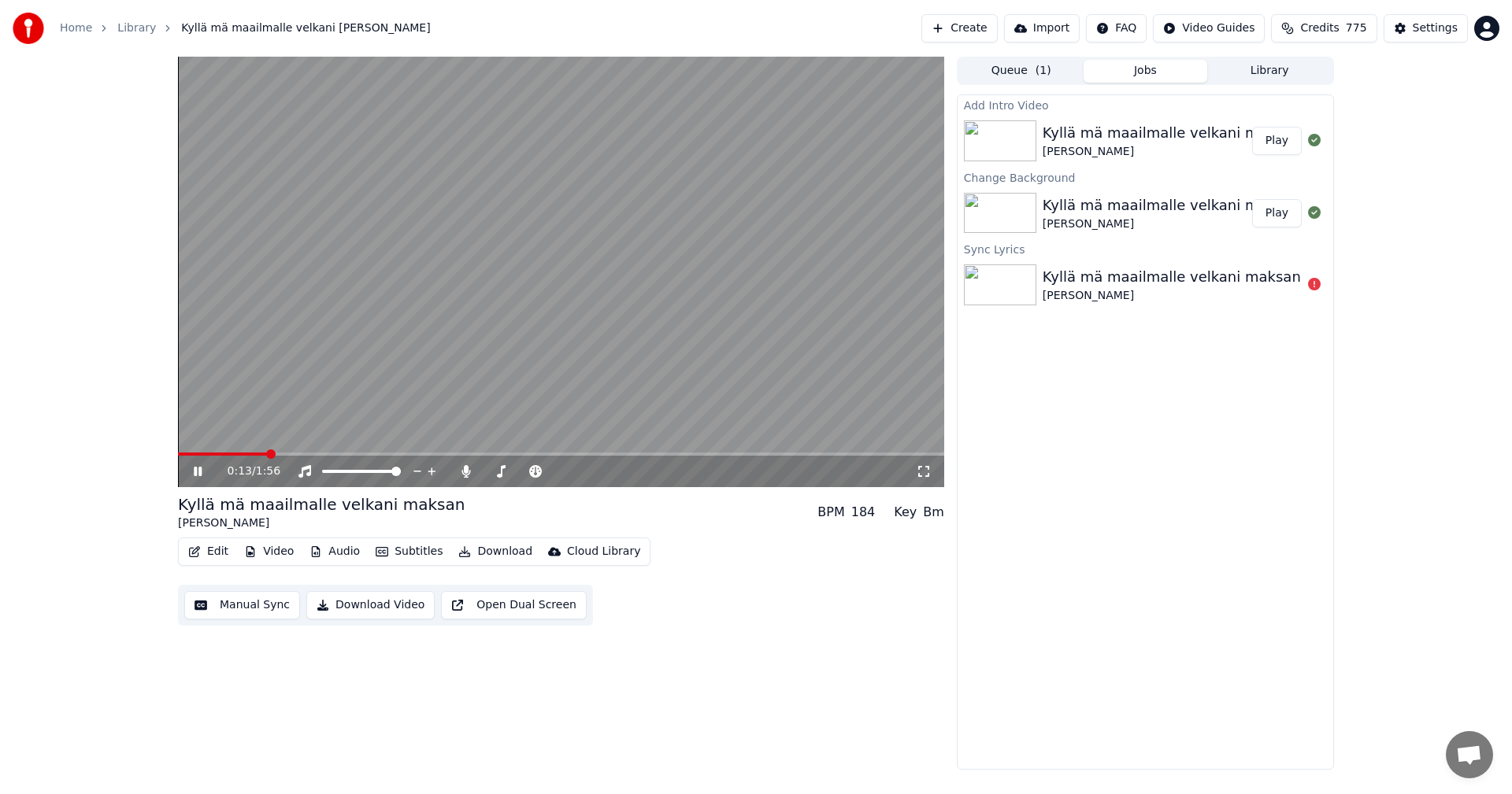
click at [1275, 143] on button "Play" at bounding box center [1277, 141] width 50 height 29
click at [198, 473] on icon at bounding box center [209, 471] width 37 height 13
click at [469, 470] on icon at bounding box center [466, 471] width 16 height 13
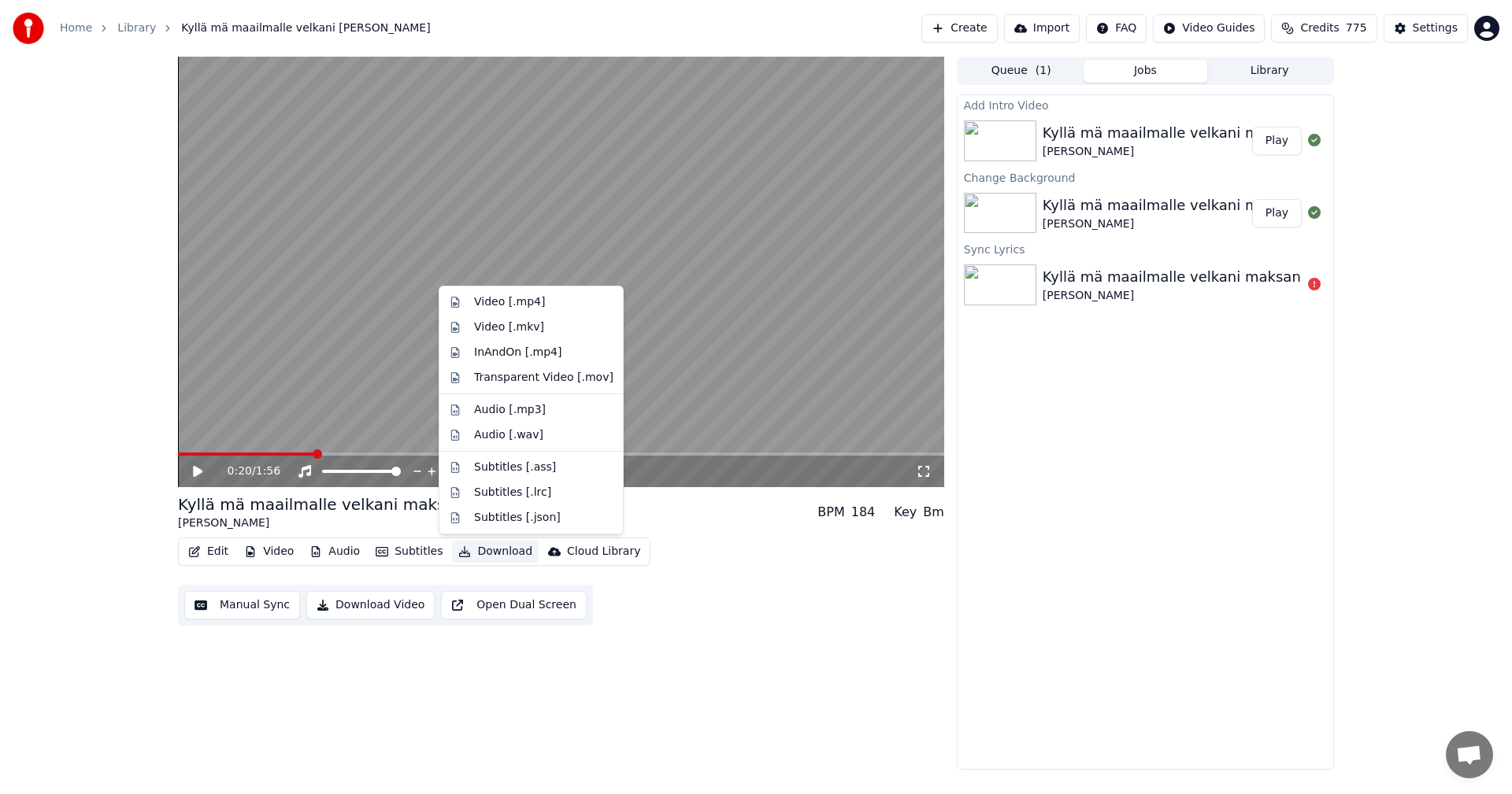
click at [491, 553] on button "Download" at bounding box center [495, 552] width 86 height 22
click at [523, 303] on div "Video [.mp4]" at bounding box center [509, 302] width 71 height 16
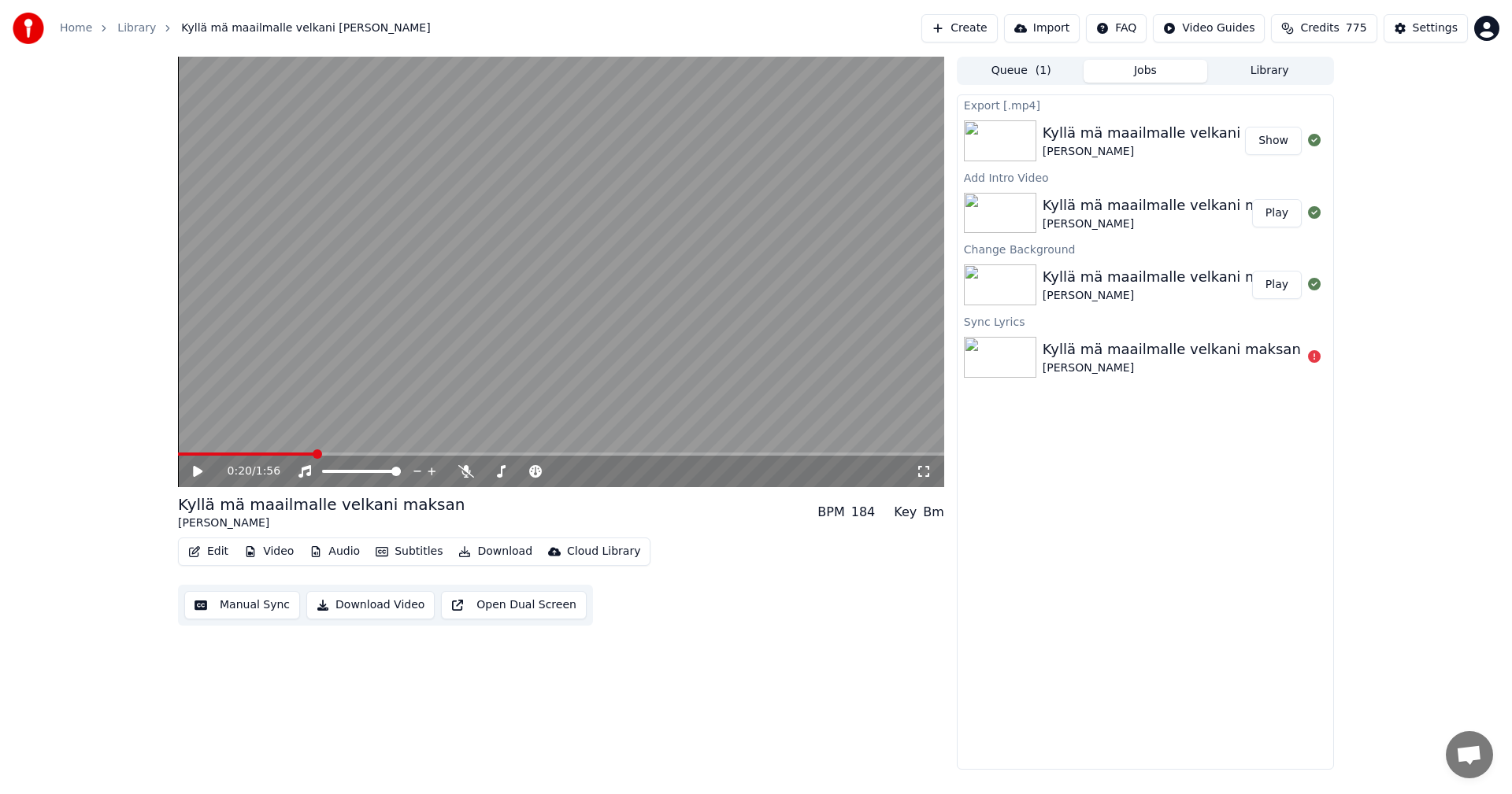
click at [434, 554] on button "Subtitles" at bounding box center [409, 552] width 79 height 22
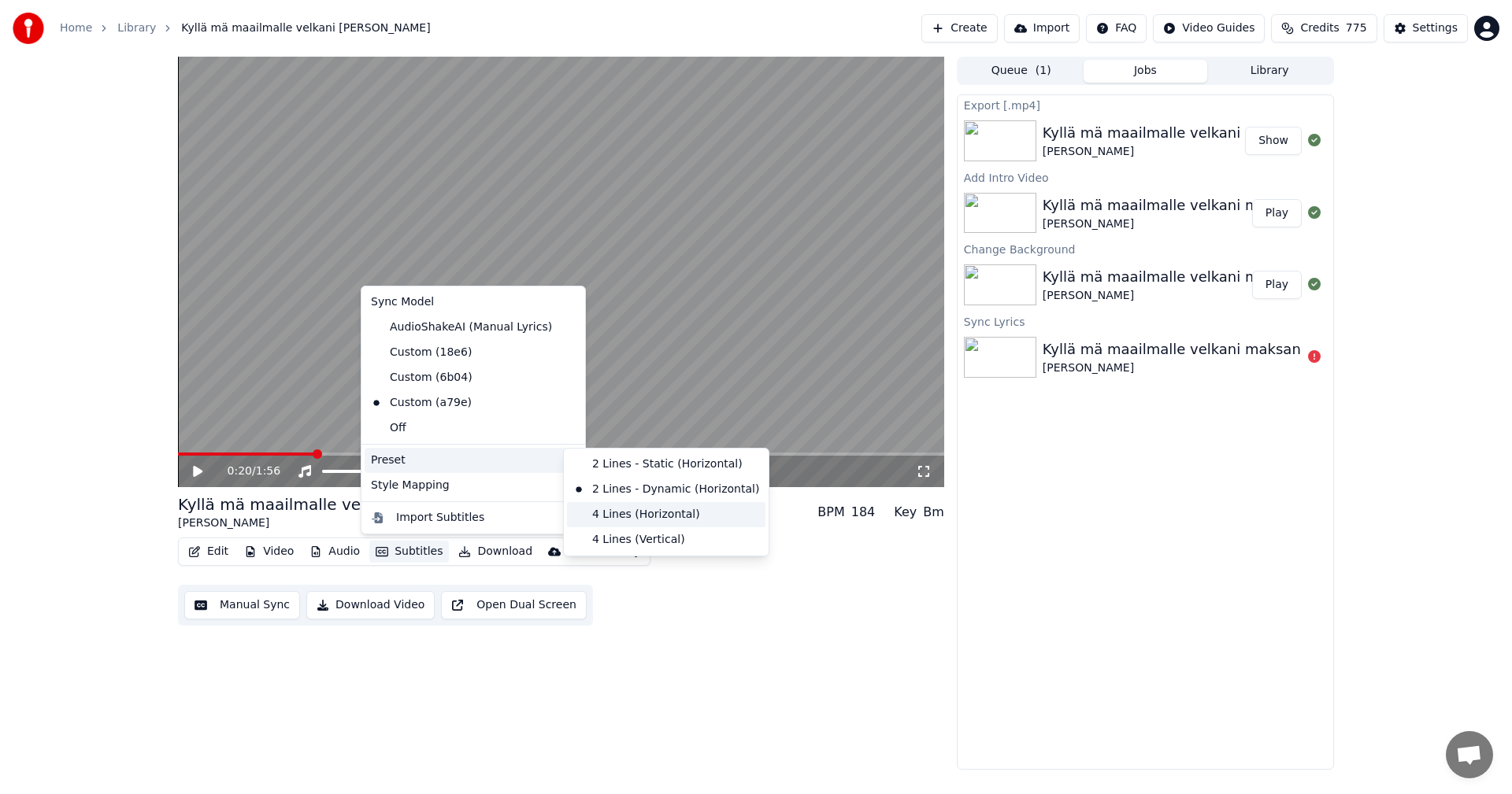
click at [618, 521] on div "4 Lines (Horizontal)" at bounding box center [666, 515] width 198 height 25
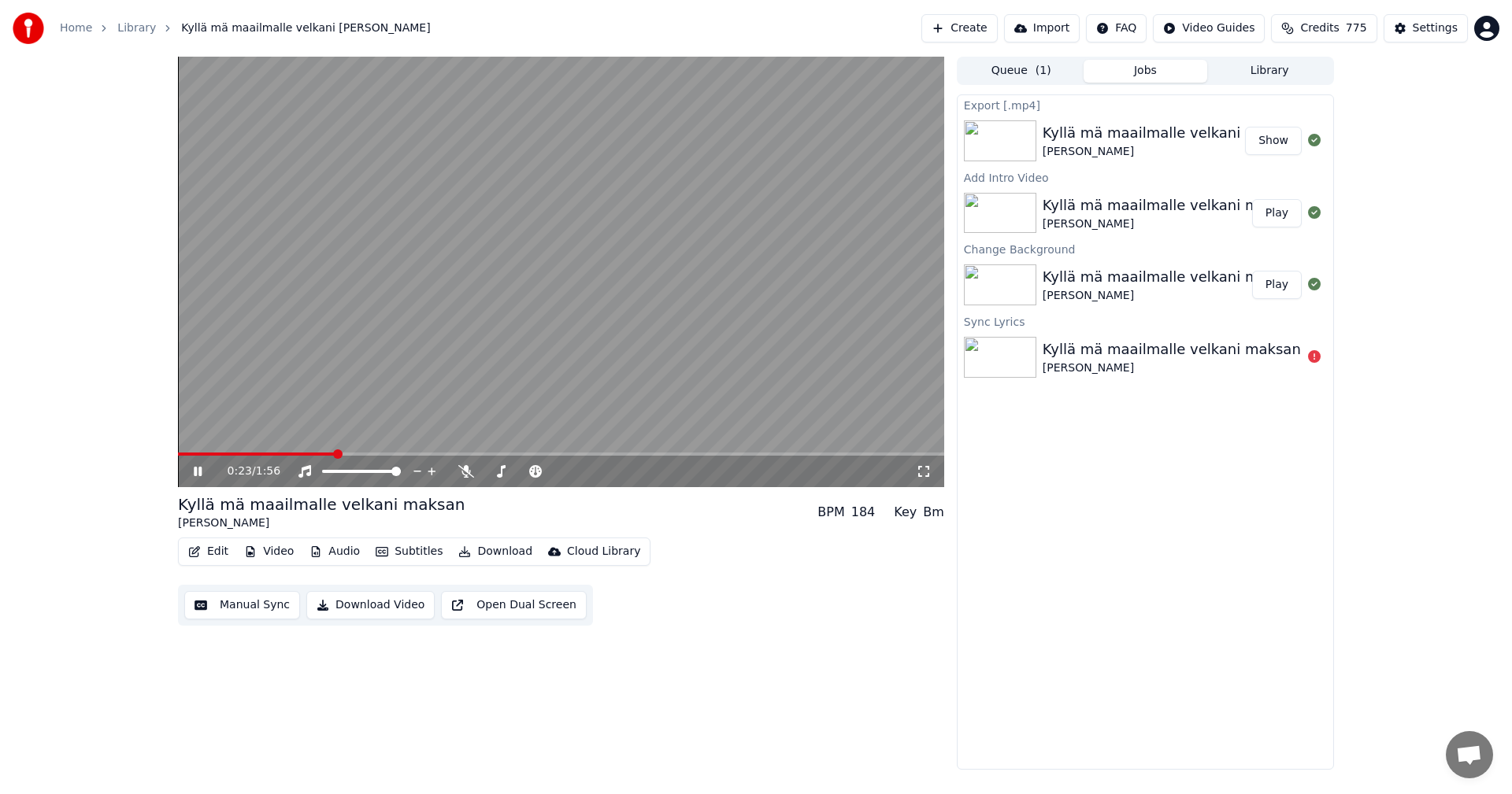
click at [205, 455] on span at bounding box center [256, 454] width 158 height 3
click at [465, 475] on icon at bounding box center [466, 471] width 16 height 13
click at [192, 466] on icon at bounding box center [209, 471] width 37 height 13
click at [463, 474] on icon at bounding box center [465, 471] width 9 height 13
click at [504, 554] on button "Download" at bounding box center [495, 552] width 86 height 22
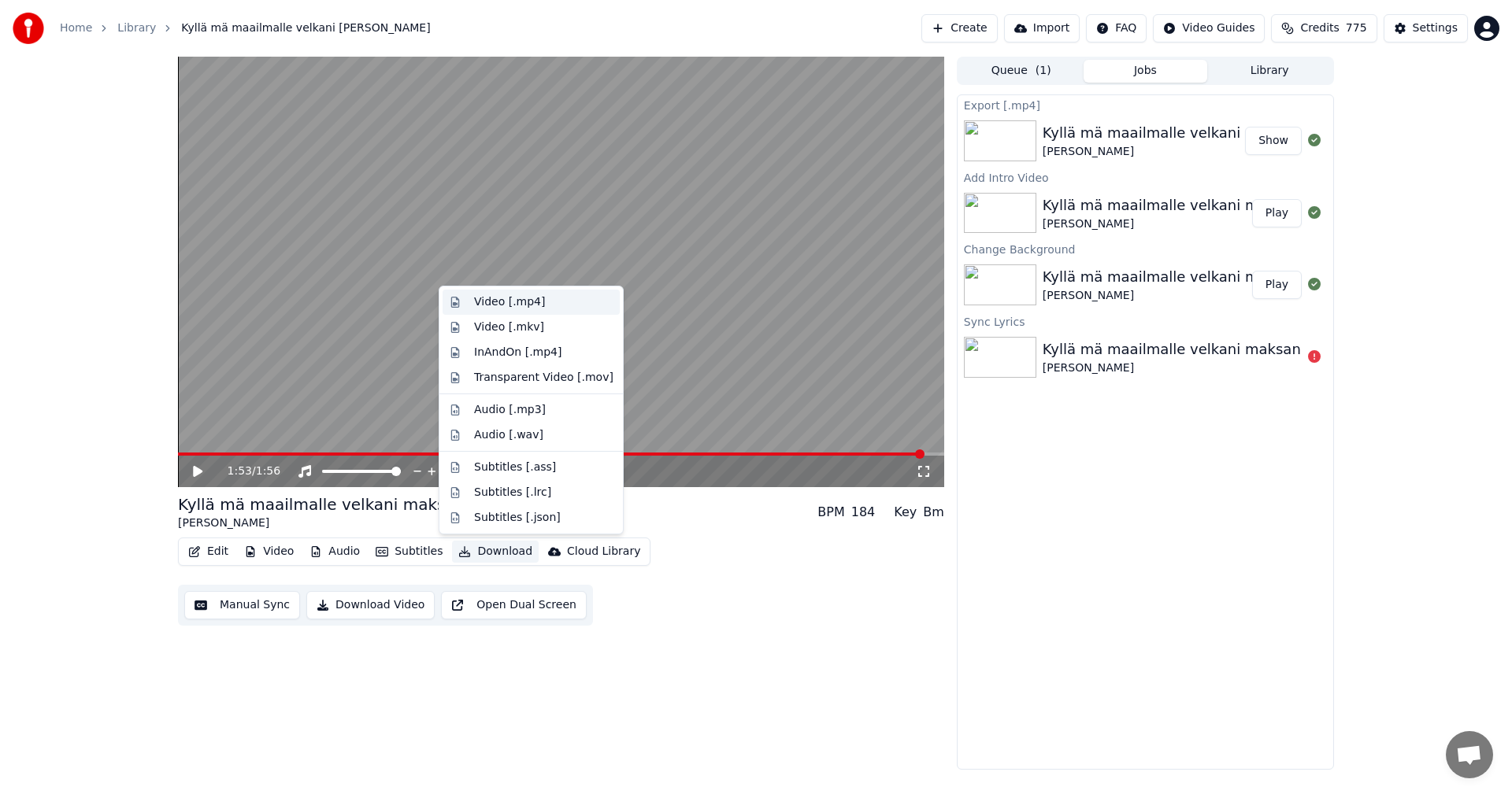
click at [521, 302] on div "Video [.mp4]" at bounding box center [509, 302] width 71 height 16
